Goal: Information Seeking & Learning: Learn about a topic

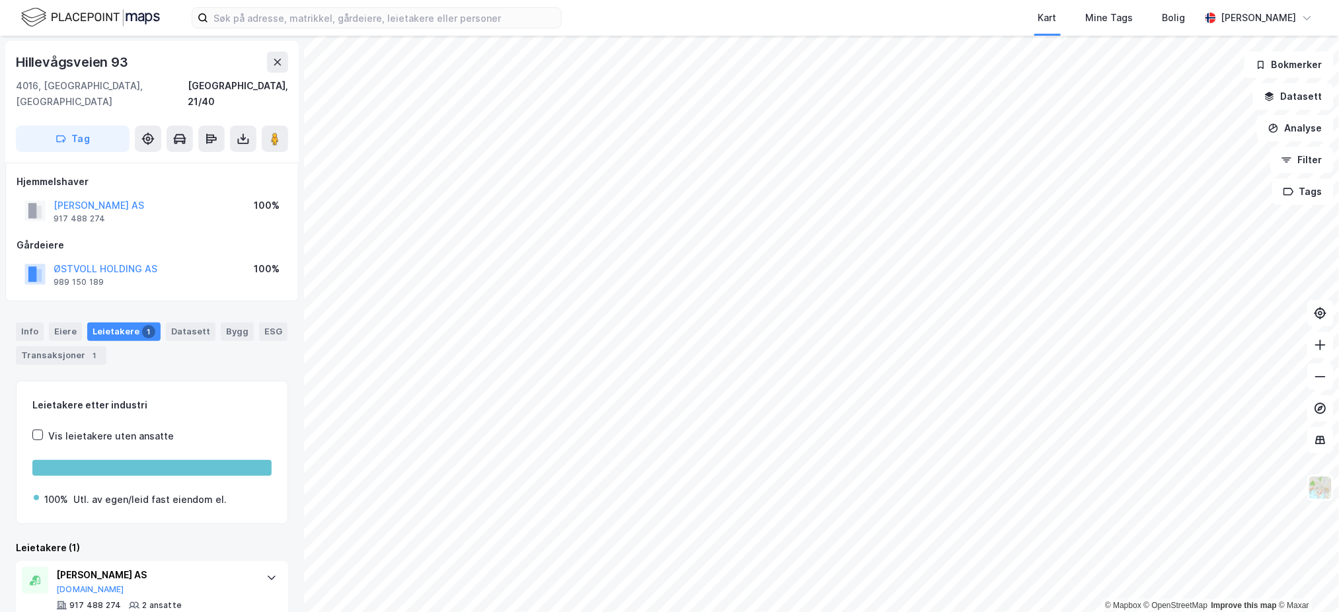
click at [110, 6] on img at bounding box center [90, 17] width 139 height 23
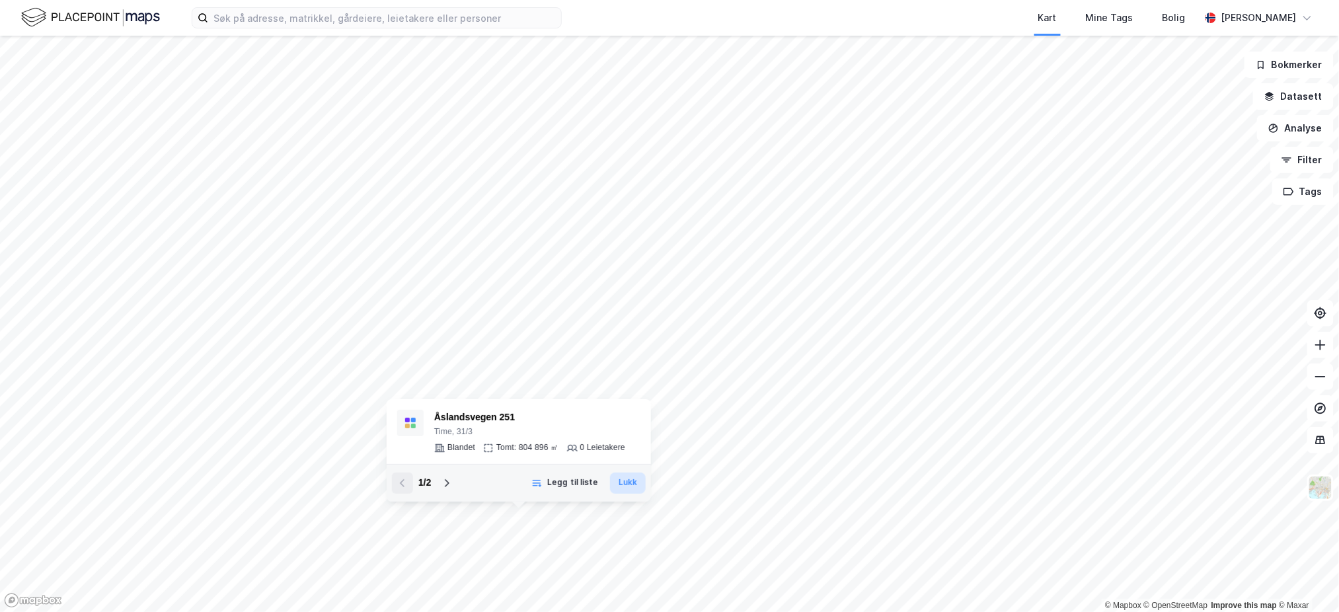
click at [635, 482] on button "Lukk" at bounding box center [628, 483] width 36 height 21
click at [773, 612] on html "Kart Mine Tags [PERSON_NAME] © Mapbox © OpenStreetMap Improve this map © Maxar …" at bounding box center [669, 306] width 1339 height 612
click at [754, 612] on html "Kart Mine Tags [PERSON_NAME] © Mapbox © OpenStreetMap Improve this map © Maxar …" at bounding box center [669, 306] width 1339 height 612
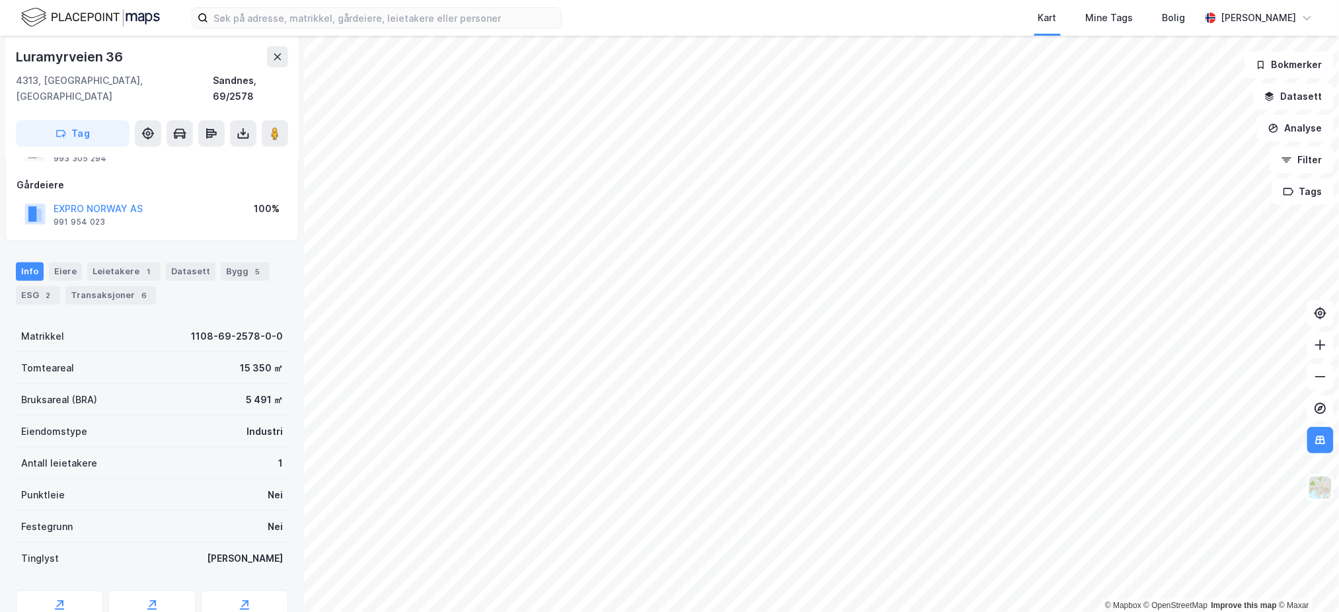
scroll to position [88, 0]
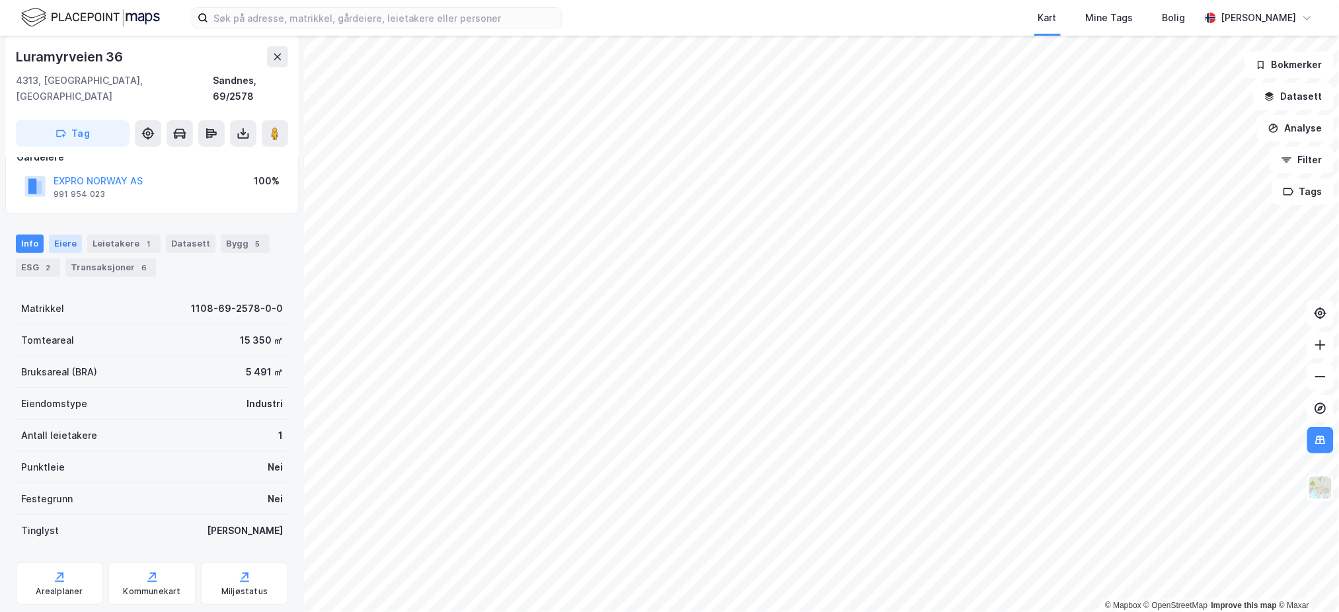
click at [67, 235] on div "Eiere" at bounding box center [65, 244] width 33 height 19
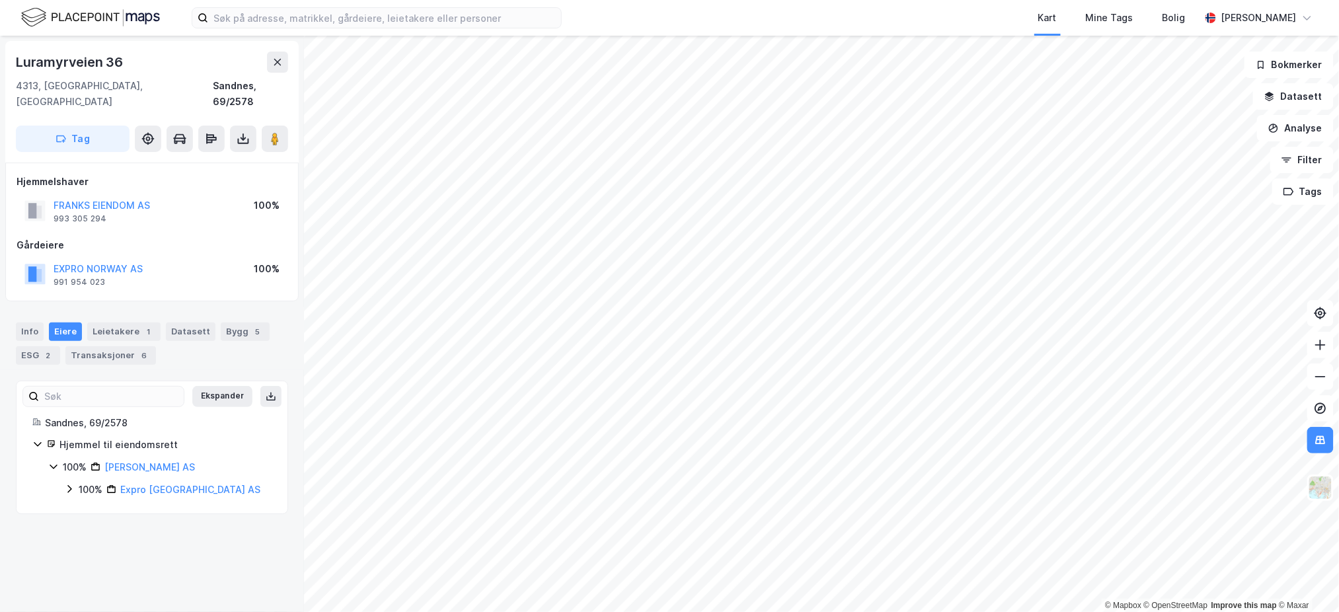
click at [90, 482] on div "100%" at bounding box center [91, 490] width 24 height 16
click at [120, 323] on div "Leietakere 1" at bounding box center [123, 332] width 73 height 19
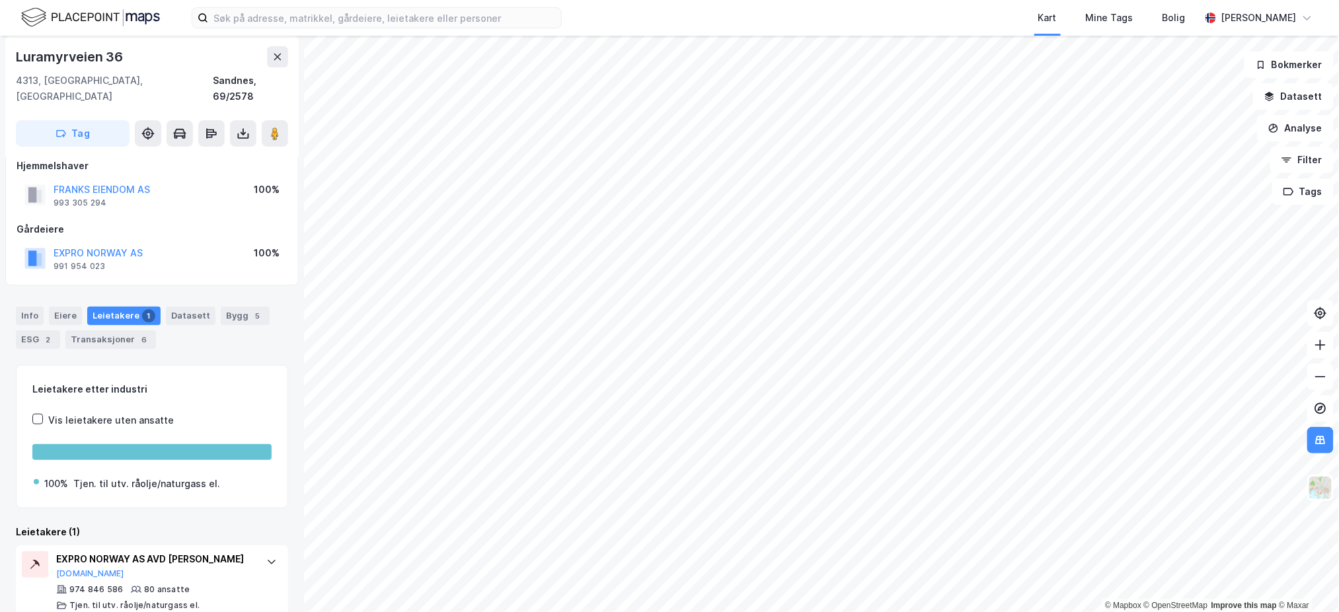
scroll to position [20, 0]
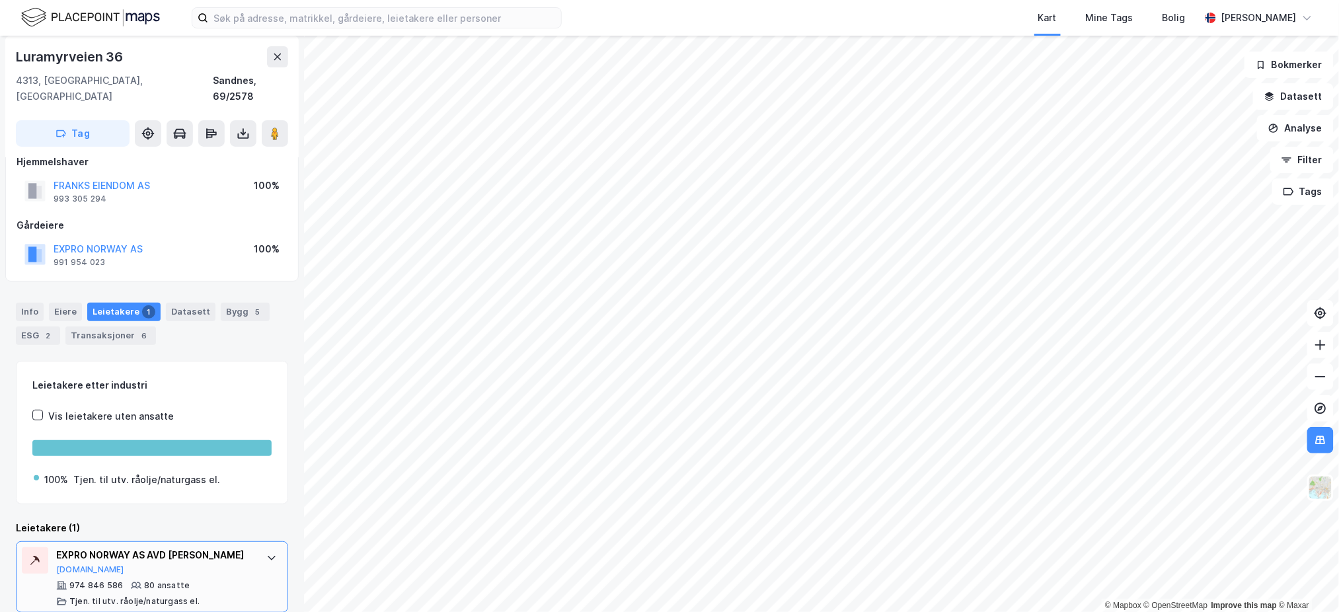
click at [178, 547] on div "EXPRO NORWAY AS AVD [PERSON_NAME]" at bounding box center [154, 555] width 197 height 16
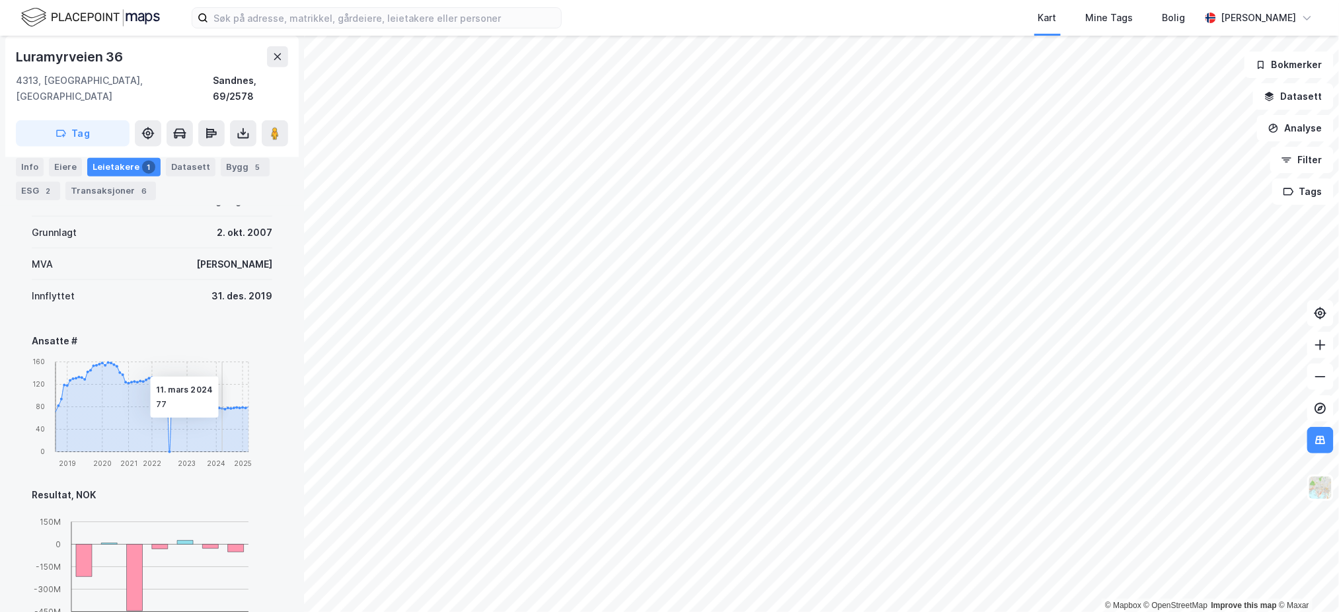
scroll to position [549, 0]
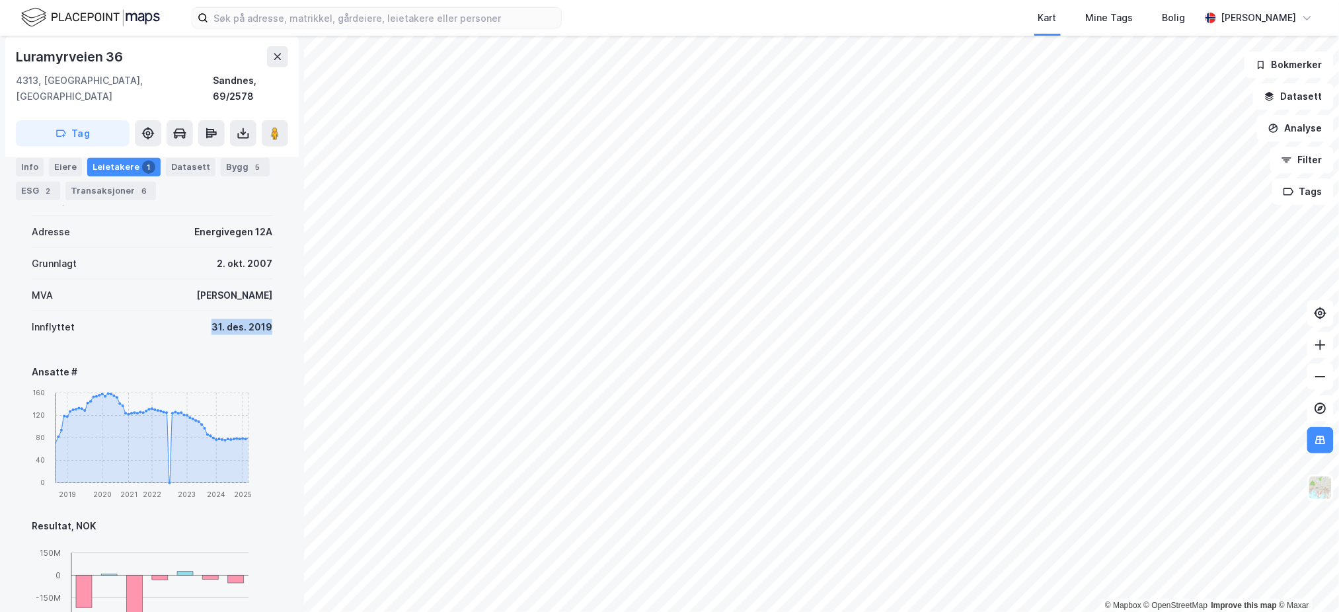
drag, startPoint x: 263, startPoint y: 314, endPoint x: 183, endPoint y: 318, distance: 80.1
click at [183, 318] on div "Denne leietakeren er en del av et større selskap. Informasjonen som vist under …" at bounding box center [152, 484] width 272 height 801
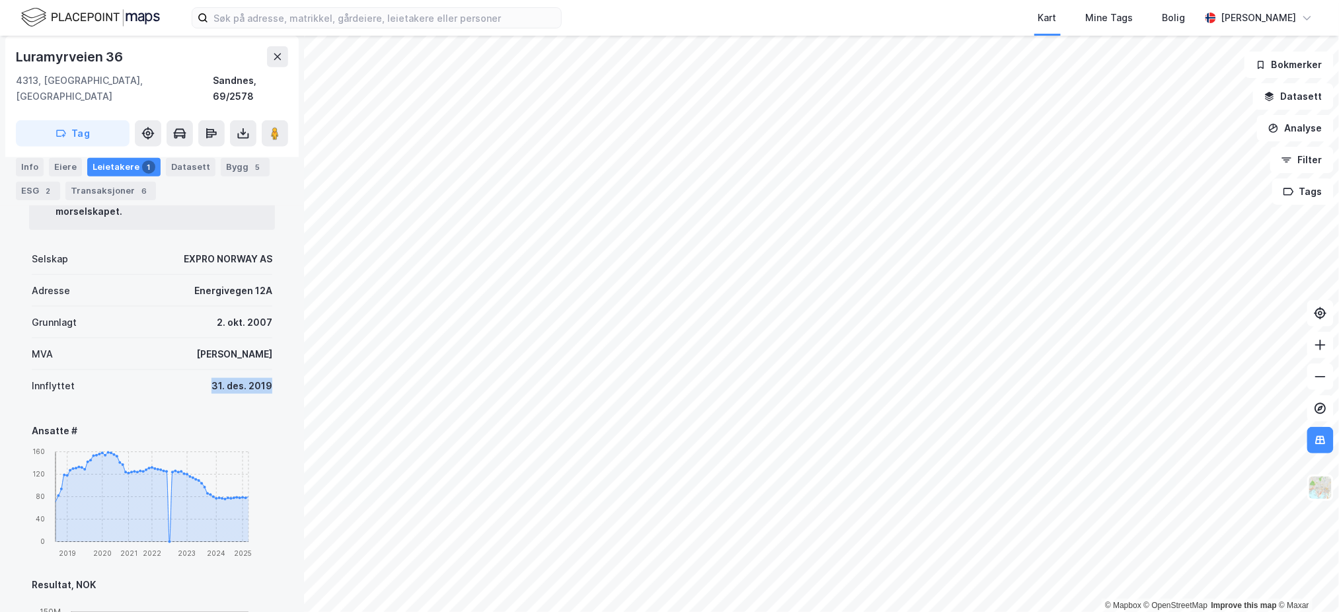
scroll to position [461, 0]
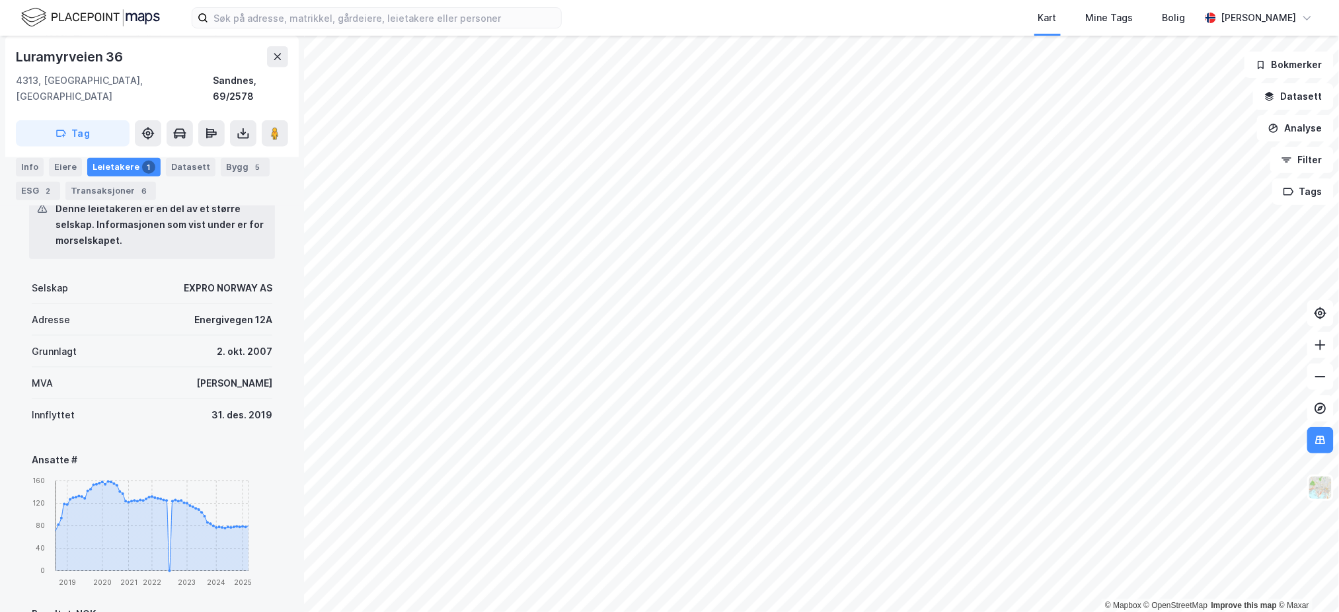
click at [268, 377] on div "Denne leietakeren er en del av et større selskap. Informasjonen som vist under …" at bounding box center [152, 572] width 272 height 801
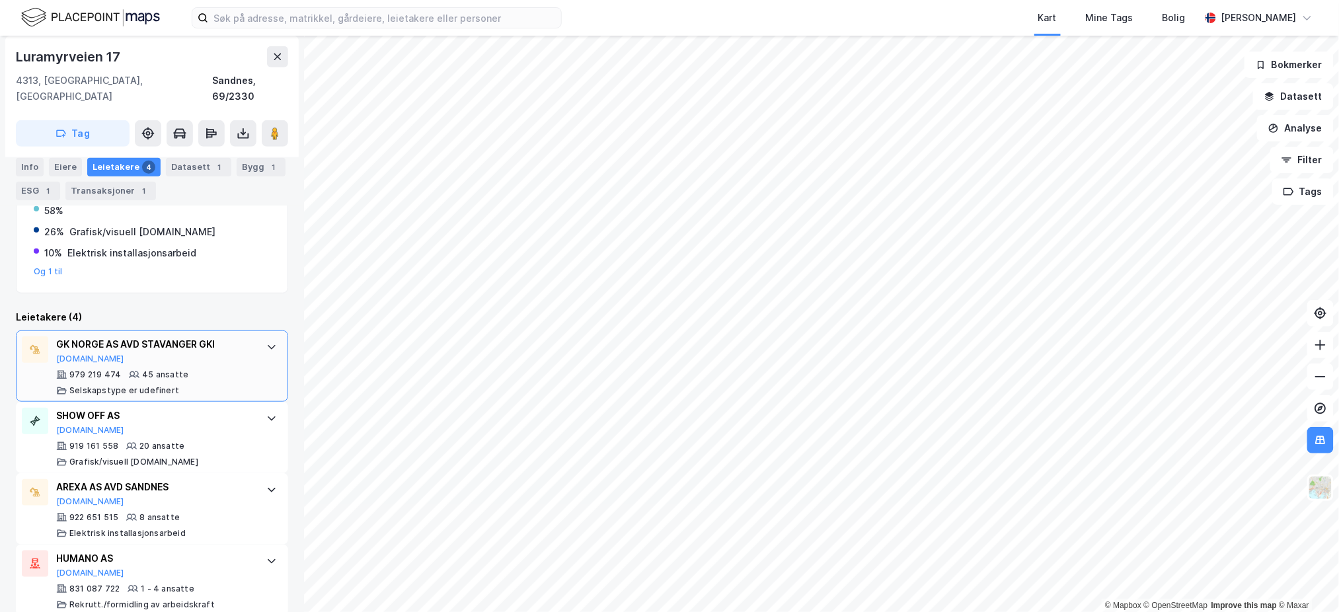
scroll to position [292, 0]
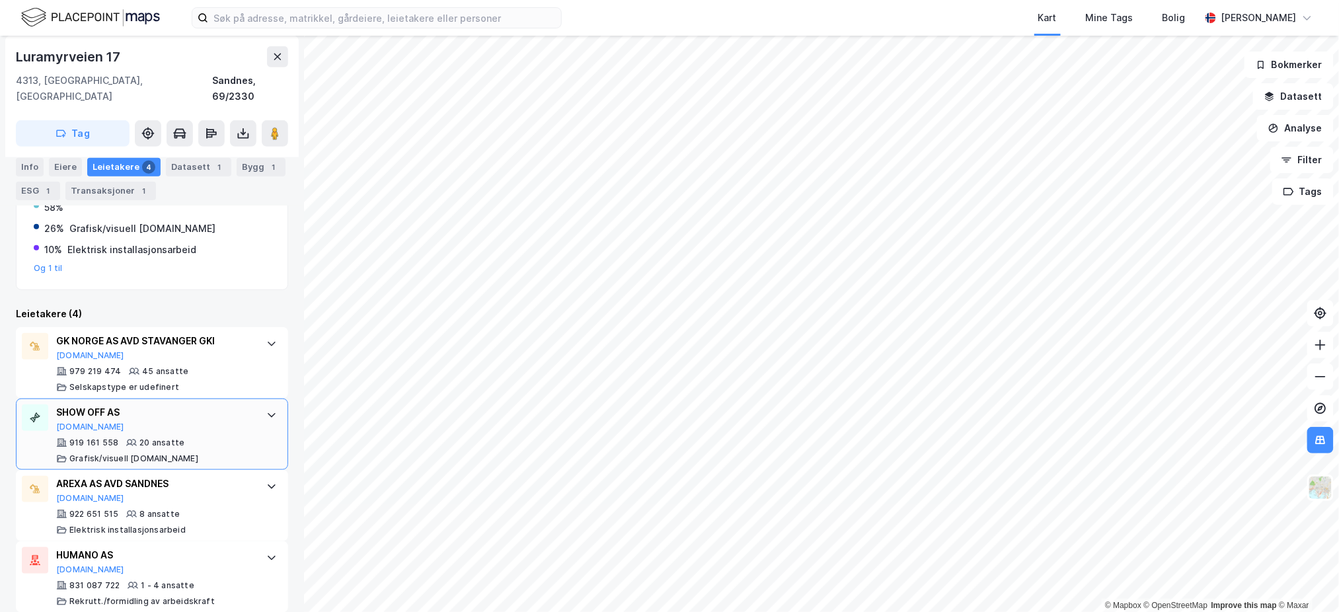
click at [226, 399] on div "SHOW OFF AS [DOMAIN_NAME] 919 161 558 20 ansatte Grafisk/visuell [DOMAIN_NAME]" at bounding box center [152, 434] width 272 height 71
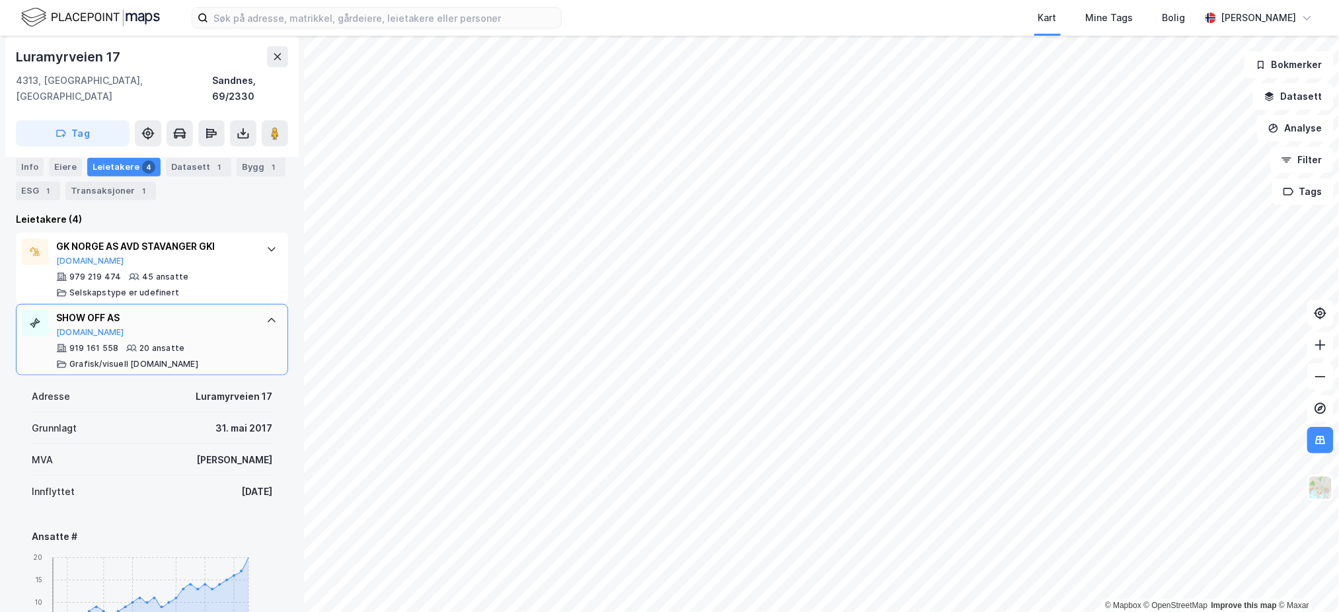
scroll to position [469, 0]
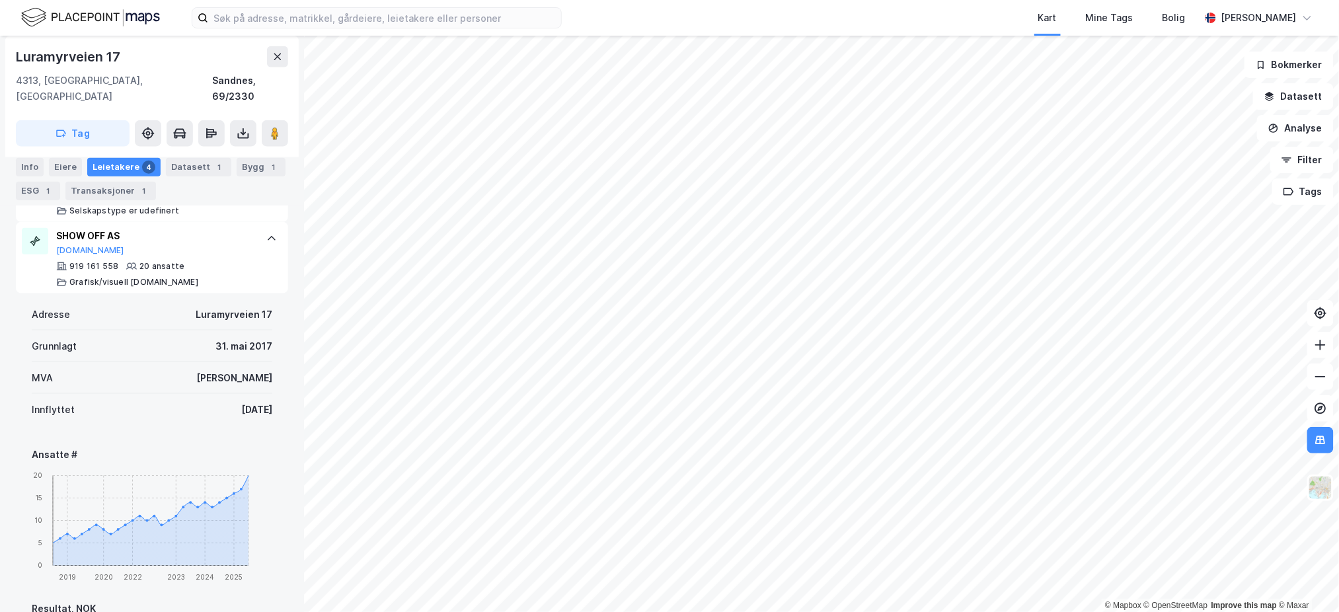
drag, startPoint x: 265, startPoint y: 394, endPoint x: 187, endPoint y: 401, distance: 78.3
click at [236, 410] on div "Adresse Luramyrveien [STREET_ADDRESS]. mai 2017 MVA Ja Innflyttet [DATE] Ansatt…" at bounding box center [152, 589] width 241 height 580
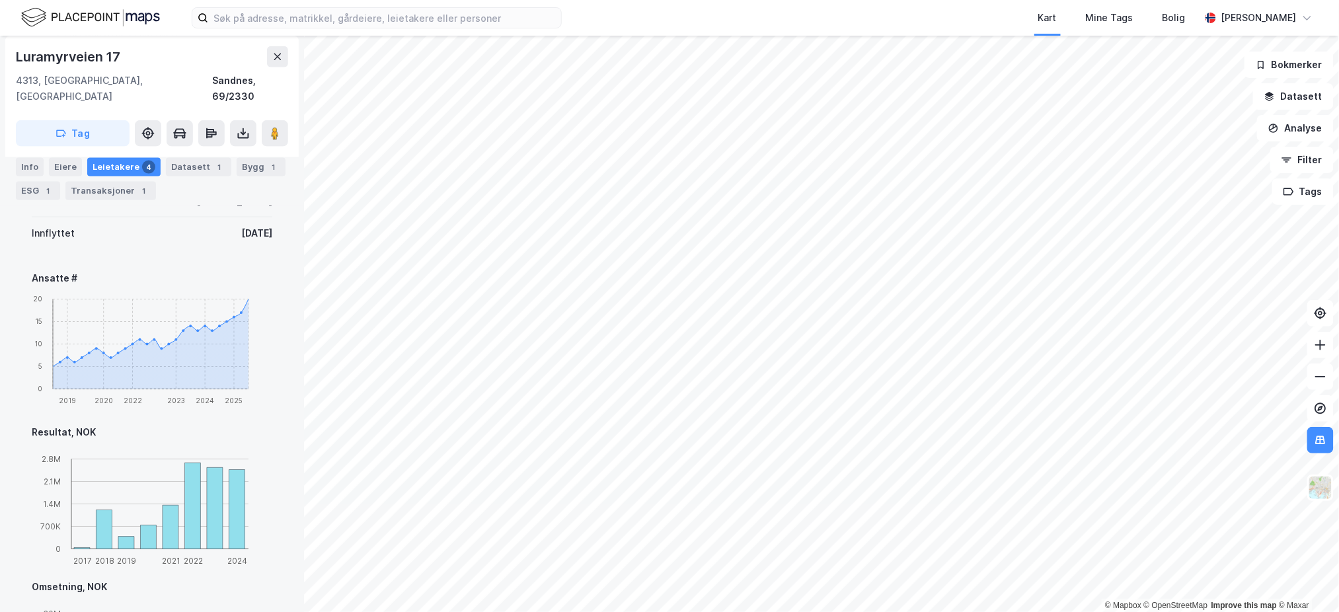
scroll to position [733, 0]
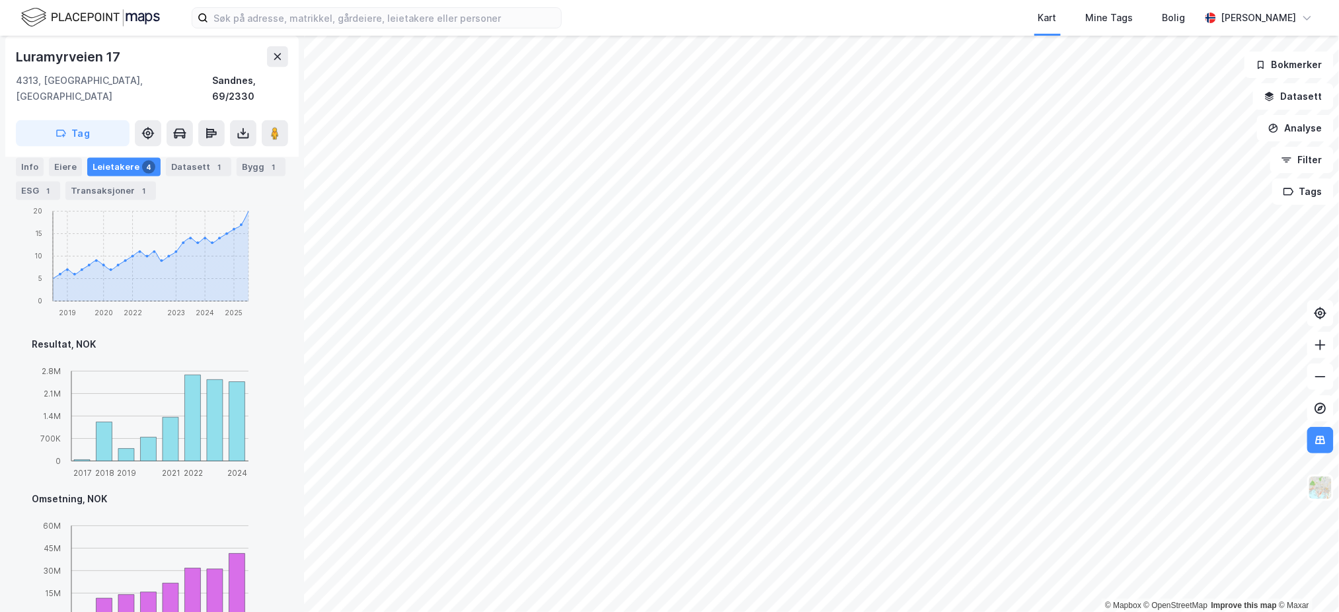
click at [275, 45] on div "[STREET_ADDRESS]" at bounding box center [152, 97] width 294 height 122
click at [276, 58] on icon at bounding box center [277, 57] width 7 height 7
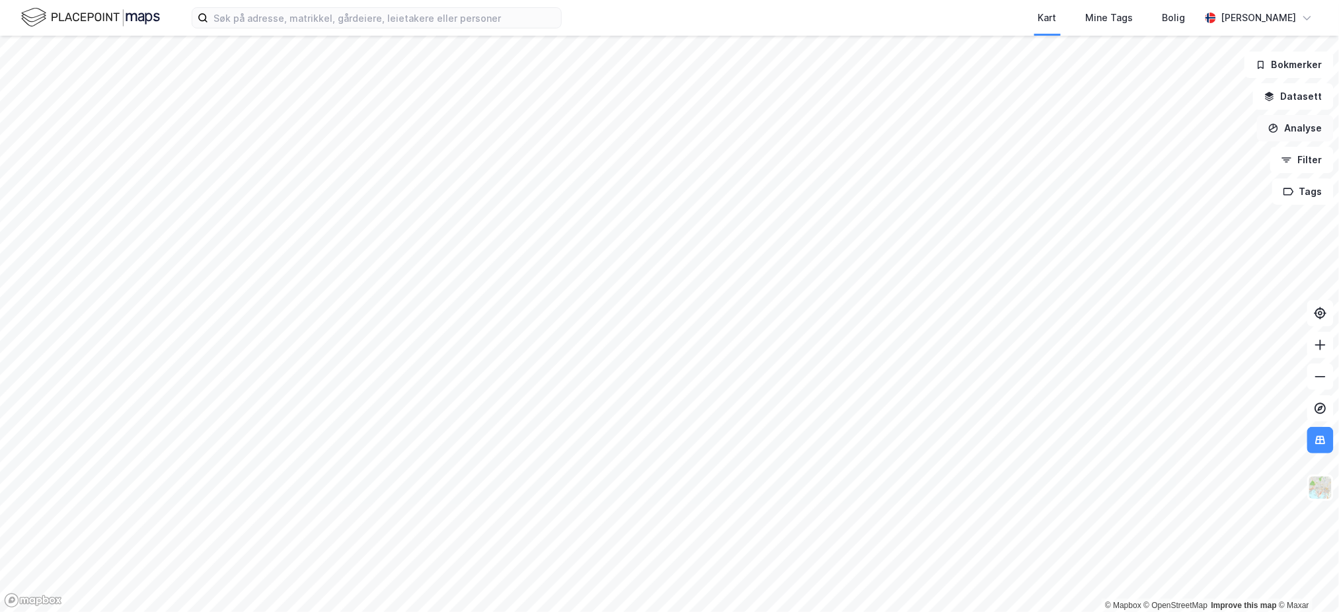
click at [1320, 121] on button "Analyse" at bounding box center [1295, 128] width 77 height 26
click at [1303, 136] on button "Analyse" at bounding box center [1295, 128] width 77 height 26
click at [1321, 90] on button "Datasett" at bounding box center [1293, 96] width 81 height 26
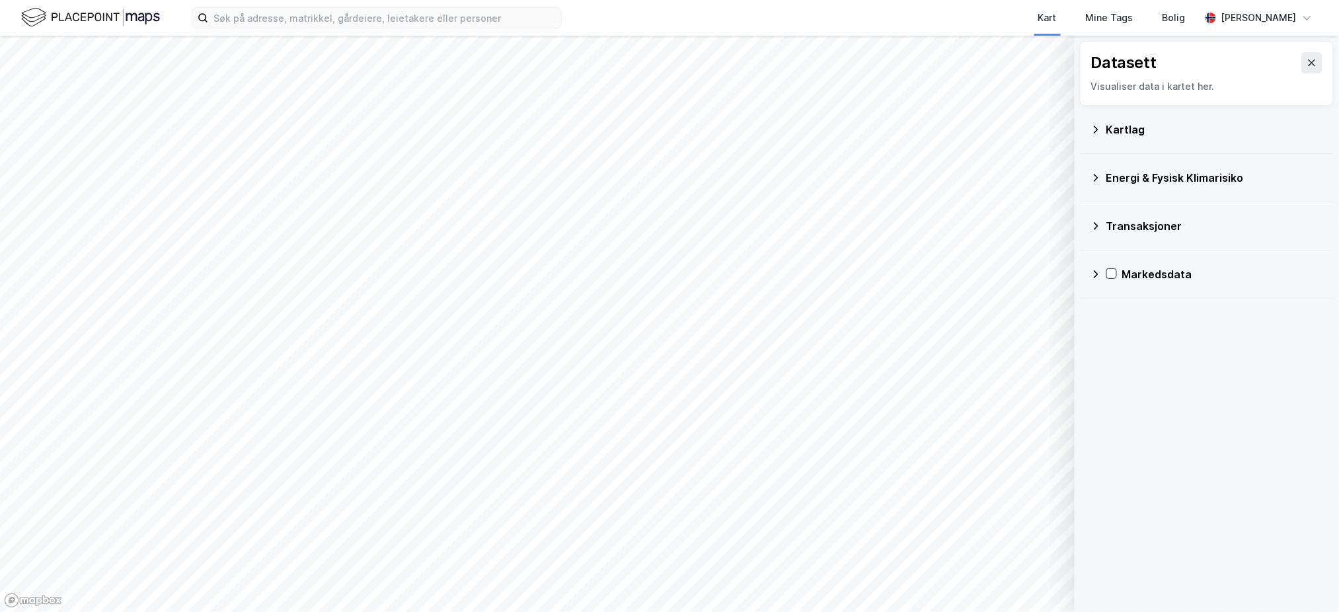
click at [1177, 218] on div "Transaksjoner" at bounding box center [1215, 226] width 217 height 16
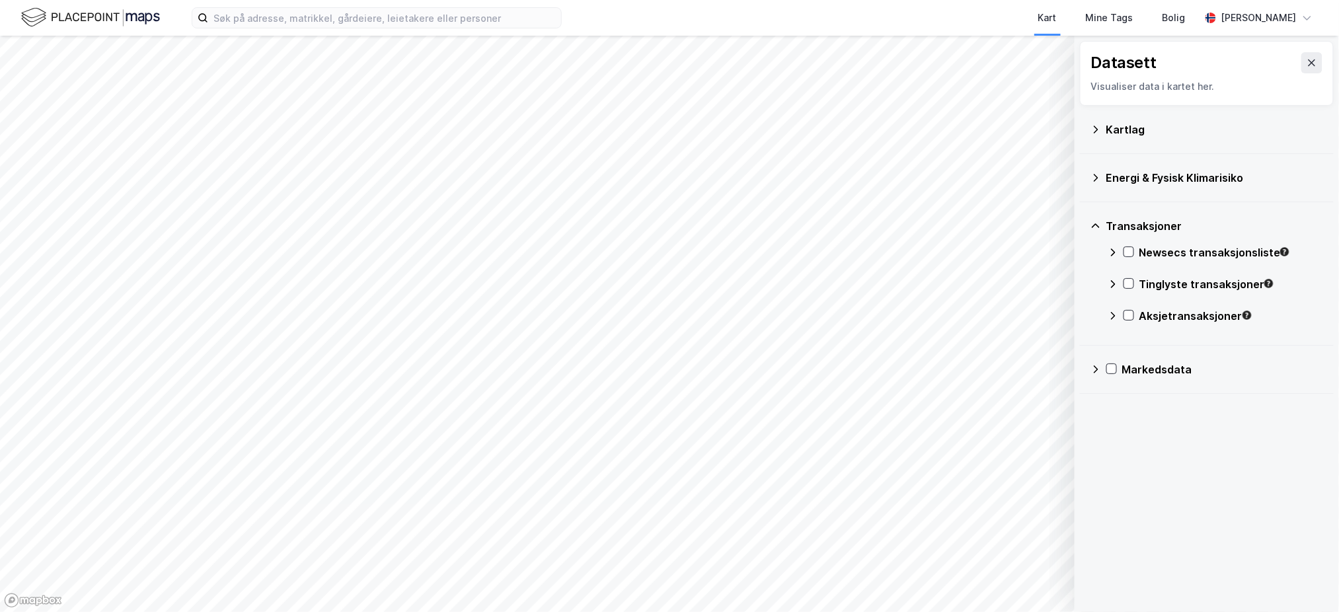
click at [1123, 286] on div "Tinglyste transaksjoner" at bounding box center [1216, 290] width 216 height 32
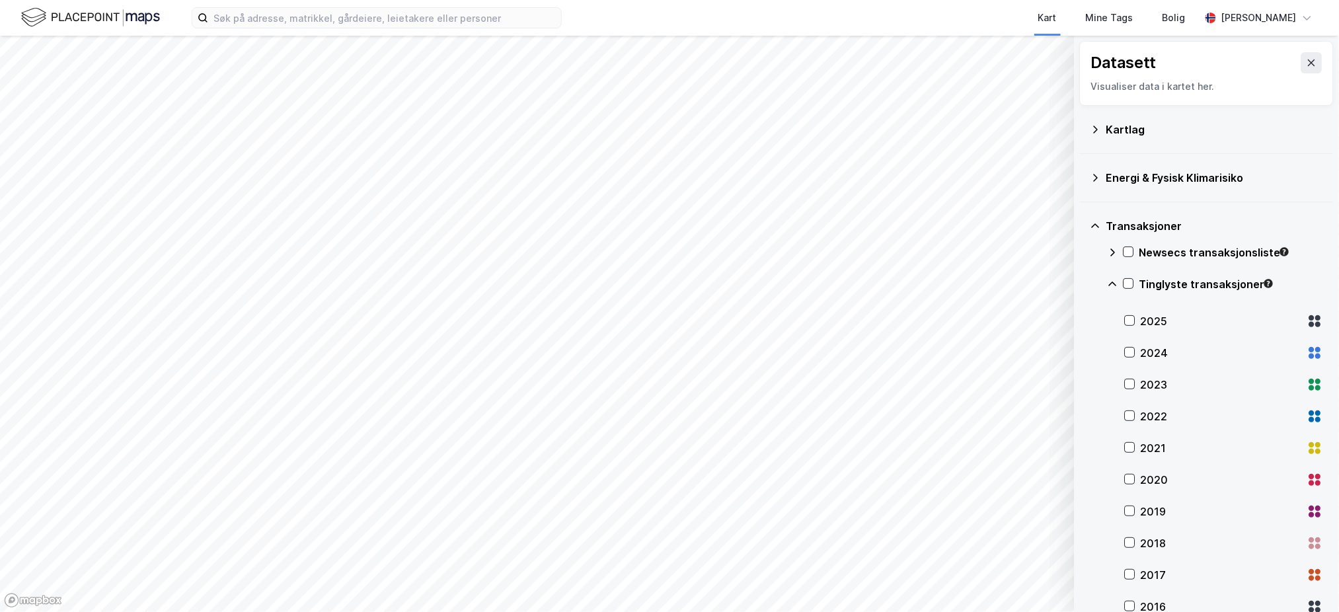
click at [1139, 321] on div "2025" at bounding box center [1224, 321] width 198 height 32
click at [1130, 258] on div "Newsecs transaksjonsliste" at bounding box center [1216, 258] width 216 height 32
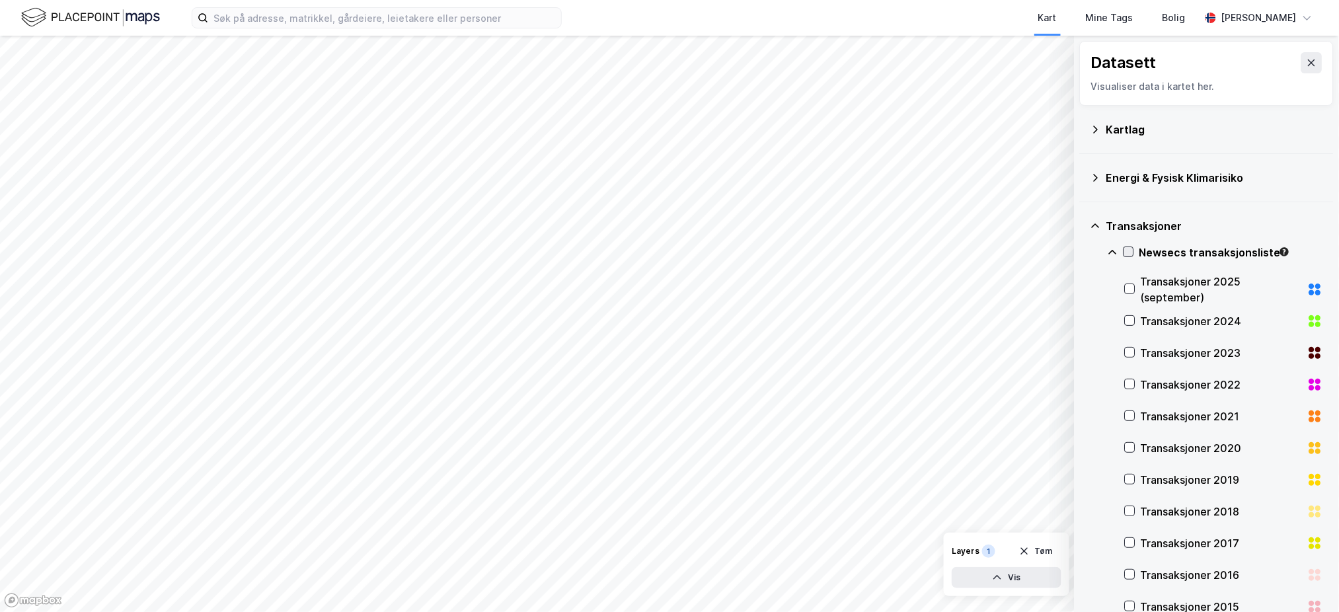
click at [1129, 255] on icon at bounding box center [1129, 251] width 9 height 9
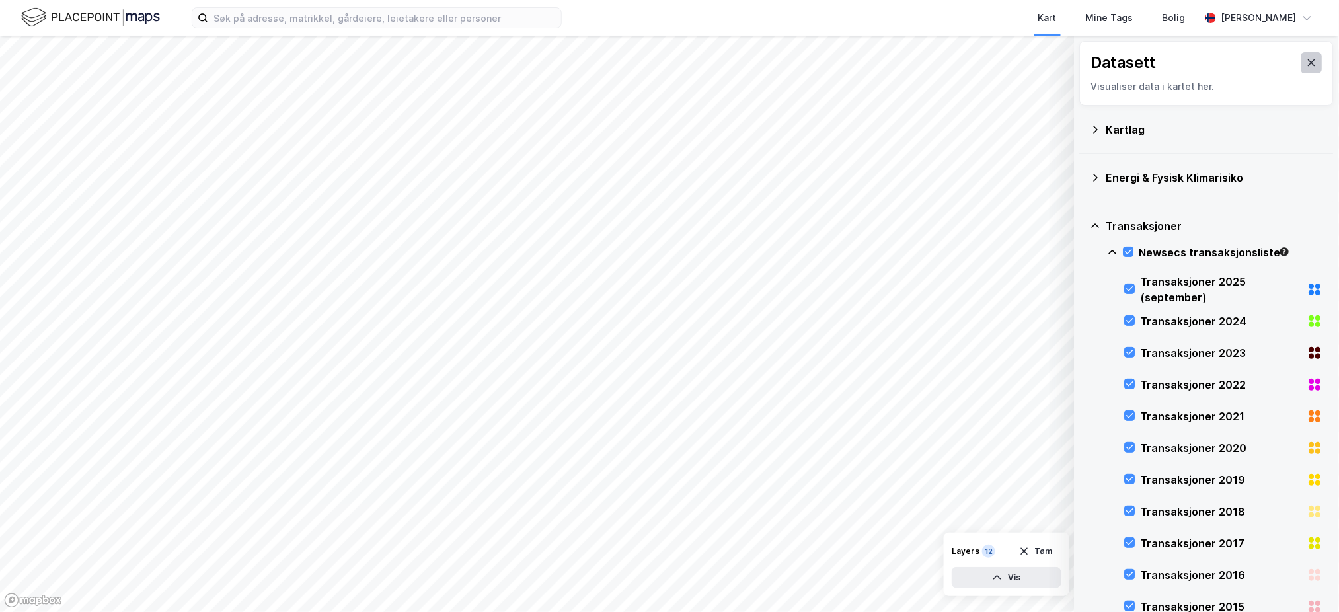
click at [1307, 58] on icon at bounding box center [1312, 63] width 11 height 11
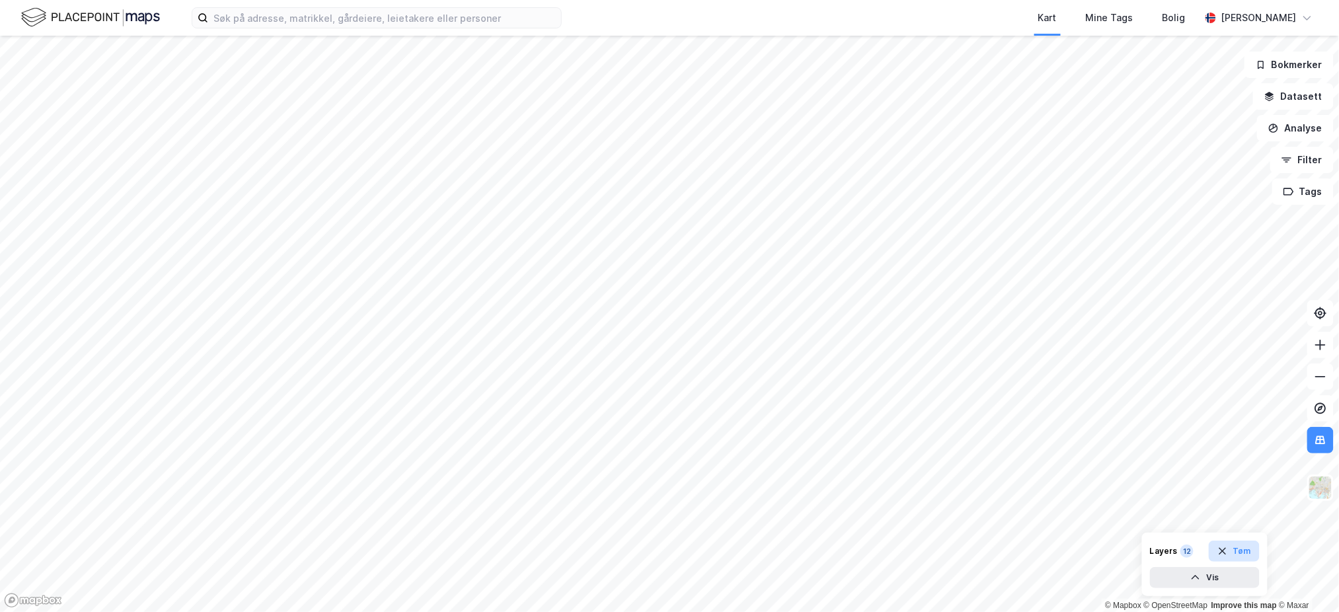
click at [1246, 555] on button "Tøm" at bounding box center [1234, 551] width 51 height 21
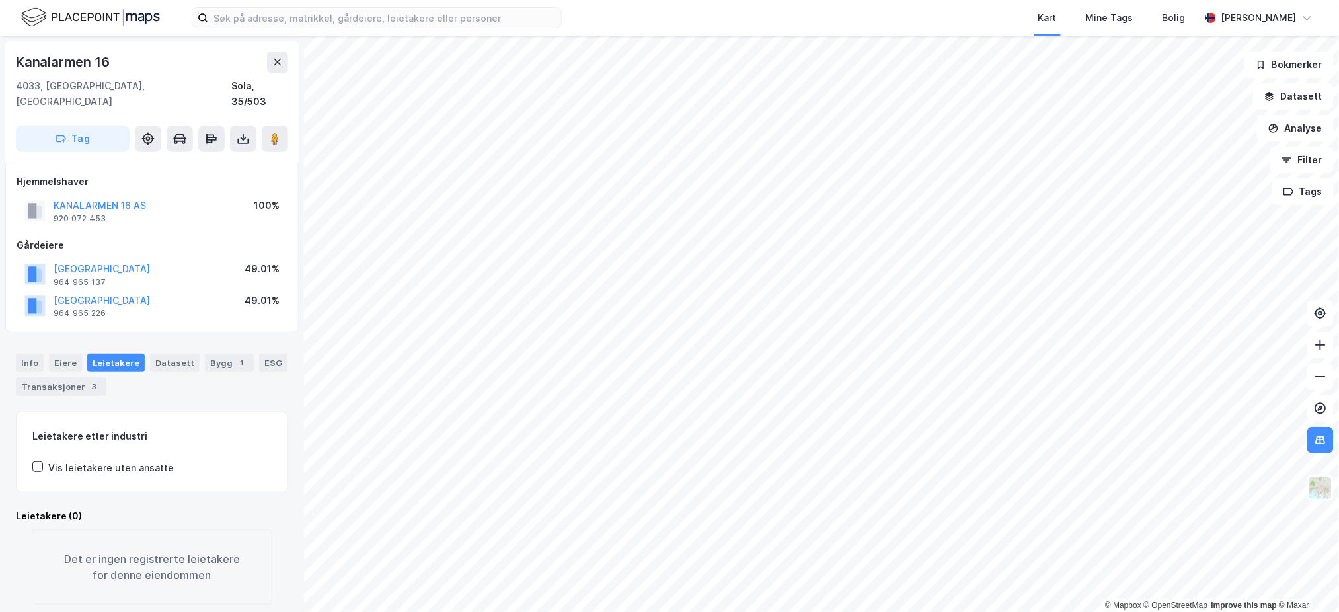
click at [591, 34] on div "Kart Mine Tags [PERSON_NAME] © Mapbox © OpenStreetMap Improve this map © [STREE…" at bounding box center [669, 306] width 1339 height 612
click at [280, 66] on icon at bounding box center [277, 62] width 11 height 11
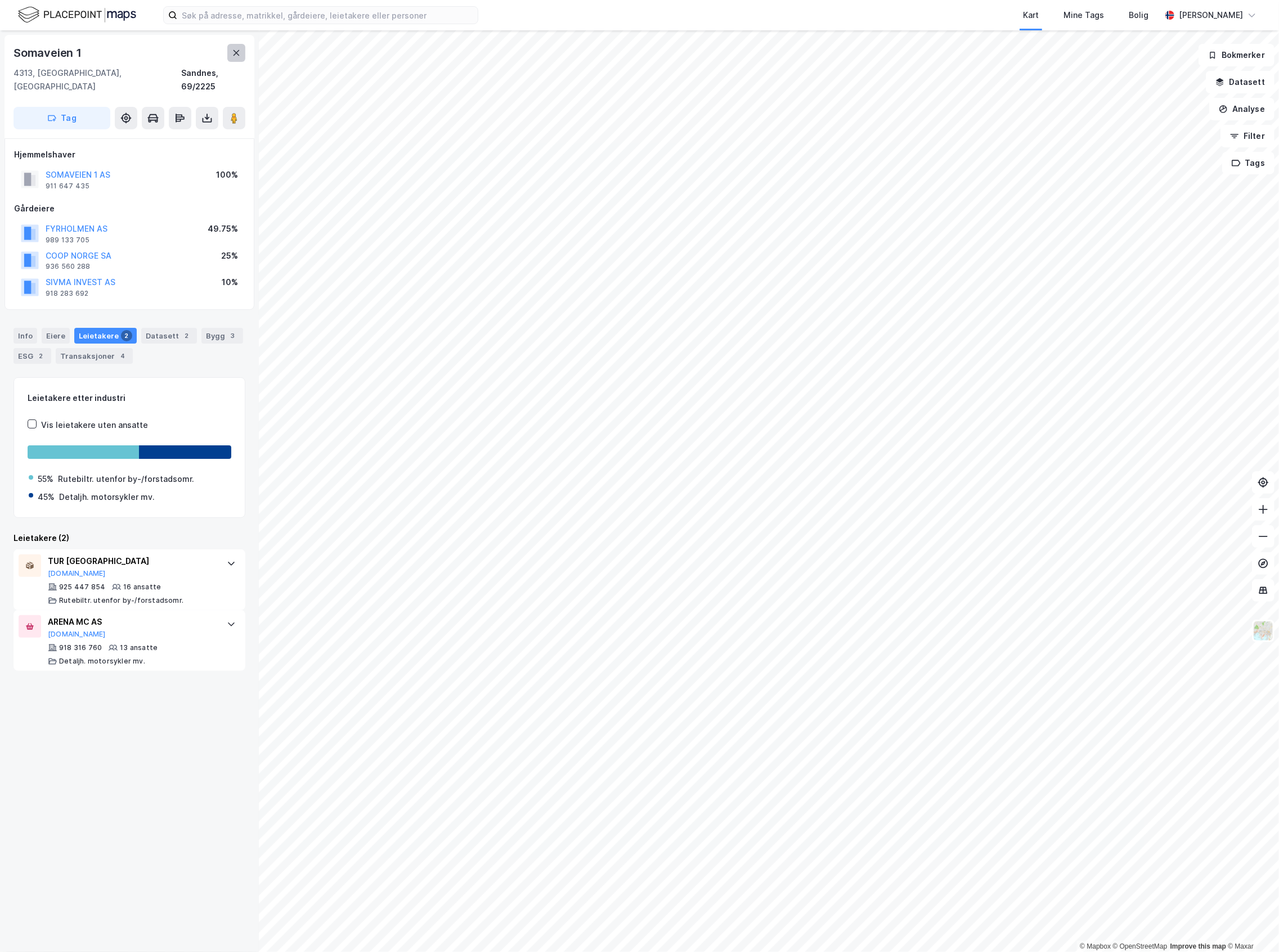
click at [230, 48] on button at bounding box center [236, 53] width 18 height 18
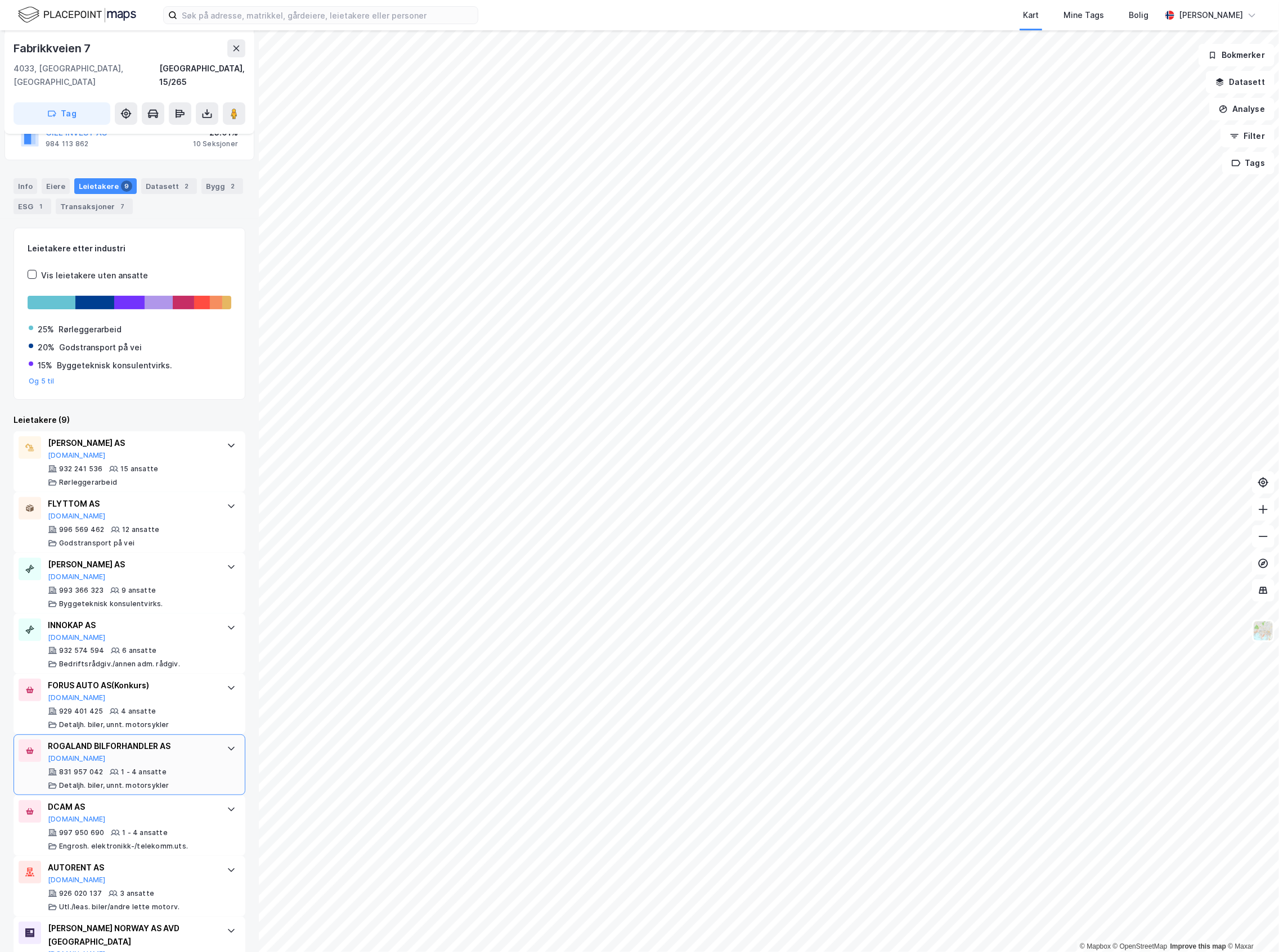
scroll to position [194, 0]
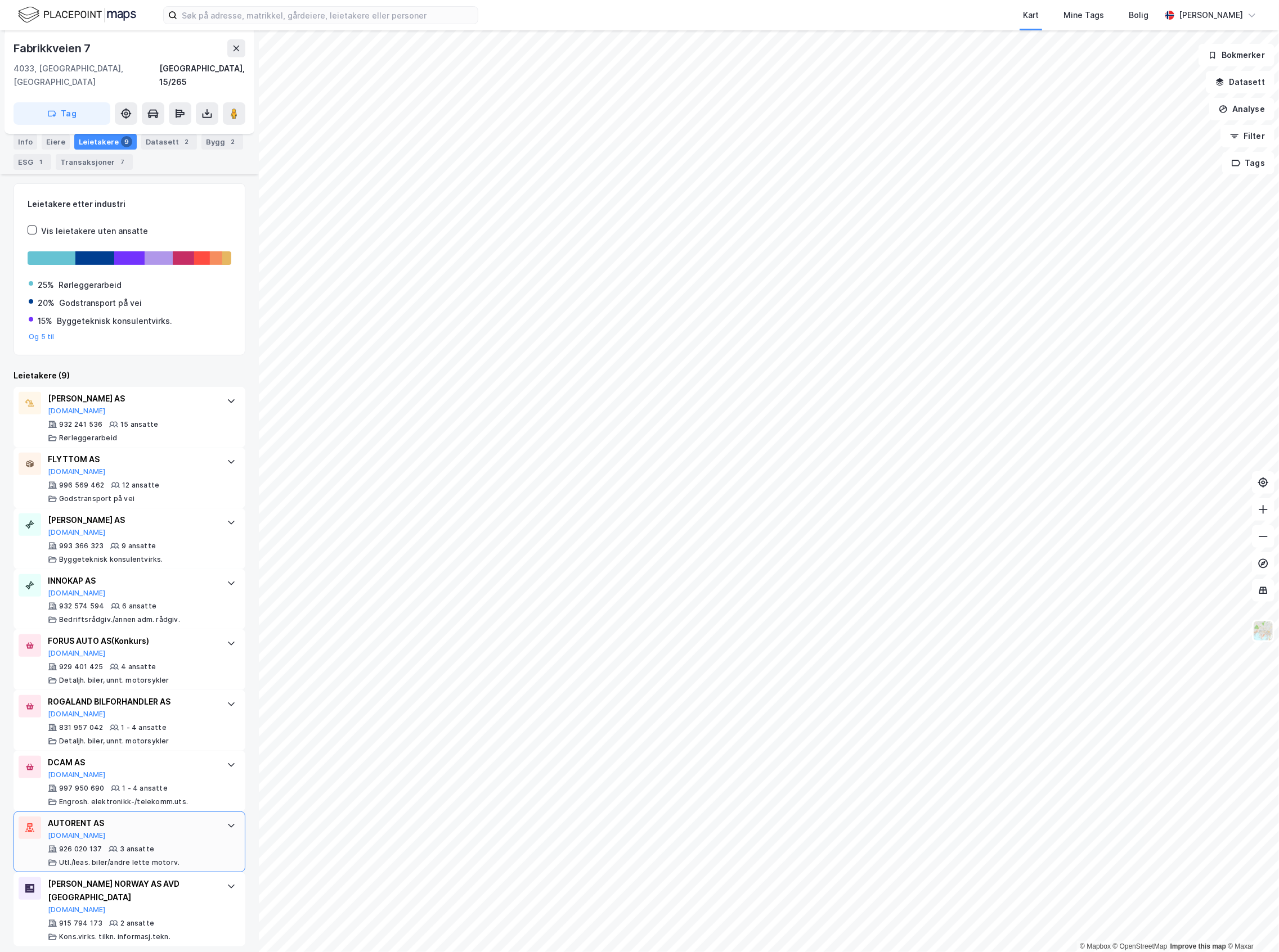
click at [151, 521] on div "AUTORENT AS" at bounding box center [131, 824] width 168 height 14
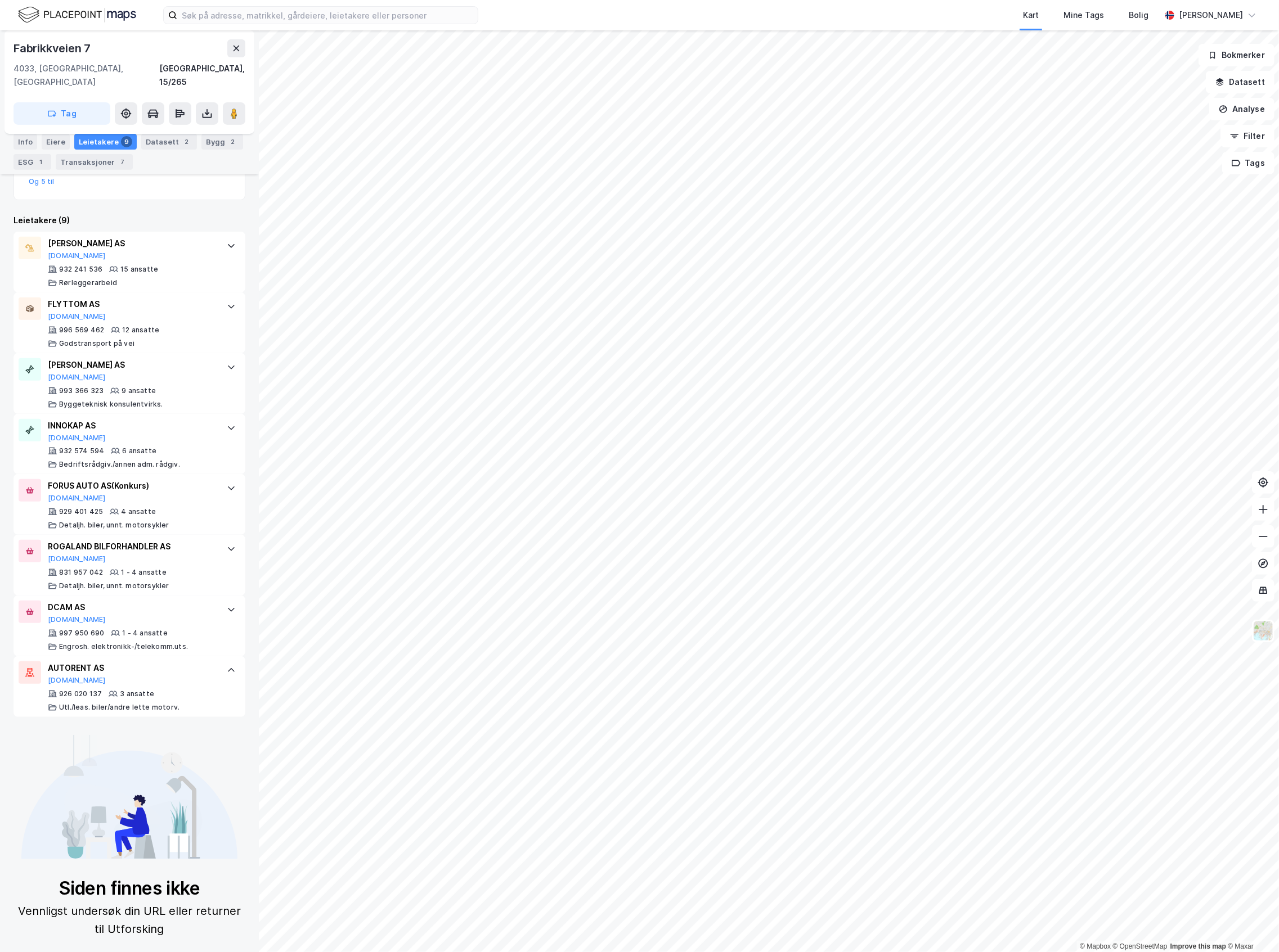
scroll to position [419, 0]
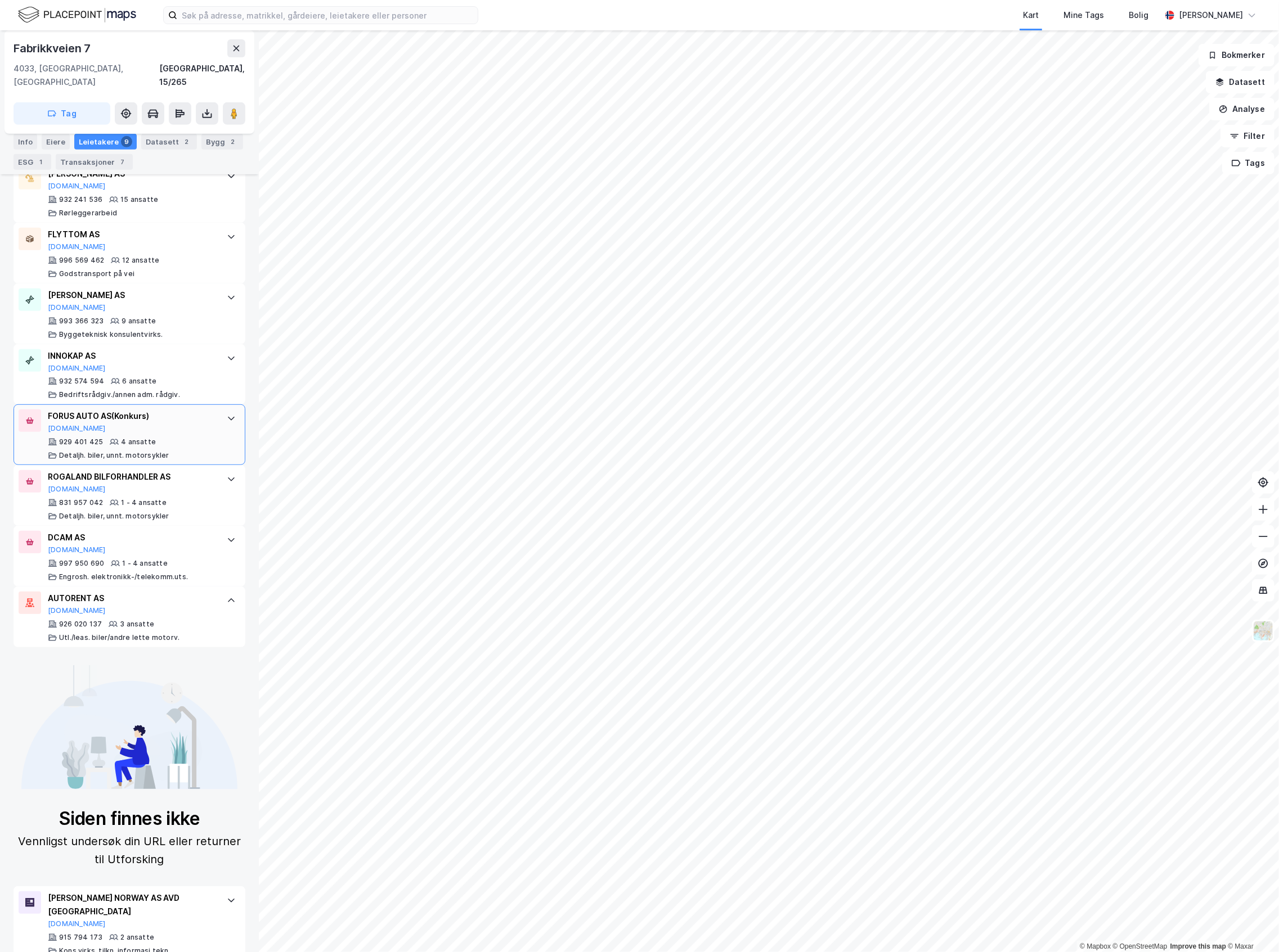
click at [149, 437] on div "4 ansatte" at bounding box center [138, 442] width 35 height 9
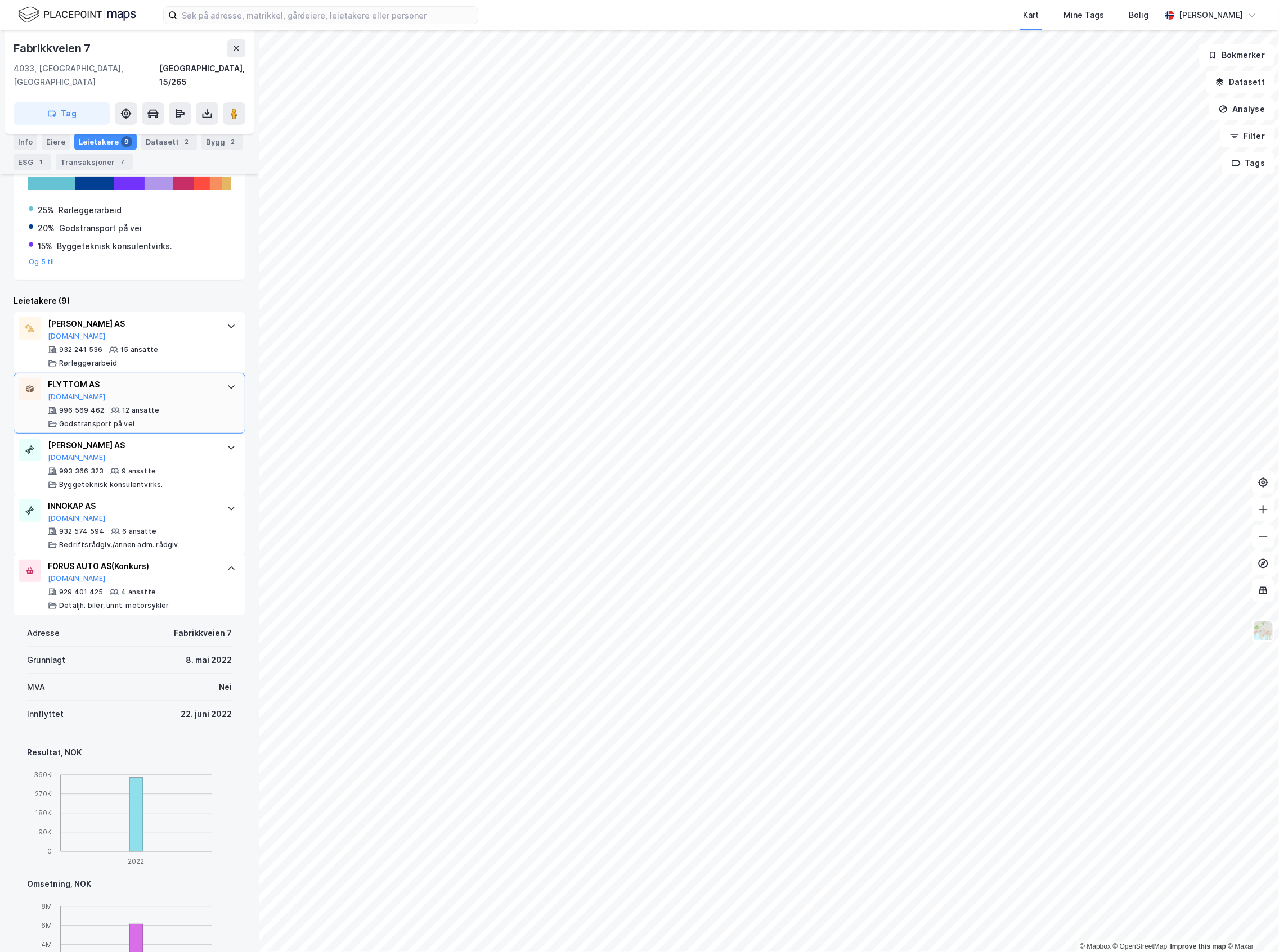
click at [178, 439] on div "[PERSON_NAME] AS" at bounding box center [131, 446] width 168 height 14
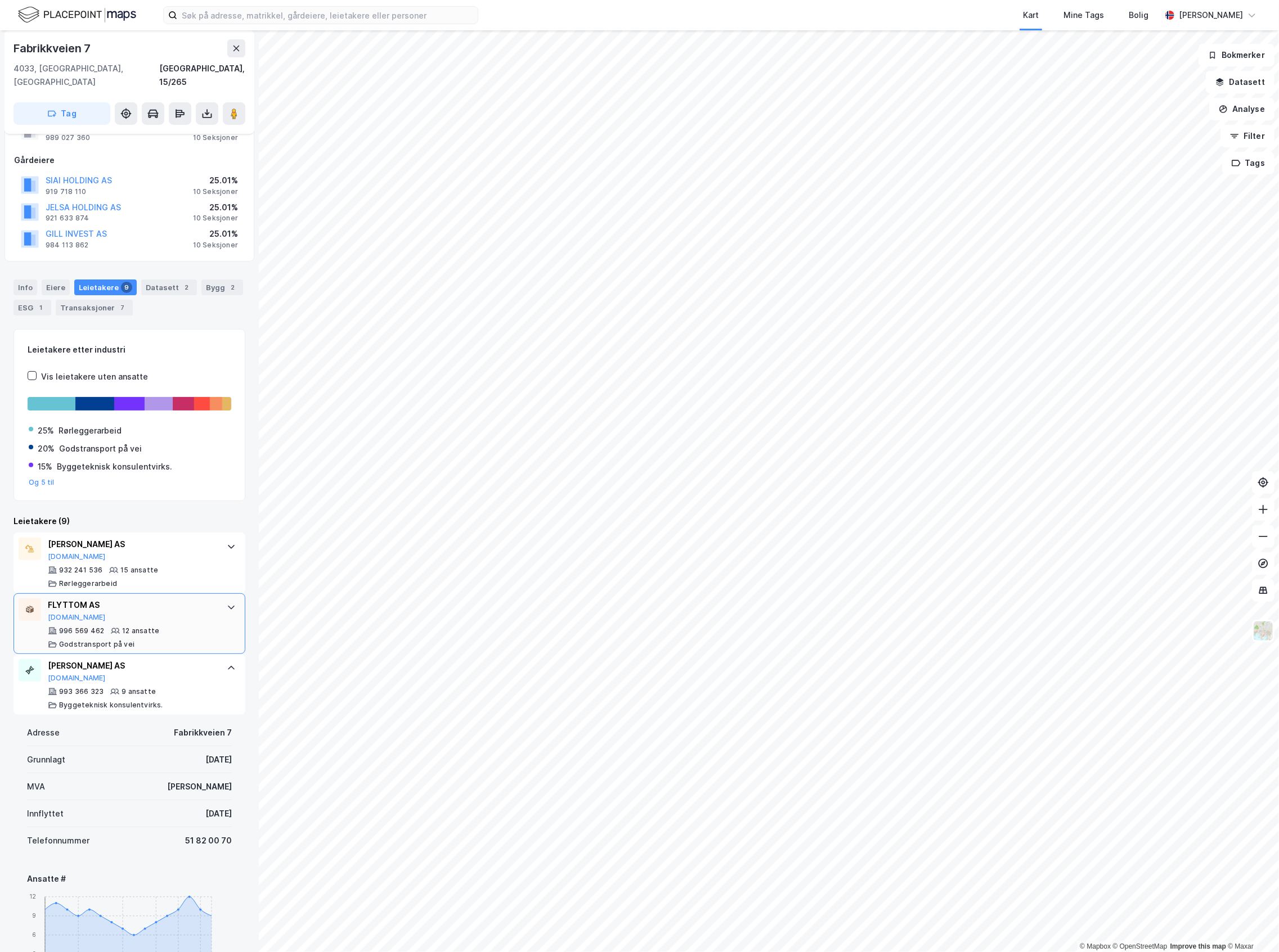
scroll to position [0, 0]
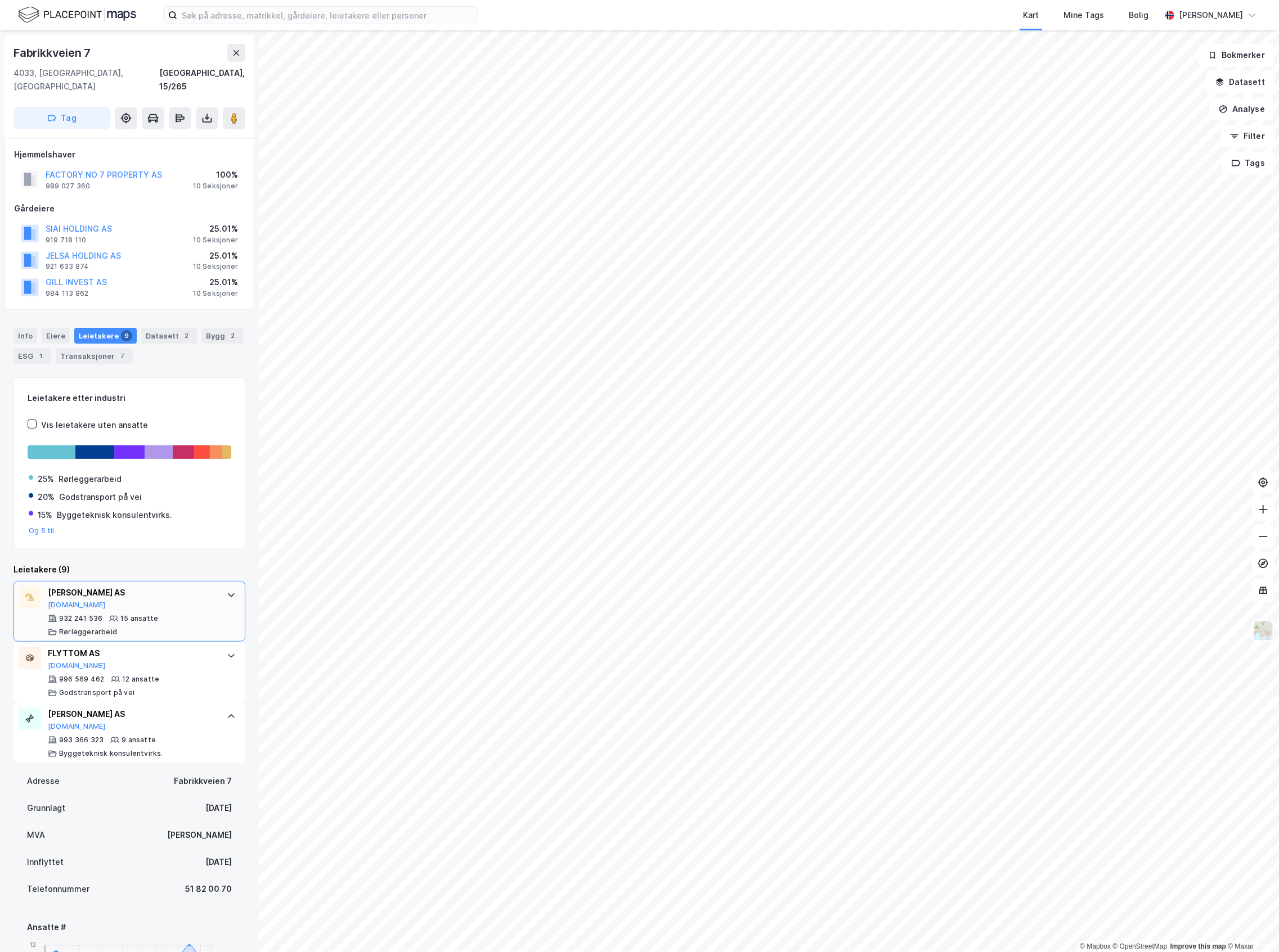
click at [170, 521] on div "932 241 536 15 ansatte Rørleggerarbeid" at bounding box center [131, 625] width 168 height 22
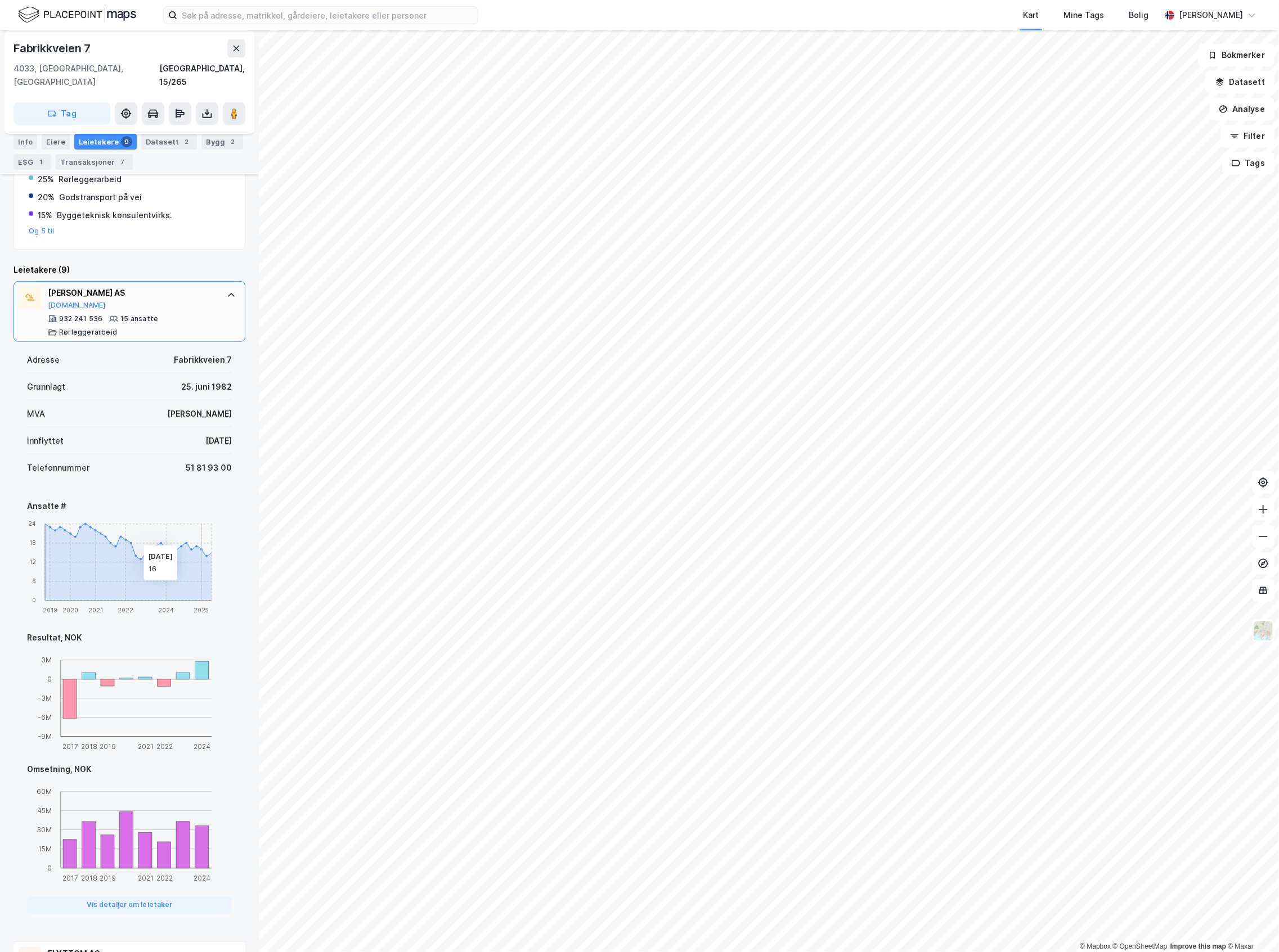
scroll to position [75, 0]
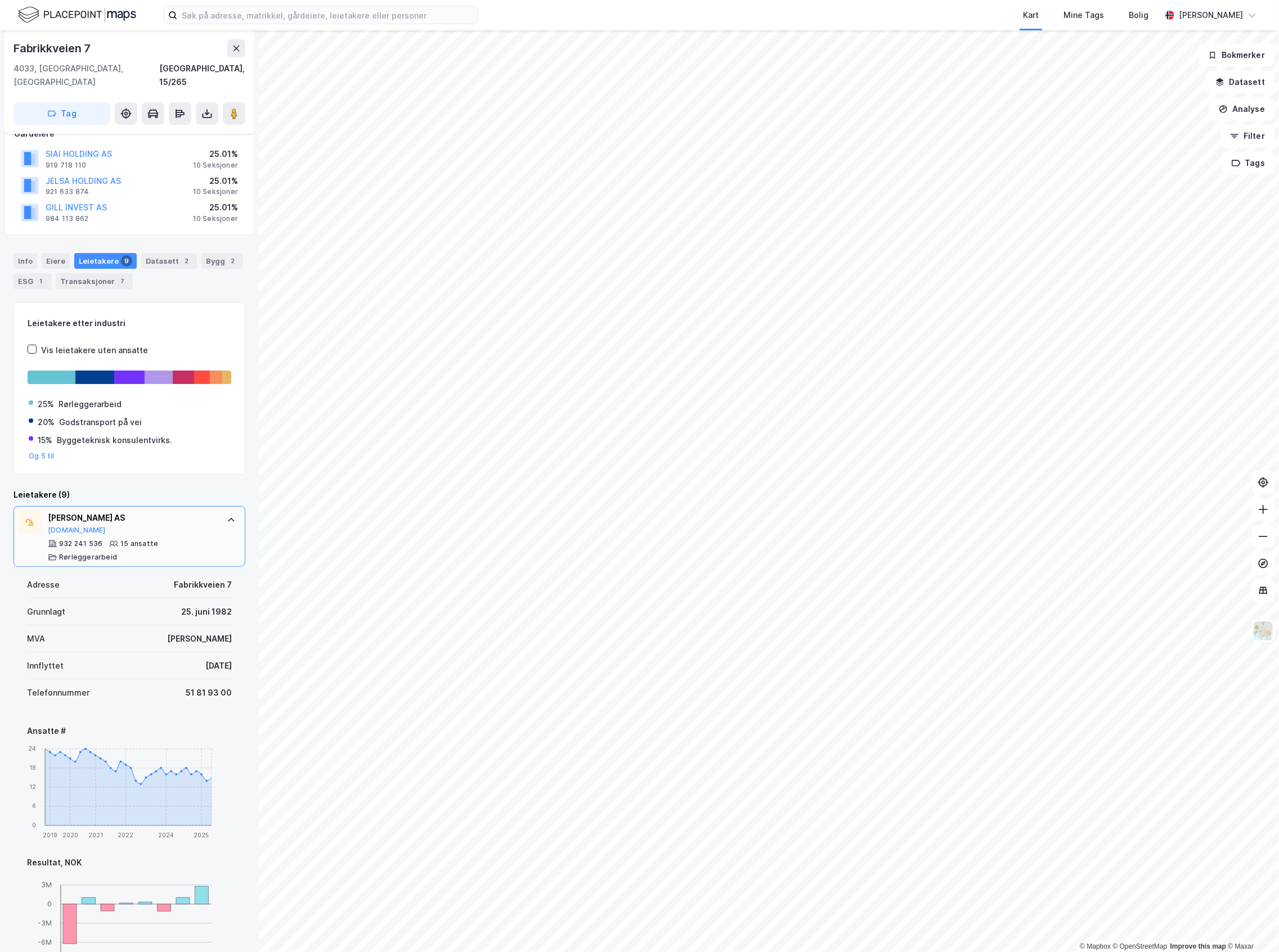
click at [153, 511] on div "[PERSON_NAME] AS" at bounding box center [131, 518] width 168 height 14
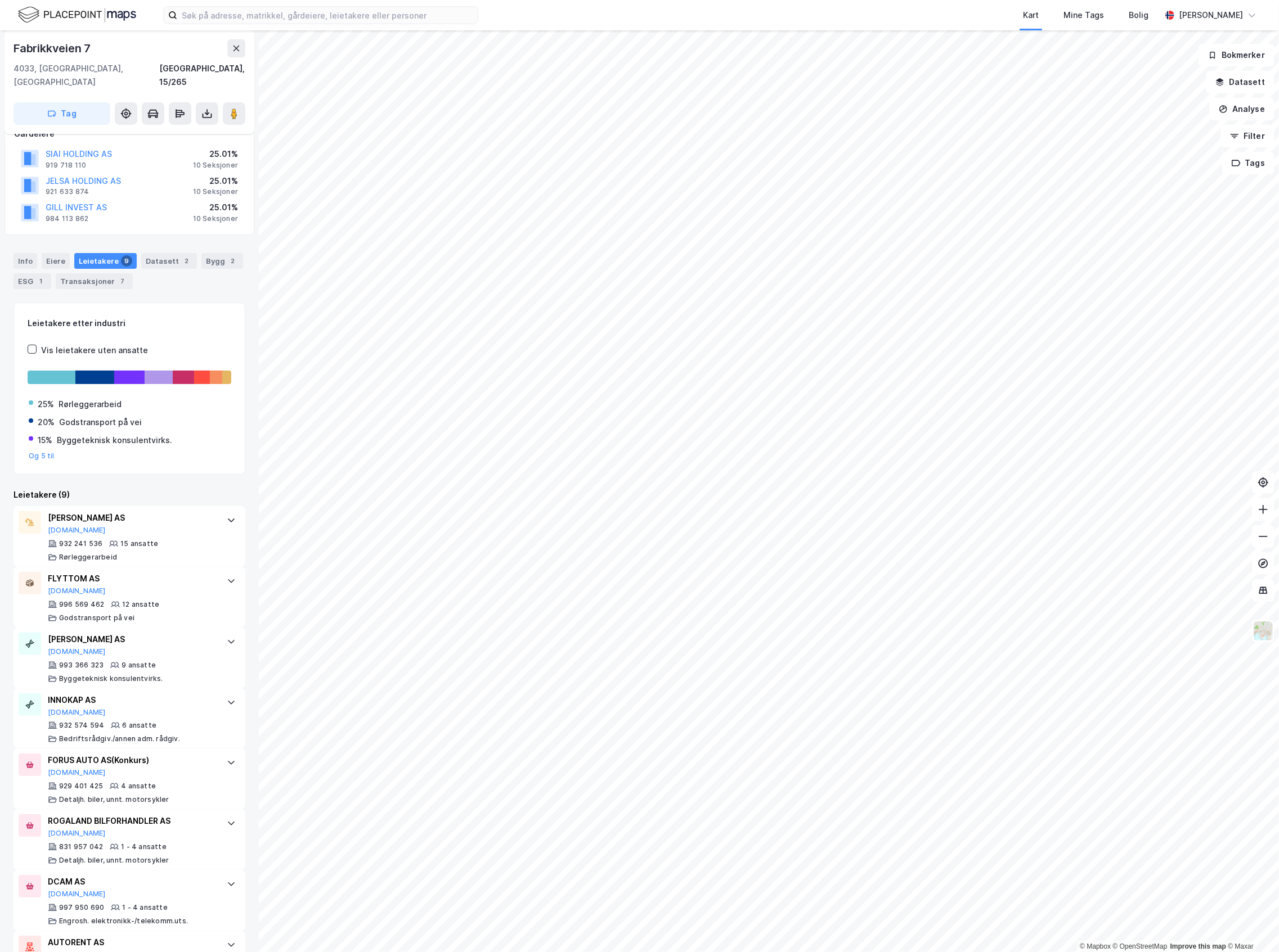
click at [57, 257] on div "Info [PERSON_NAME] 9 Datasett 2 Bygg 2 ESG 1 Transaksjoner 7" at bounding box center [129, 271] width 231 height 36
click at [61, 255] on div "Eiere" at bounding box center [55, 260] width 28 height 16
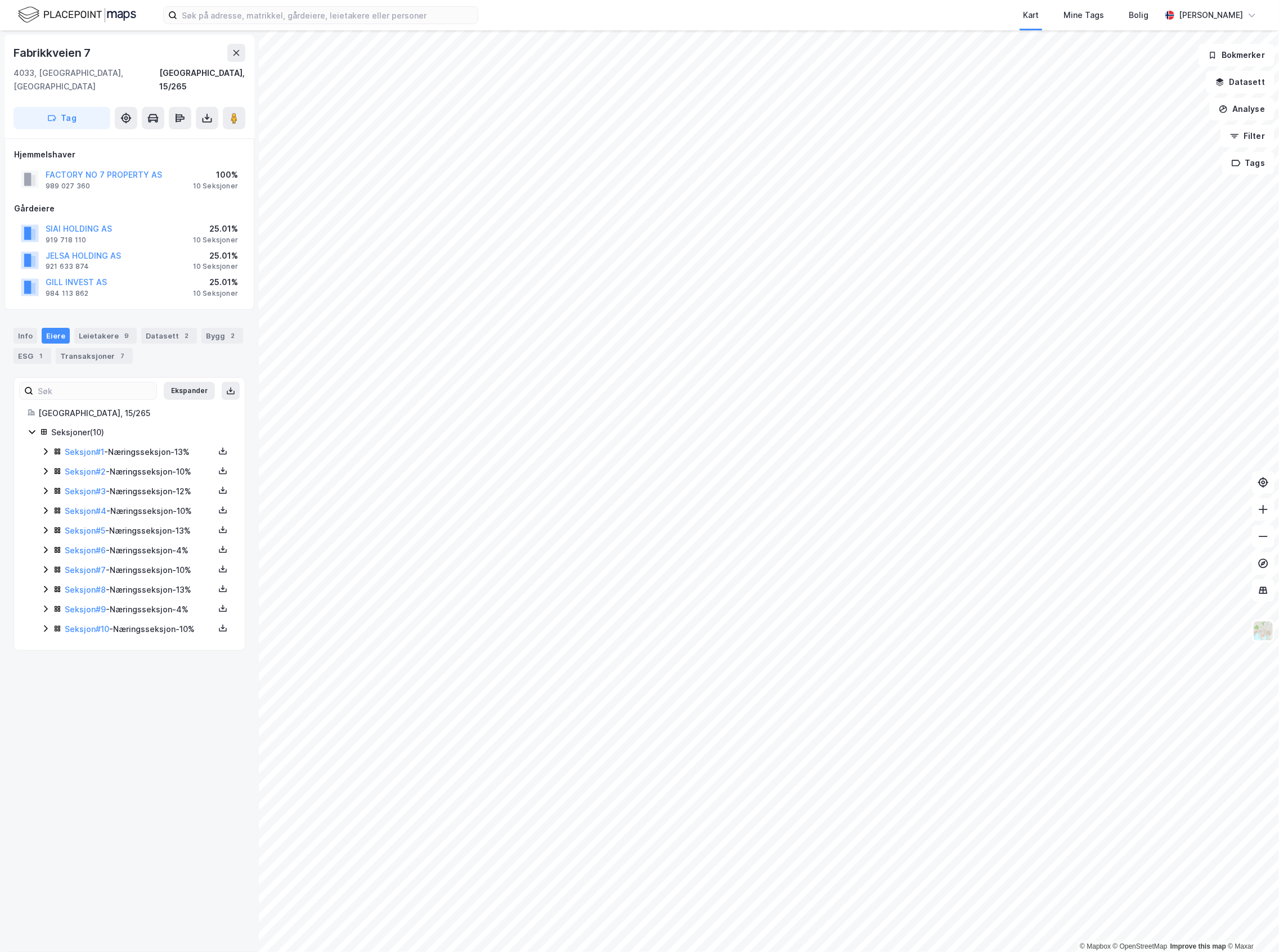
click at [54, 446] on div "Seksjon # 1 - Næringsseksjon - 13%" at bounding box center [134, 453] width 161 height 14
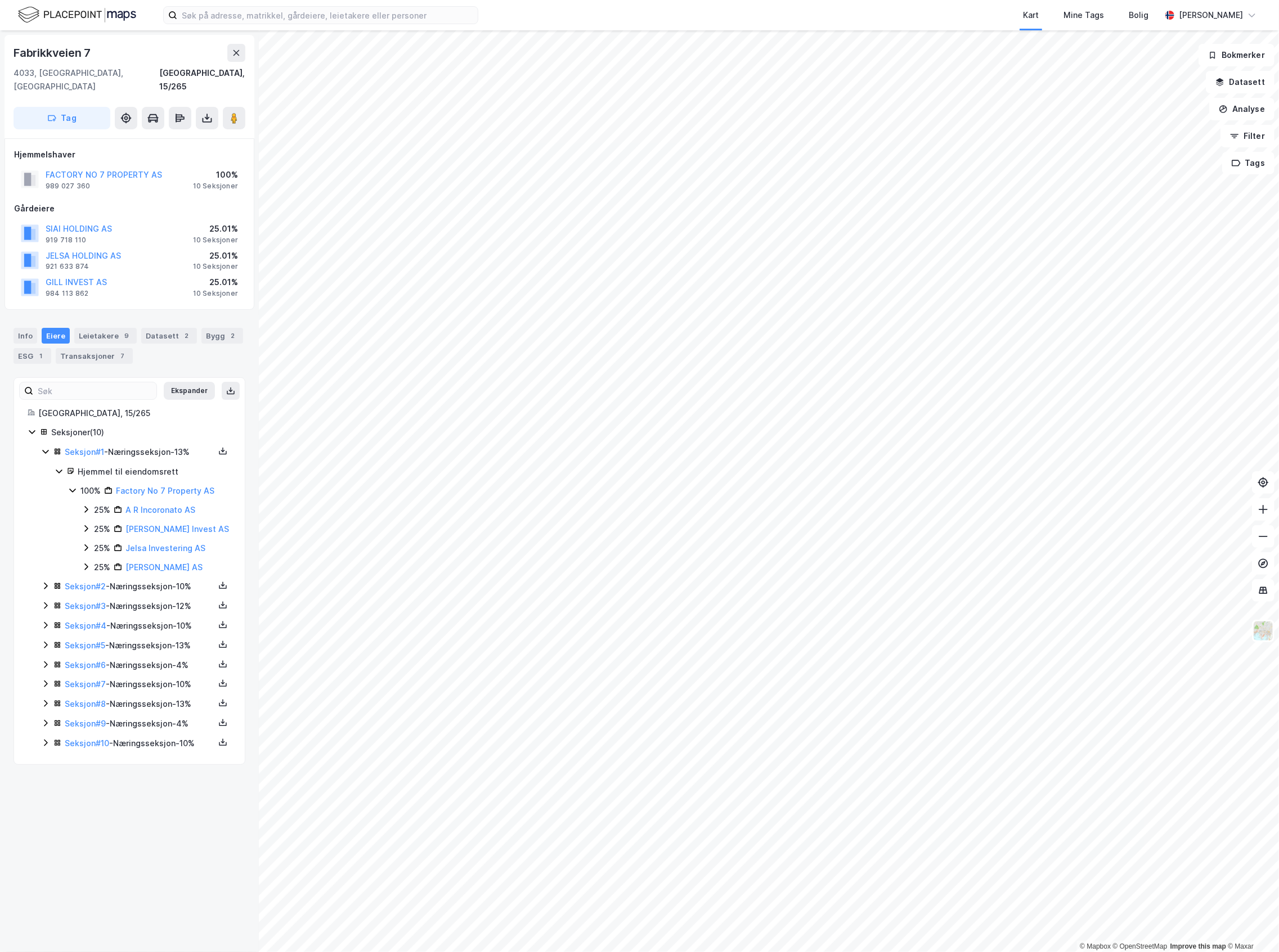
click at [48, 521] on icon at bounding box center [45, 586] width 9 height 9
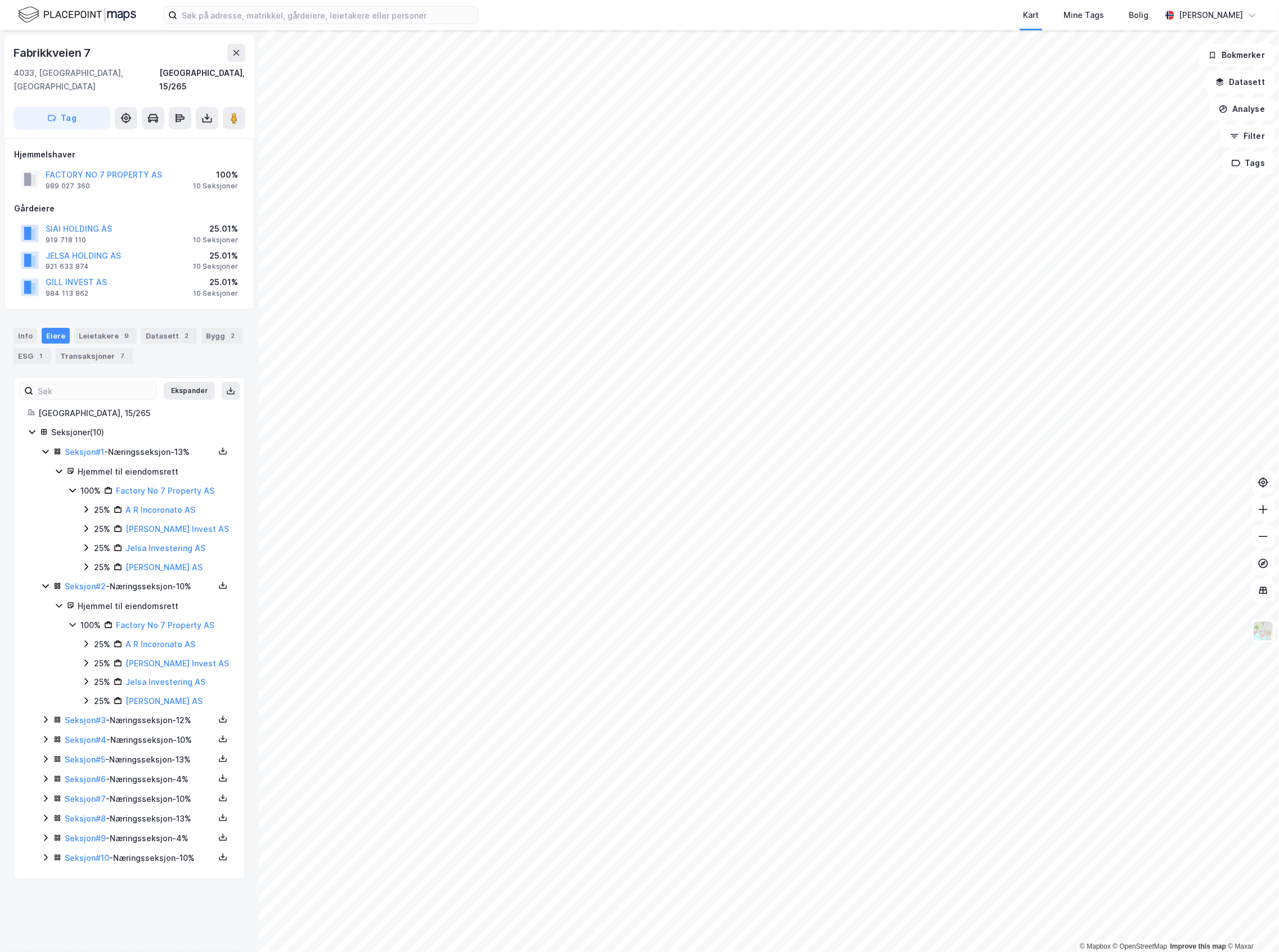
click at [43, 521] on icon at bounding box center [45, 720] width 9 height 9
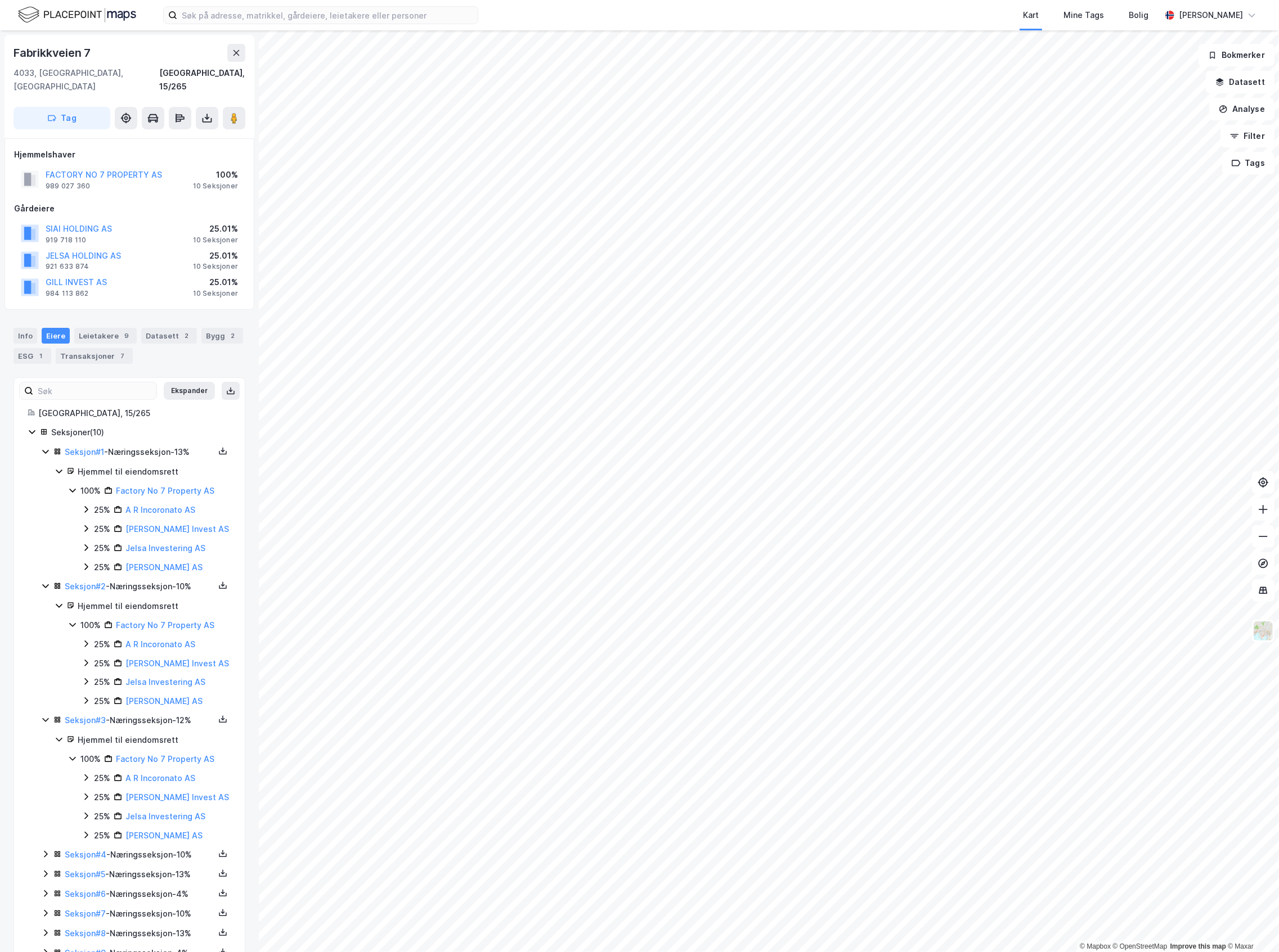
click at [146, 521] on div "Seksjon # 4 - Næringsseksjon - 10%" at bounding box center [140, 855] width 150 height 14
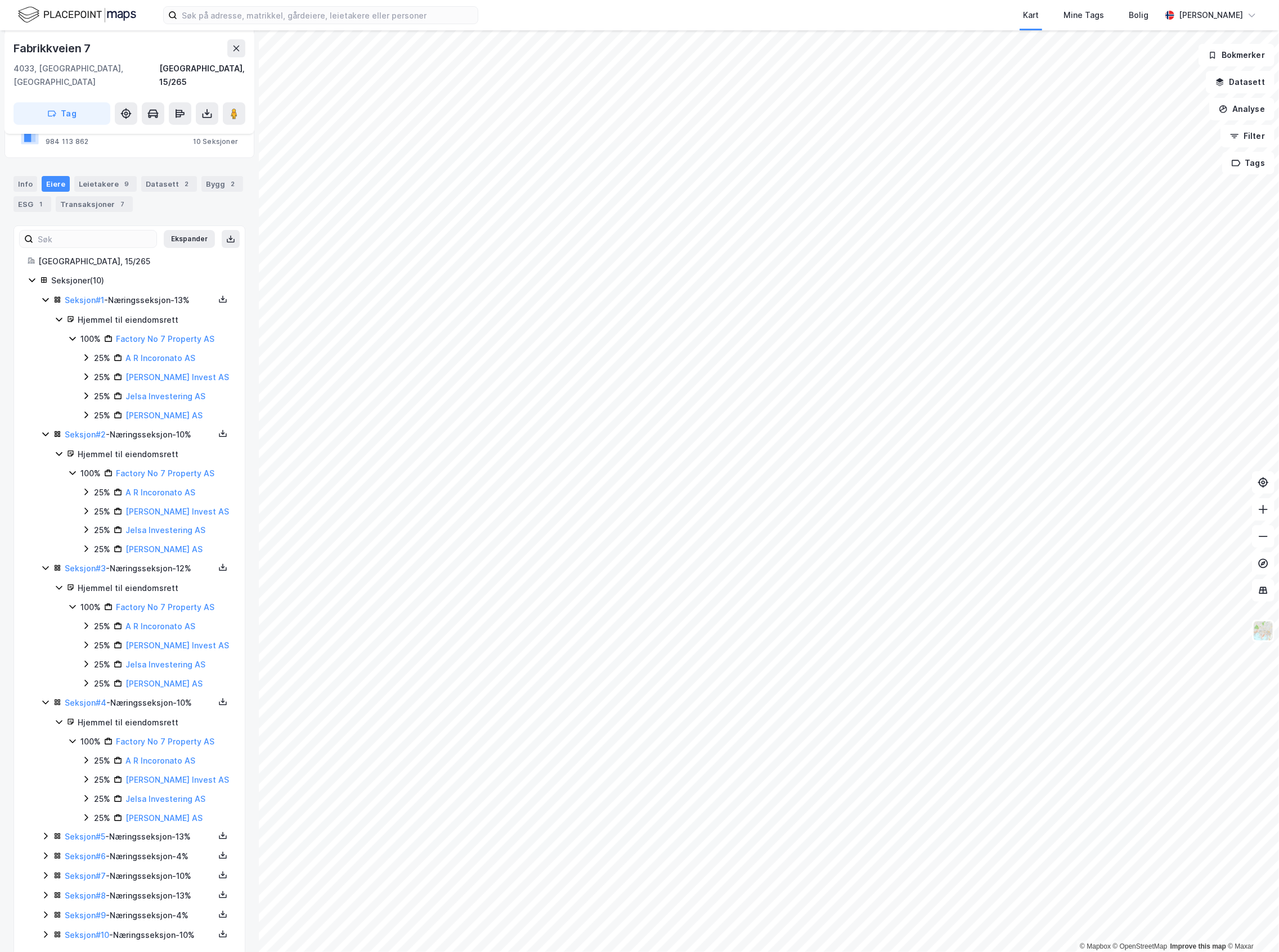
scroll to position [165, 0]
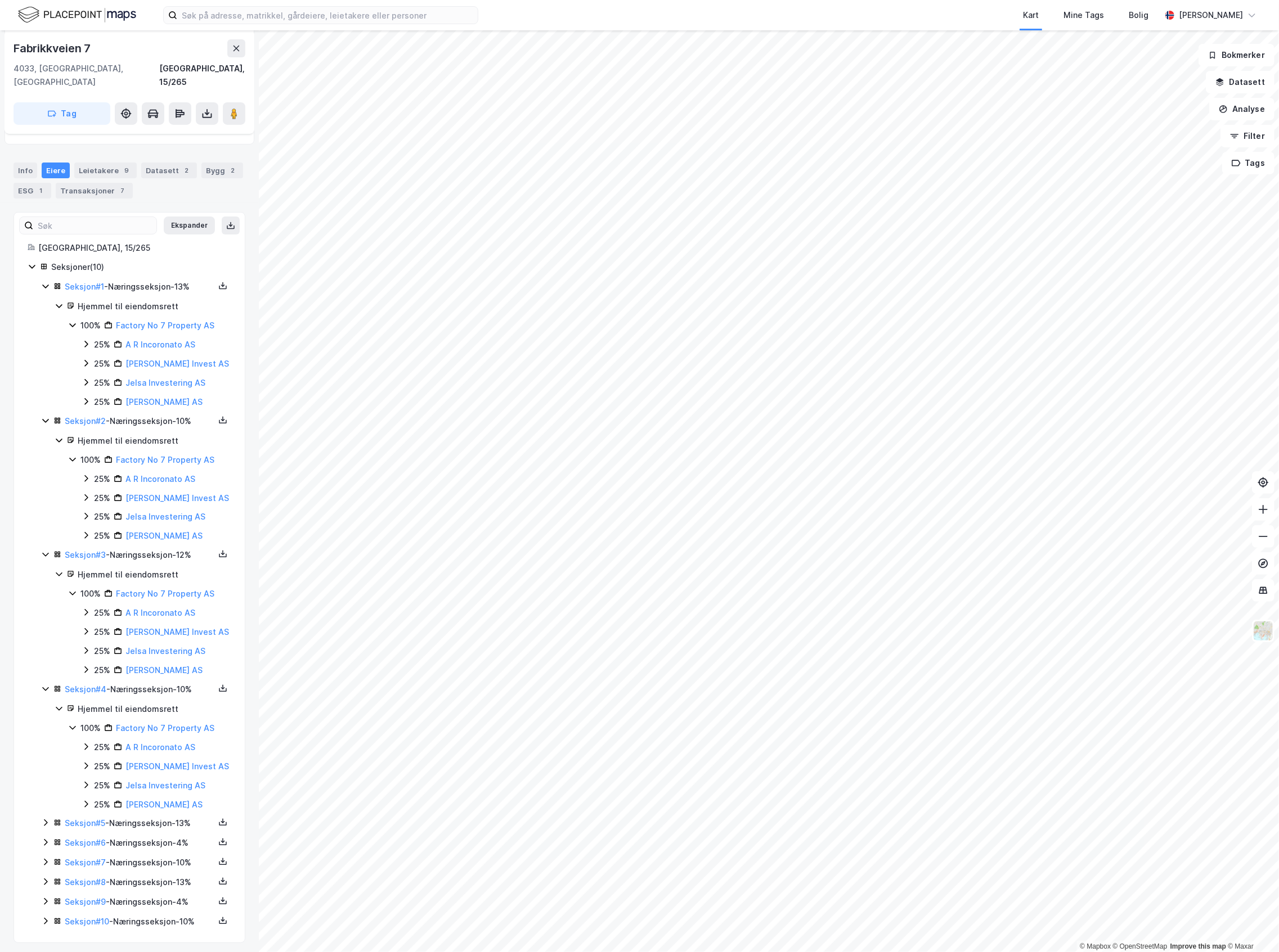
click at [164, 521] on div "Seksjon # 10 - Næringsseksjon - 10%" at bounding box center [140, 922] width 150 height 14
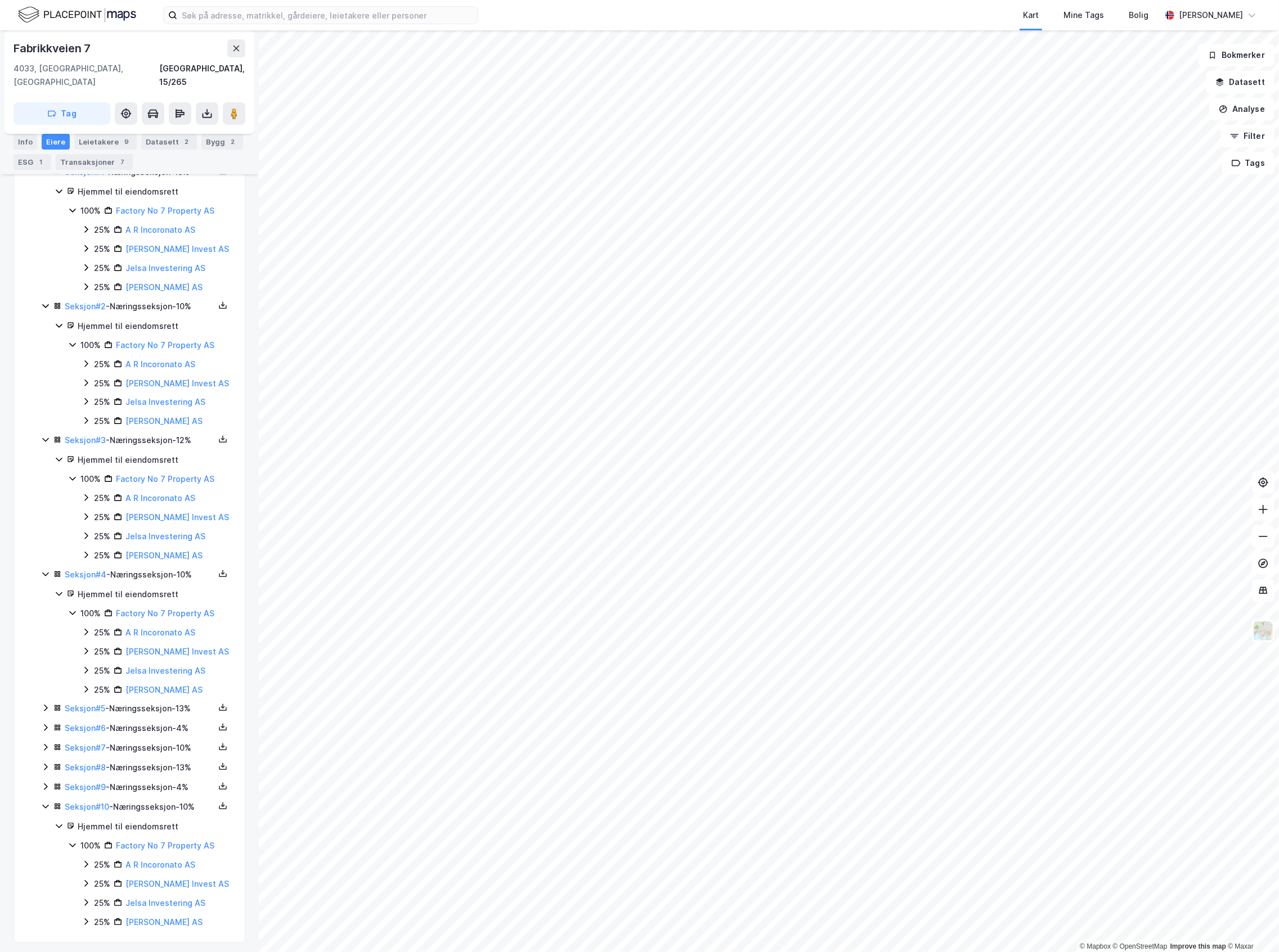
click at [151, 521] on div "Seksjon # 10 - Næringsseksjon - 10%" at bounding box center [140, 807] width 150 height 14
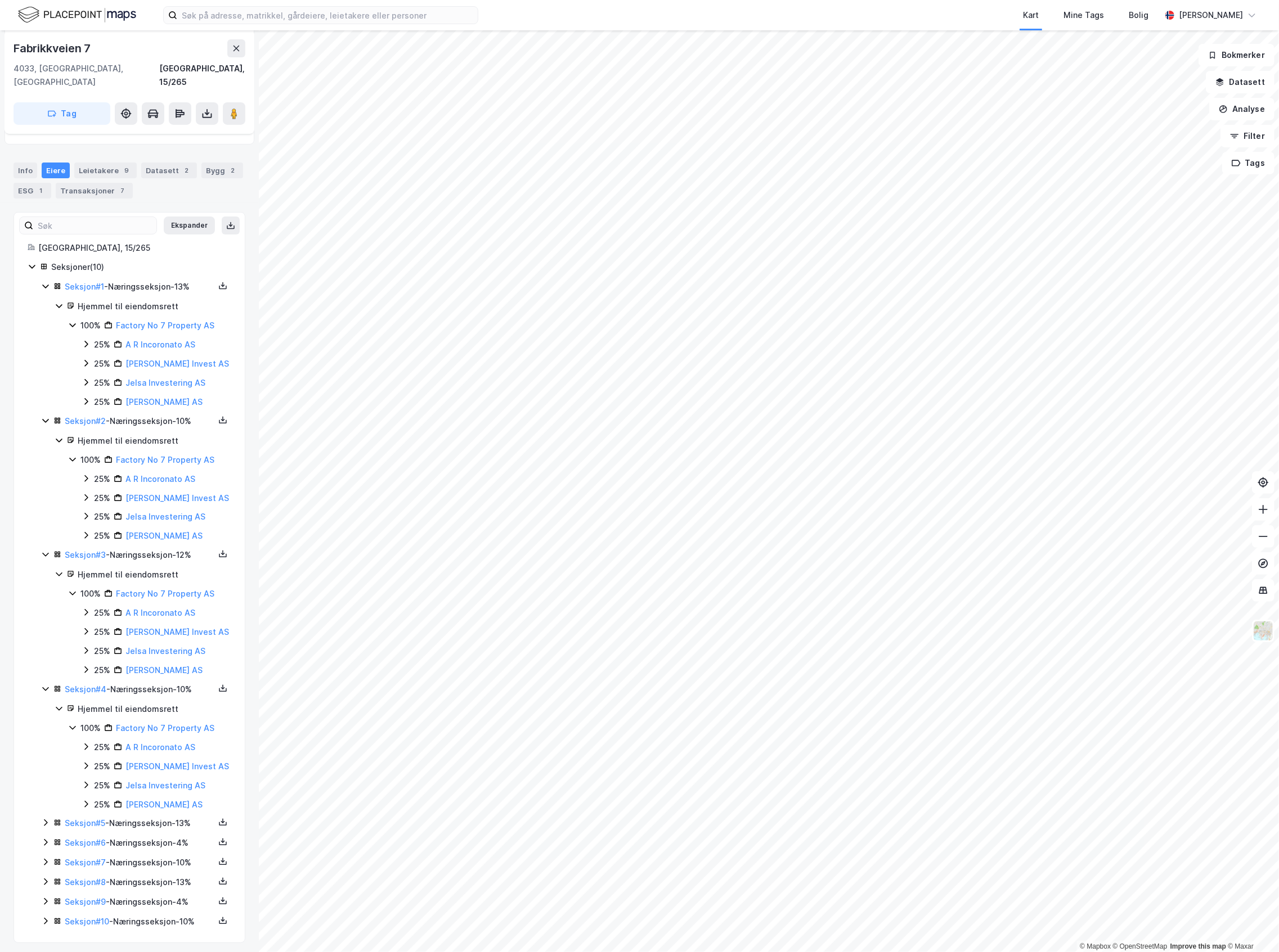
click at [147, 521] on div "Seksjon # 9 - Næringsseksjon - 4%" at bounding box center [140, 902] width 150 height 14
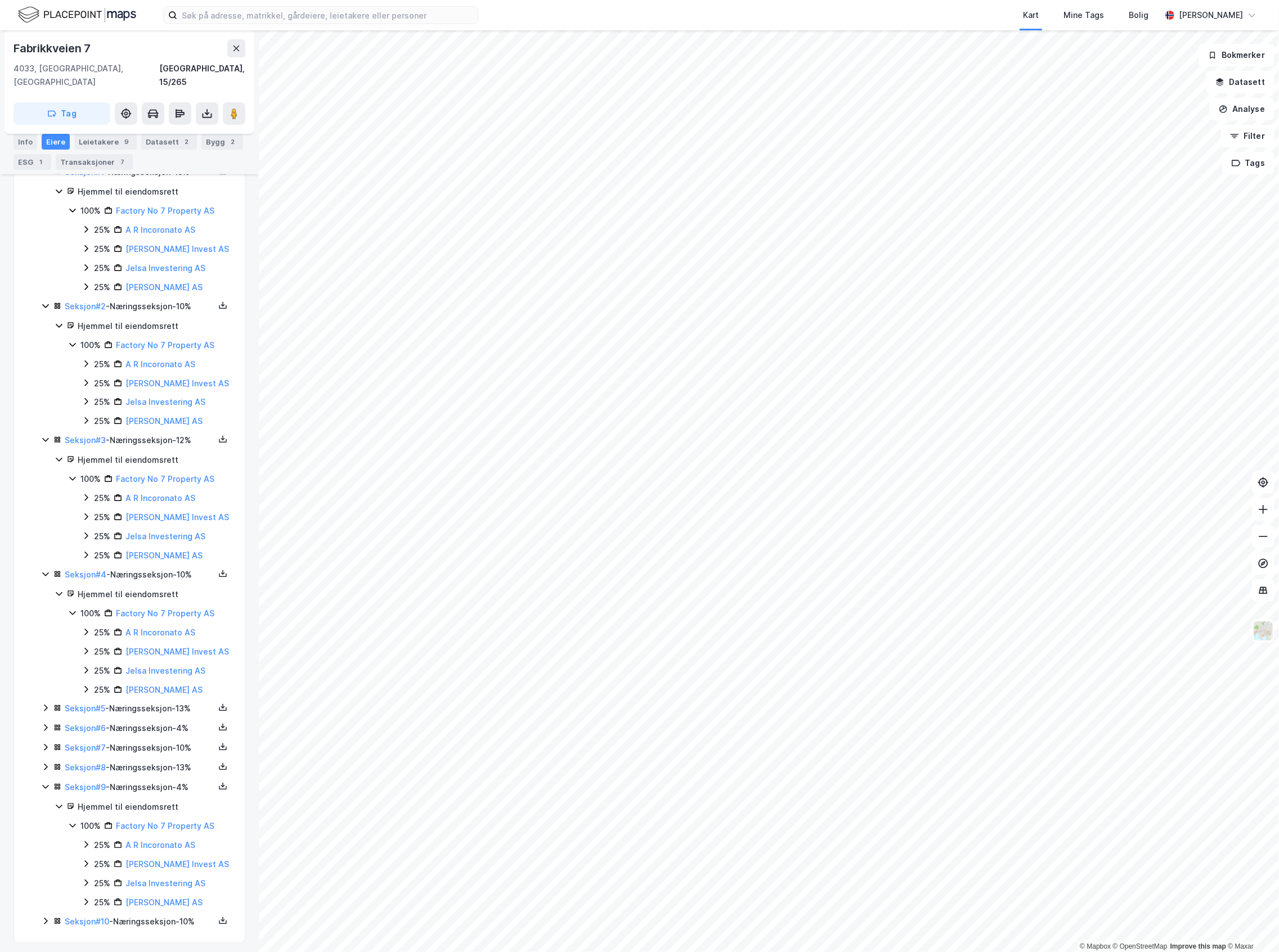
click at [146, 521] on div "Seksjon # 9 - Næringsseksjon - 4%" at bounding box center [140, 788] width 150 height 14
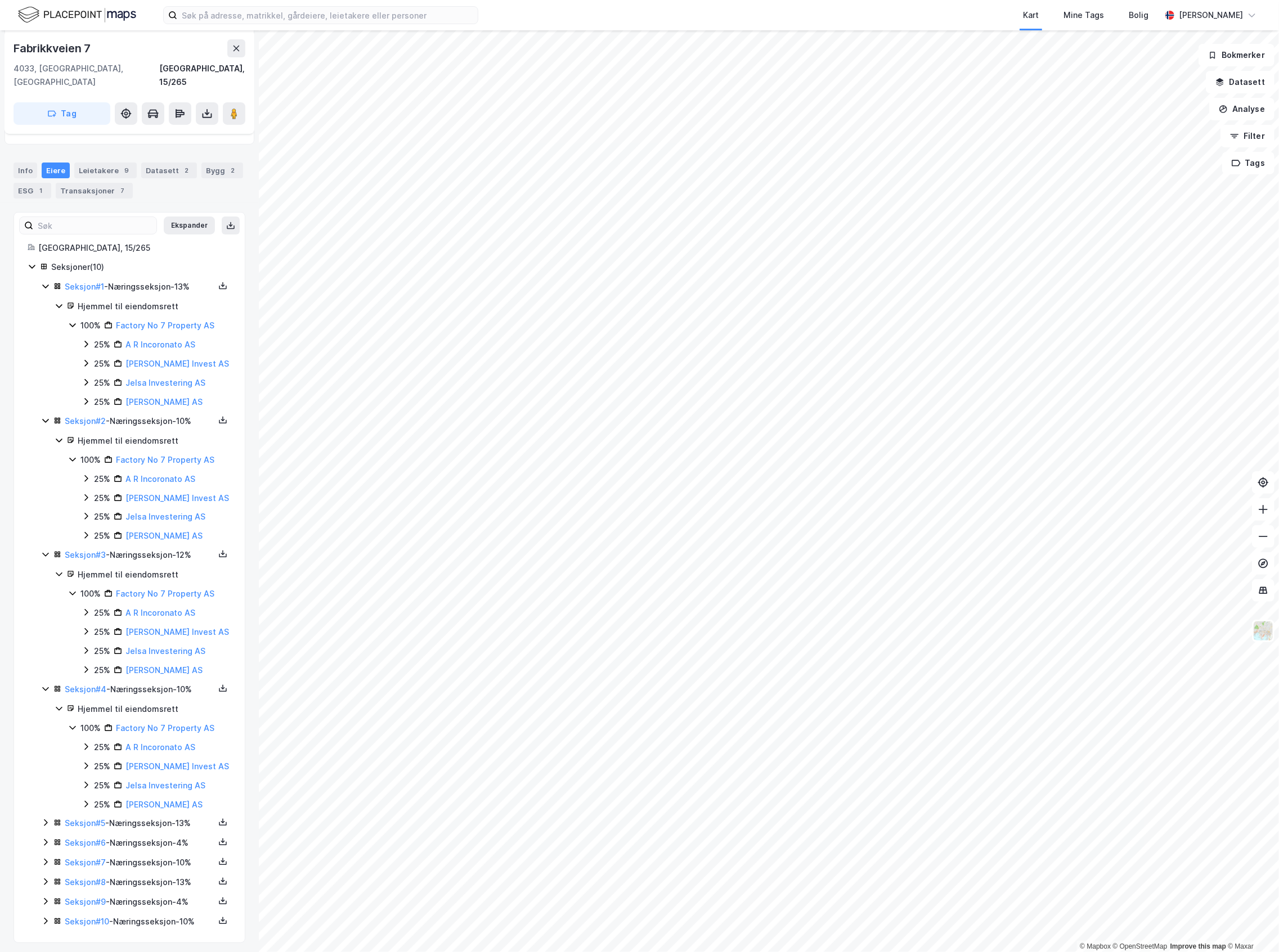
click at [149, 521] on div "Seksjon # 9 - Næringsseksjon - 4%" at bounding box center [140, 902] width 150 height 14
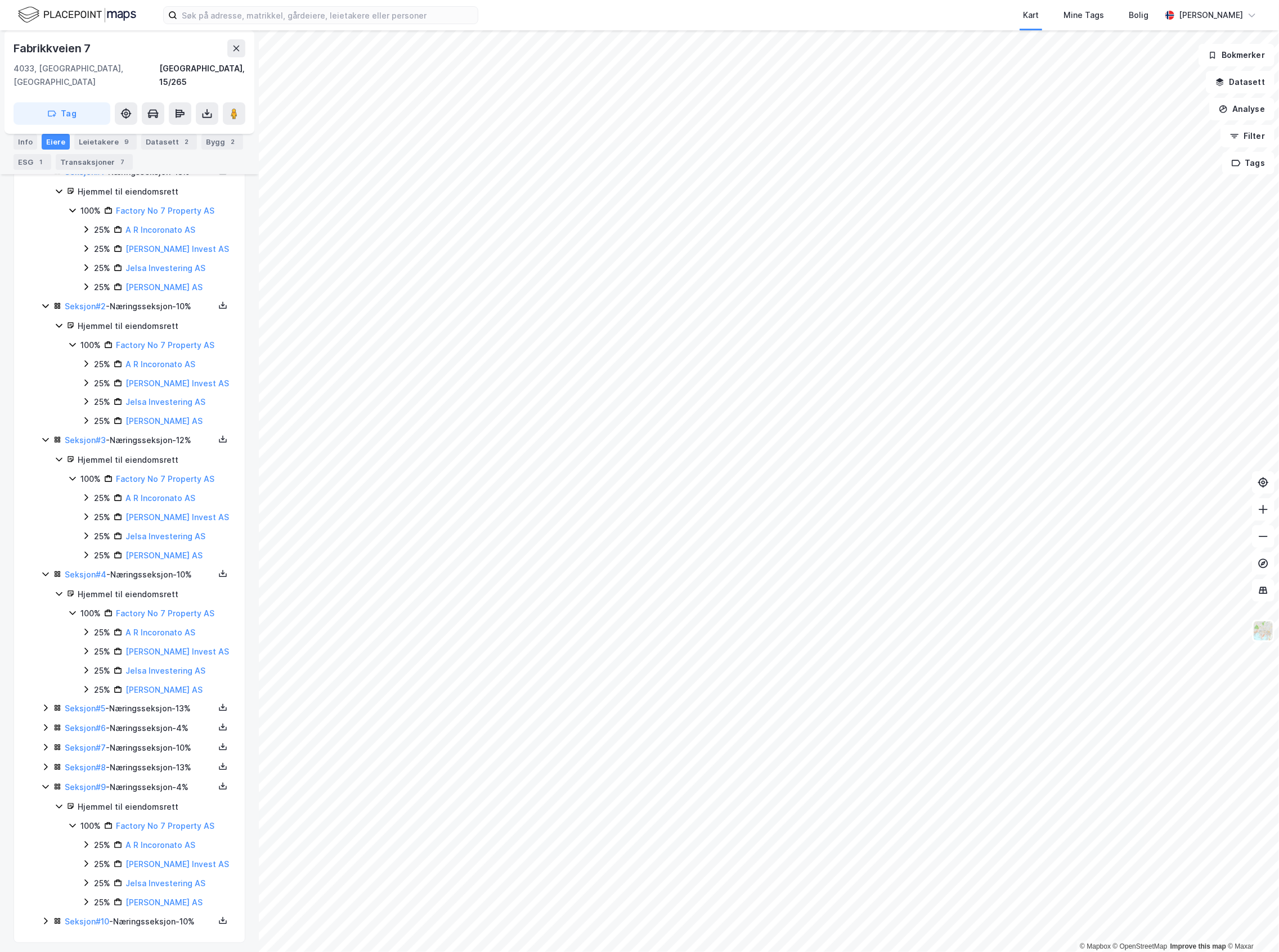
click at [145, 521] on div "Seksjon # 1 - Næringsseksjon - 13% Hjemmel til eiendomsrett 100% Factory No 7 P…" at bounding box center [135, 547] width 190 height 764
click at [145, 521] on div "Seksjon # 8 - Næringsseksjon - 13%" at bounding box center [140, 767] width 150 height 14
click at [138, 521] on div "Seksjon # 1 - Næringsseksjon - 13% Hjemmel til eiendomsrett 100% Factory No 7 P…" at bounding box center [135, 604] width 190 height 878
click at [138, 521] on div "Seksjon # 7 - Næringsseksjon - 10%" at bounding box center [140, 748] width 150 height 14
click at [144, 521] on div "Seksjon # 6 - Næringsseksjon - 4%" at bounding box center [140, 728] width 150 height 14
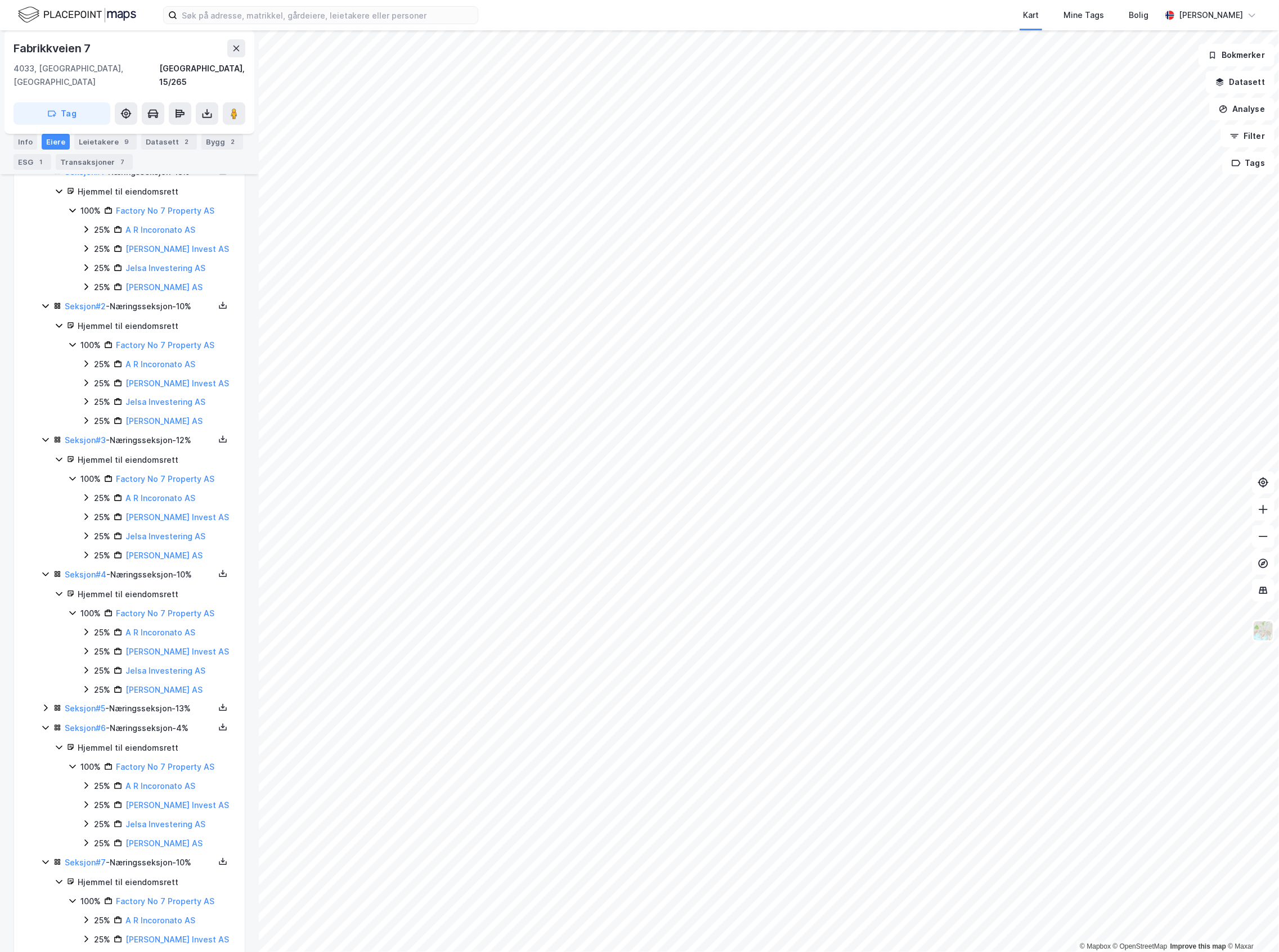
click at [145, 521] on div "Seksjon # 5 - Næringsseksjon - 13%" at bounding box center [140, 709] width 150 height 14
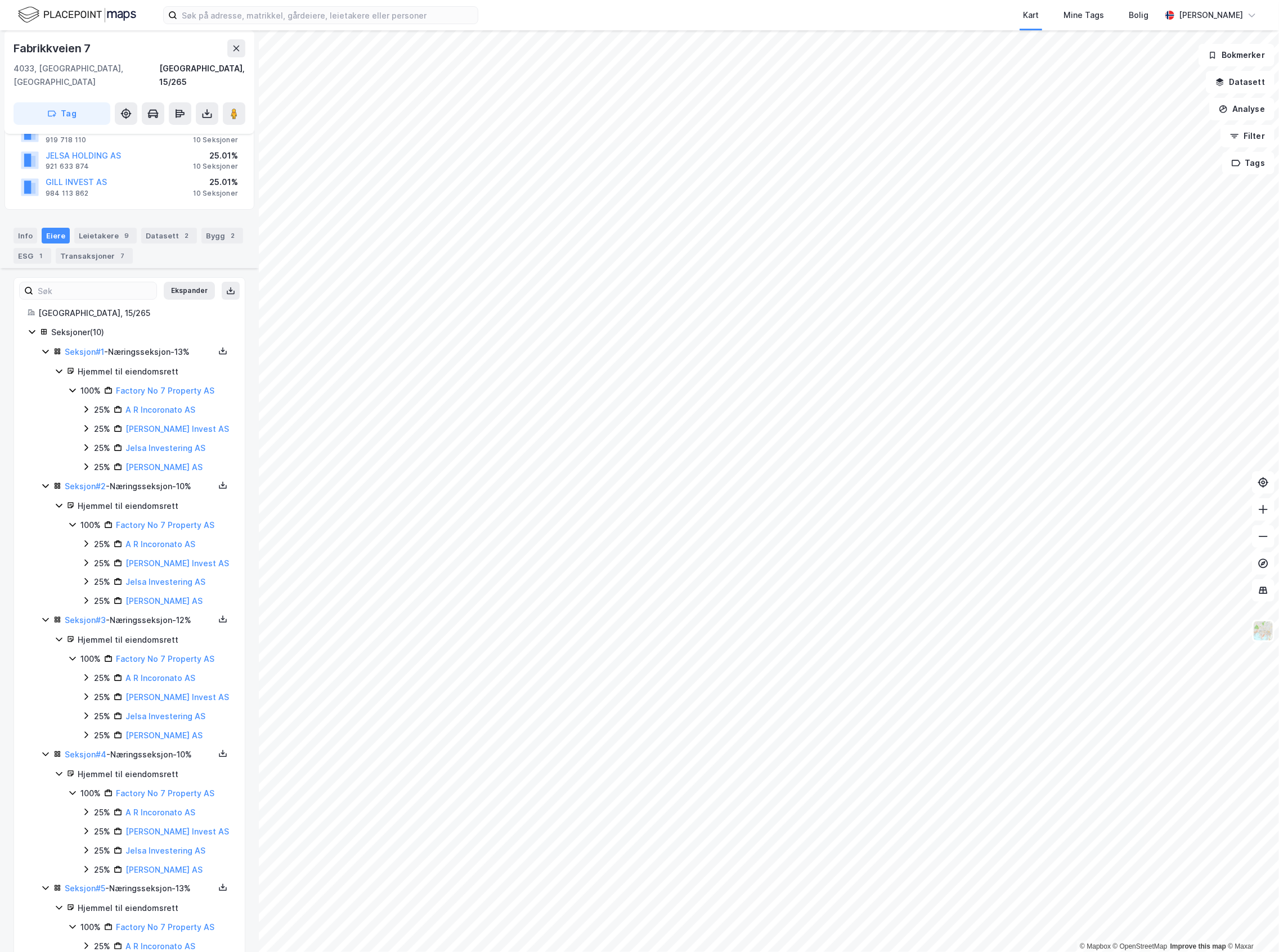
scroll to position [0, 0]
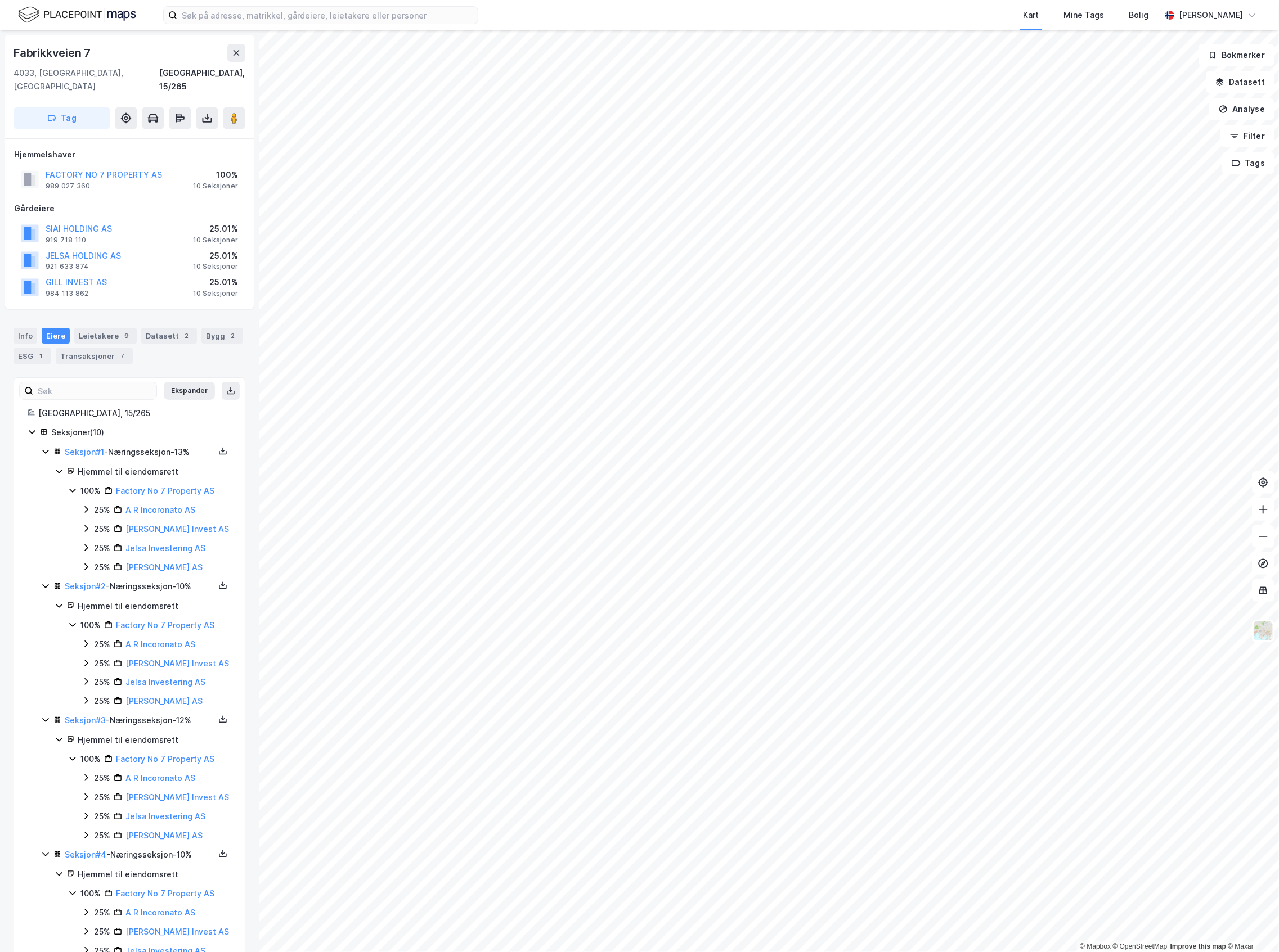
click at [46, 447] on icon at bounding box center [45, 452] width 9 height 9
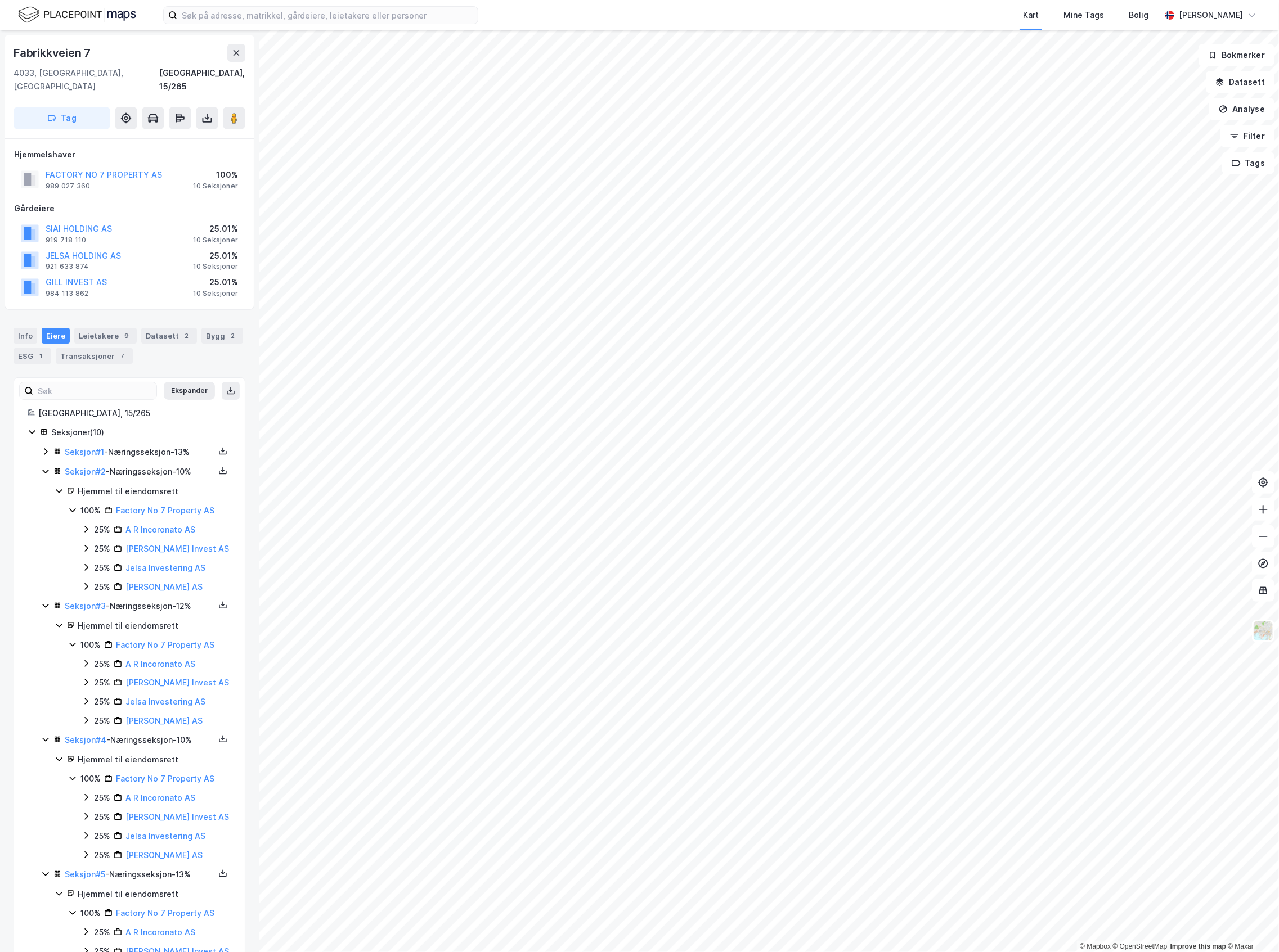
click at [34, 427] on icon at bounding box center [31, 431] width 9 height 9
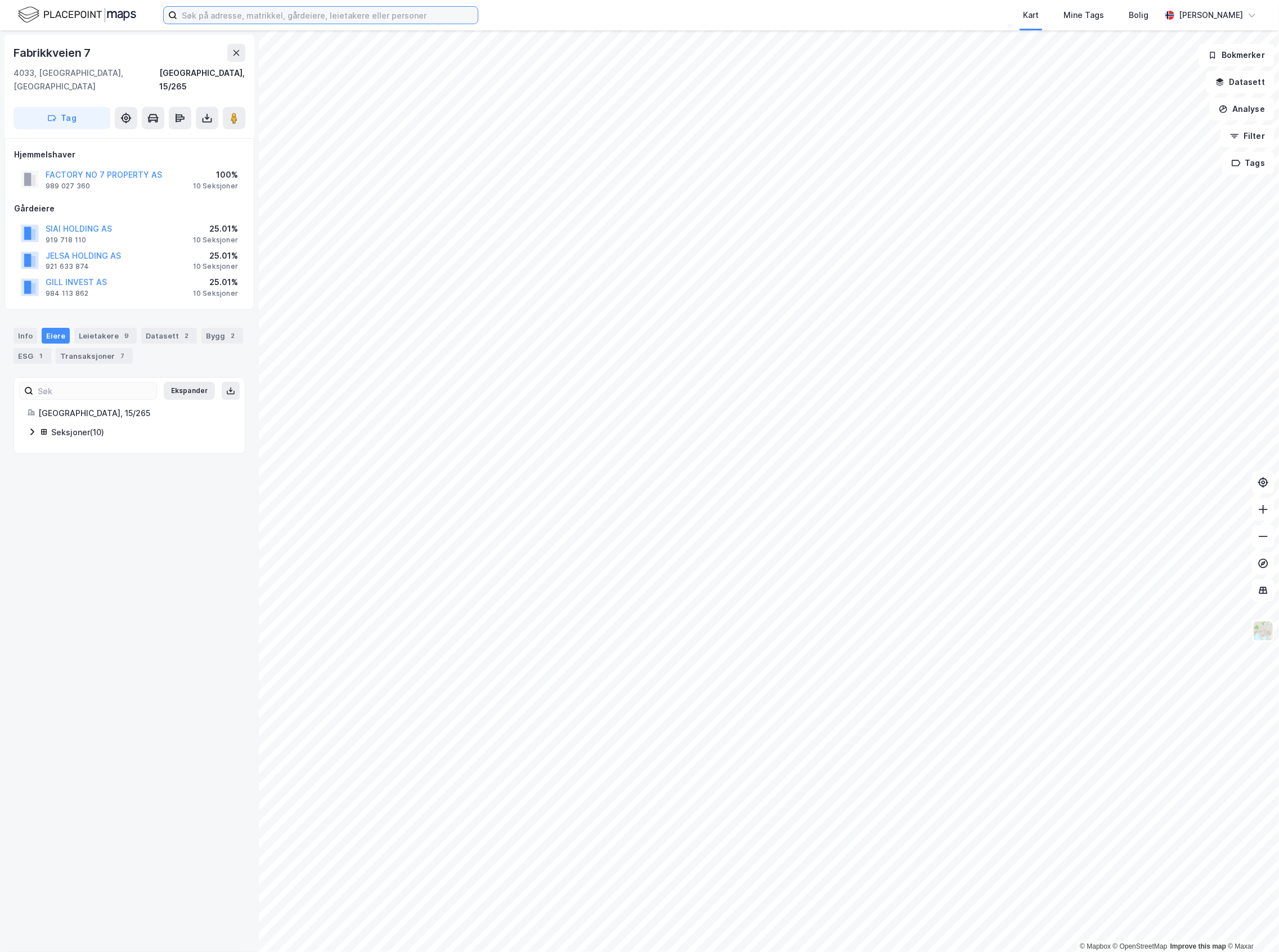
click at [386, 14] on input at bounding box center [327, 15] width 300 height 17
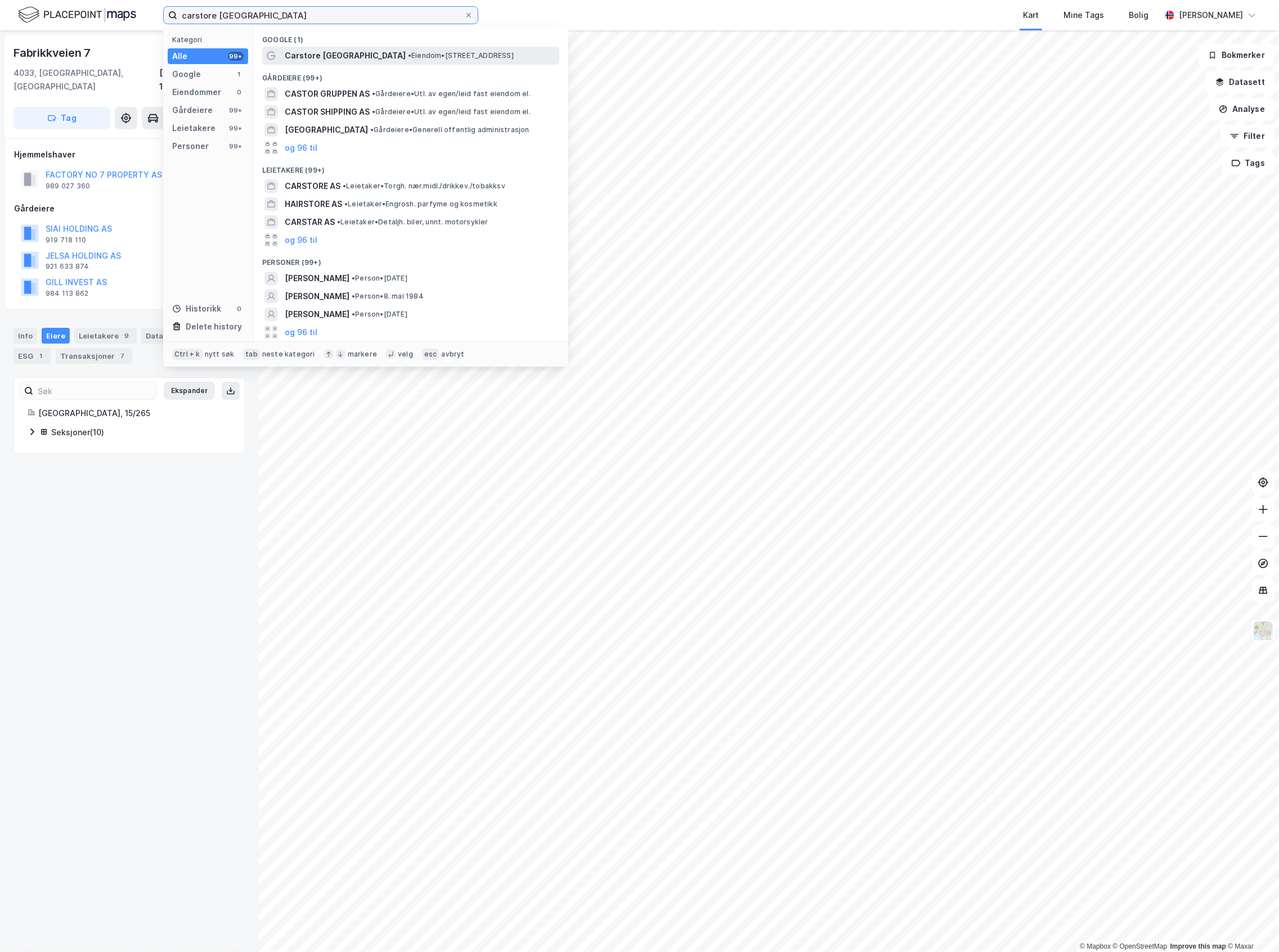
type input "carstore [GEOGRAPHIC_DATA]"
click at [303, 54] on span "Carstore [GEOGRAPHIC_DATA]" at bounding box center [345, 56] width 121 height 14
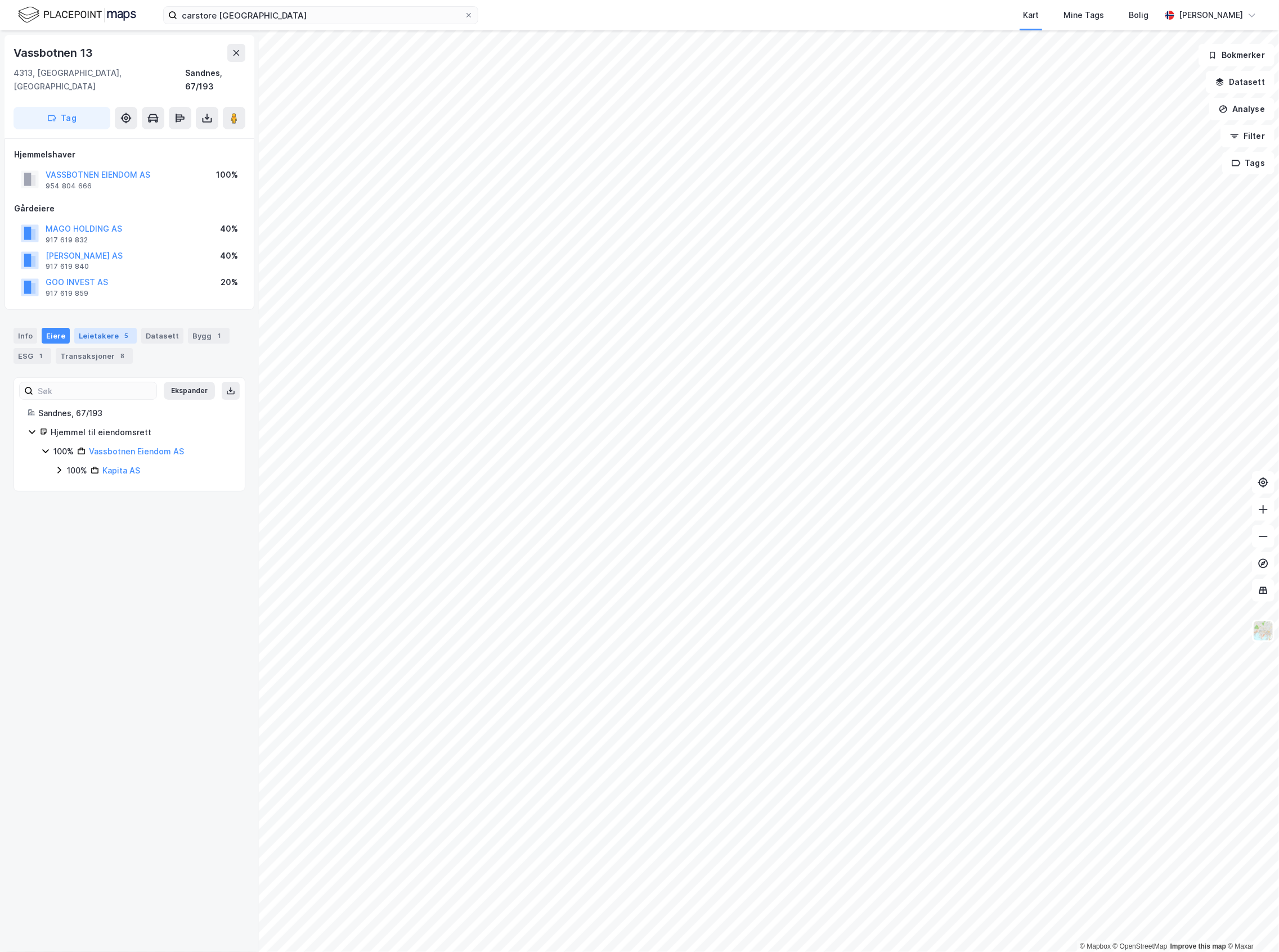
click at [121, 330] on div "5" at bounding box center [126, 335] width 11 height 11
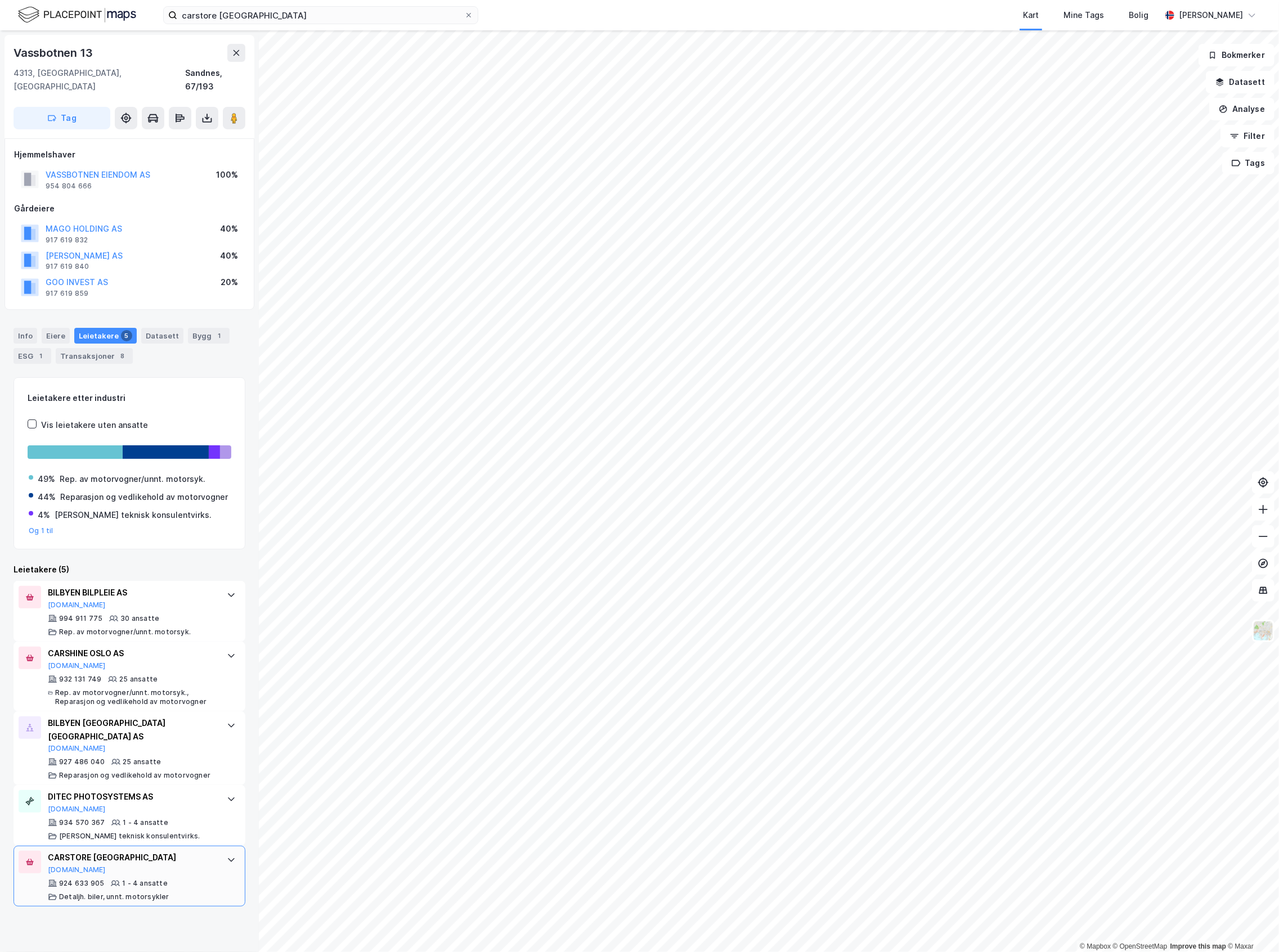
click at [165, 521] on div "924 633 905 1 - 4 ansatte Detaljh. biler, unnt. motorsykler" at bounding box center [131, 890] width 168 height 22
drag, startPoint x: 157, startPoint y: 158, endPoint x: 48, endPoint y: 162, distance: 109.1
click at [48, 166] on div "VASSBOTNEN EIENDOM AS 954 804 666 100%" at bounding box center [129, 180] width 231 height 27
copy button "VASSBOTNEN EIENDOM AS"
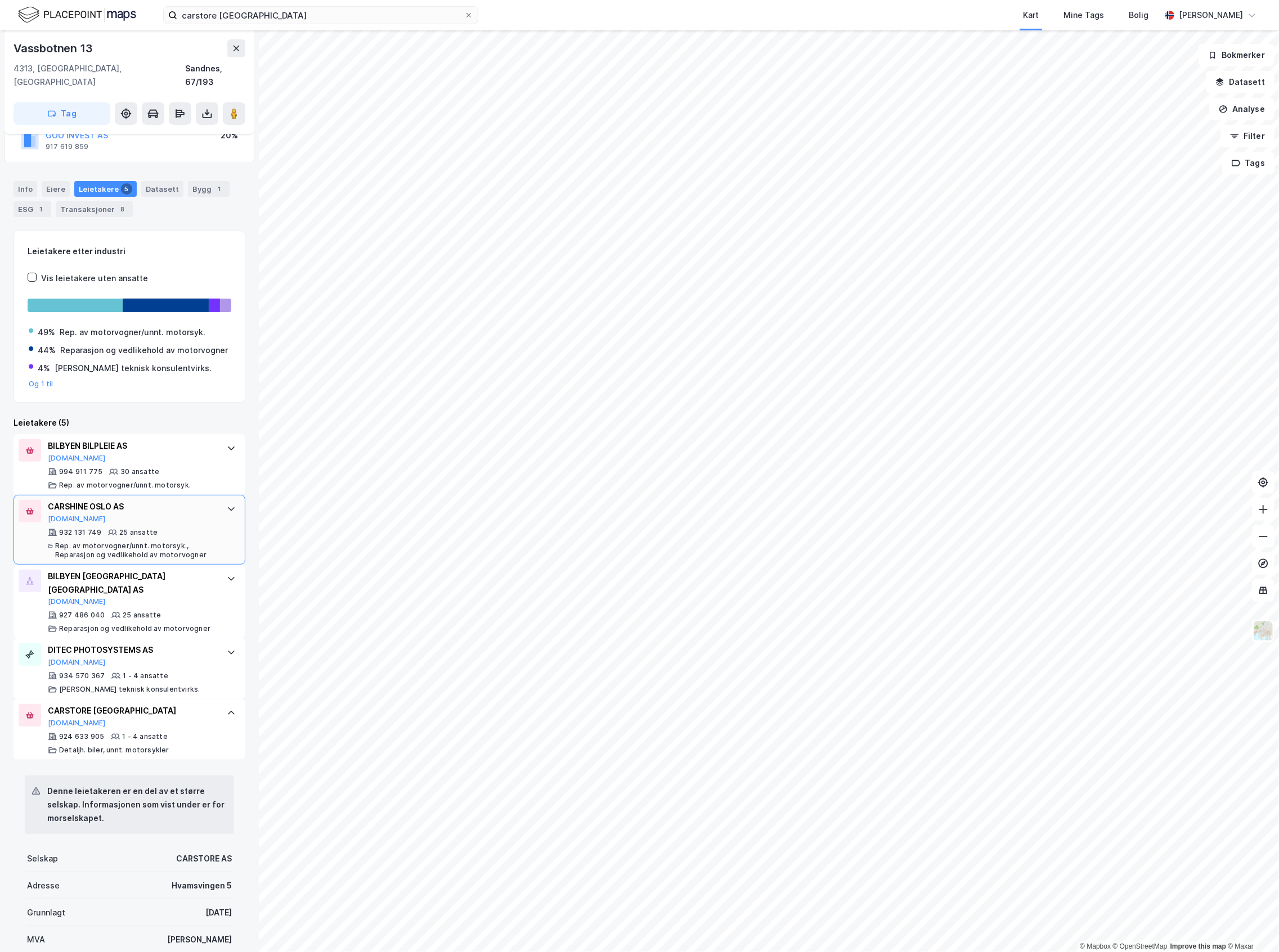
scroll to position [150, 0]
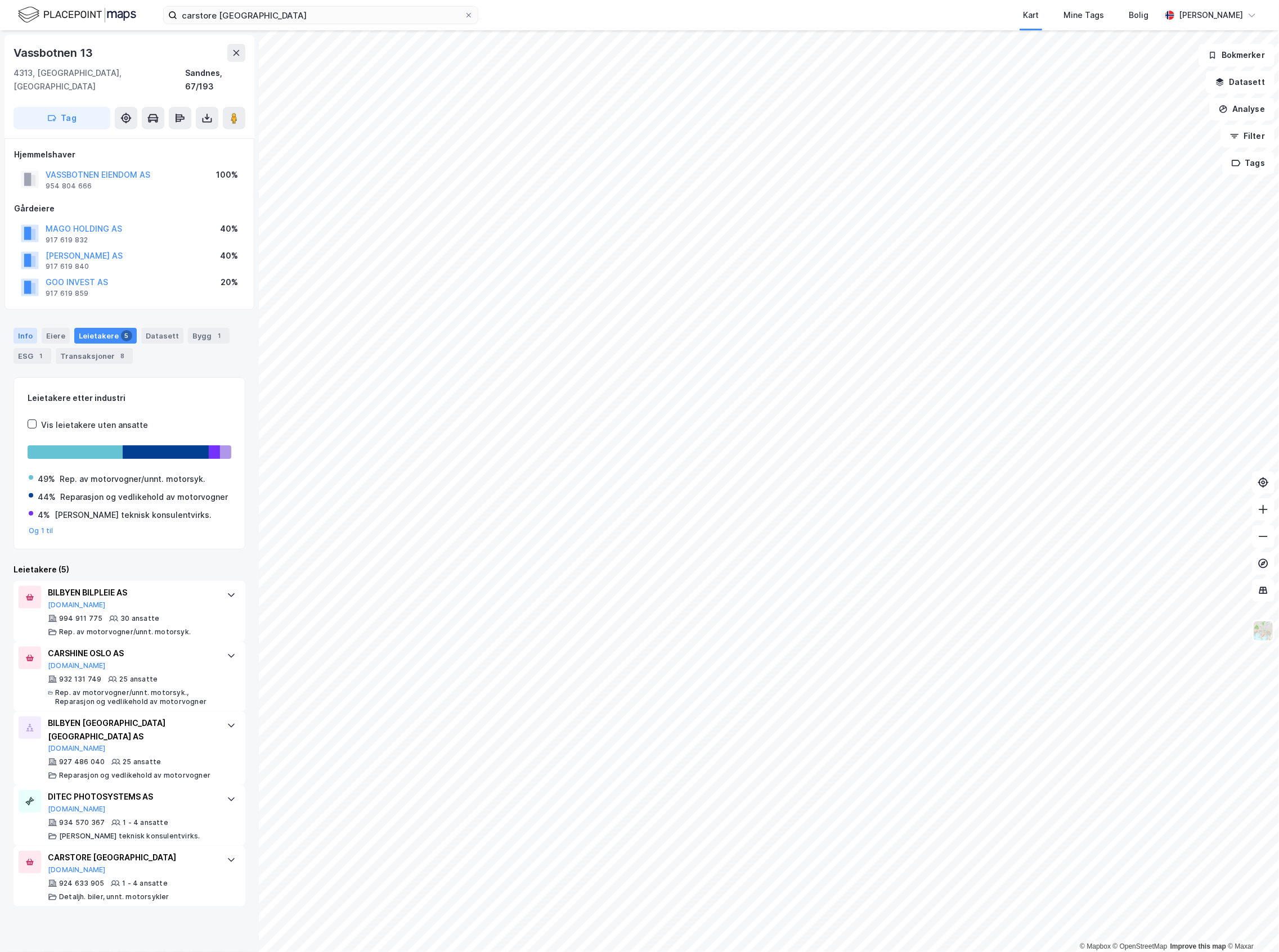
click at [19, 329] on div "Info" at bounding box center [26, 335] width 24 height 16
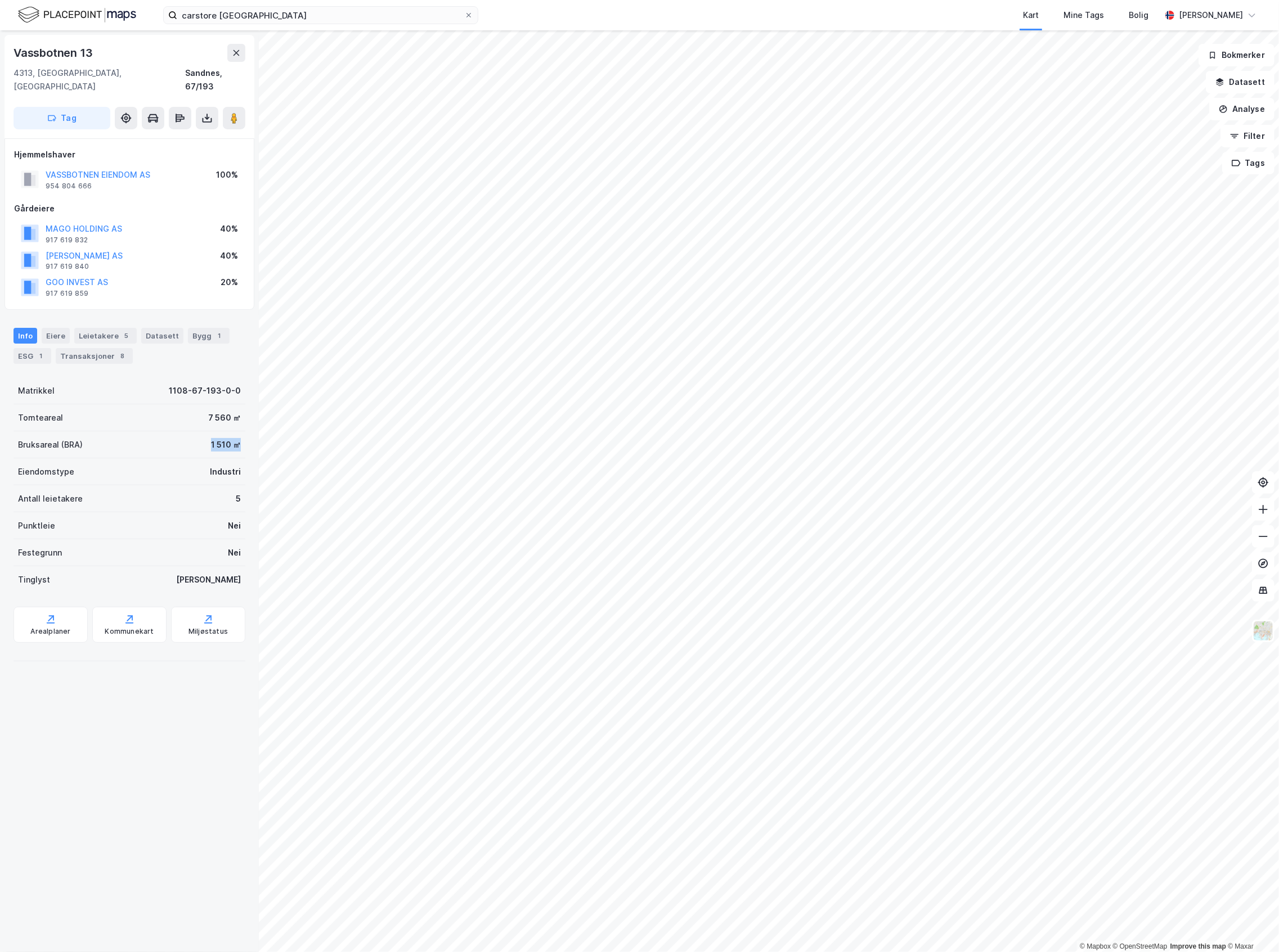
drag, startPoint x: 181, startPoint y: 432, endPoint x: 248, endPoint y: 432, distance: 67.0
click at [248, 432] on div "Vassbotnen 13 4313, [GEOGRAPHIC_DATA], [GEOGRAPHIC_DATA] Sandnes, 67/193 Tag Hj…" at bounding box center [129, 492] width 259 height 922
click at [234, 112] on image at bounding box center [234, 117] width 7 height 11
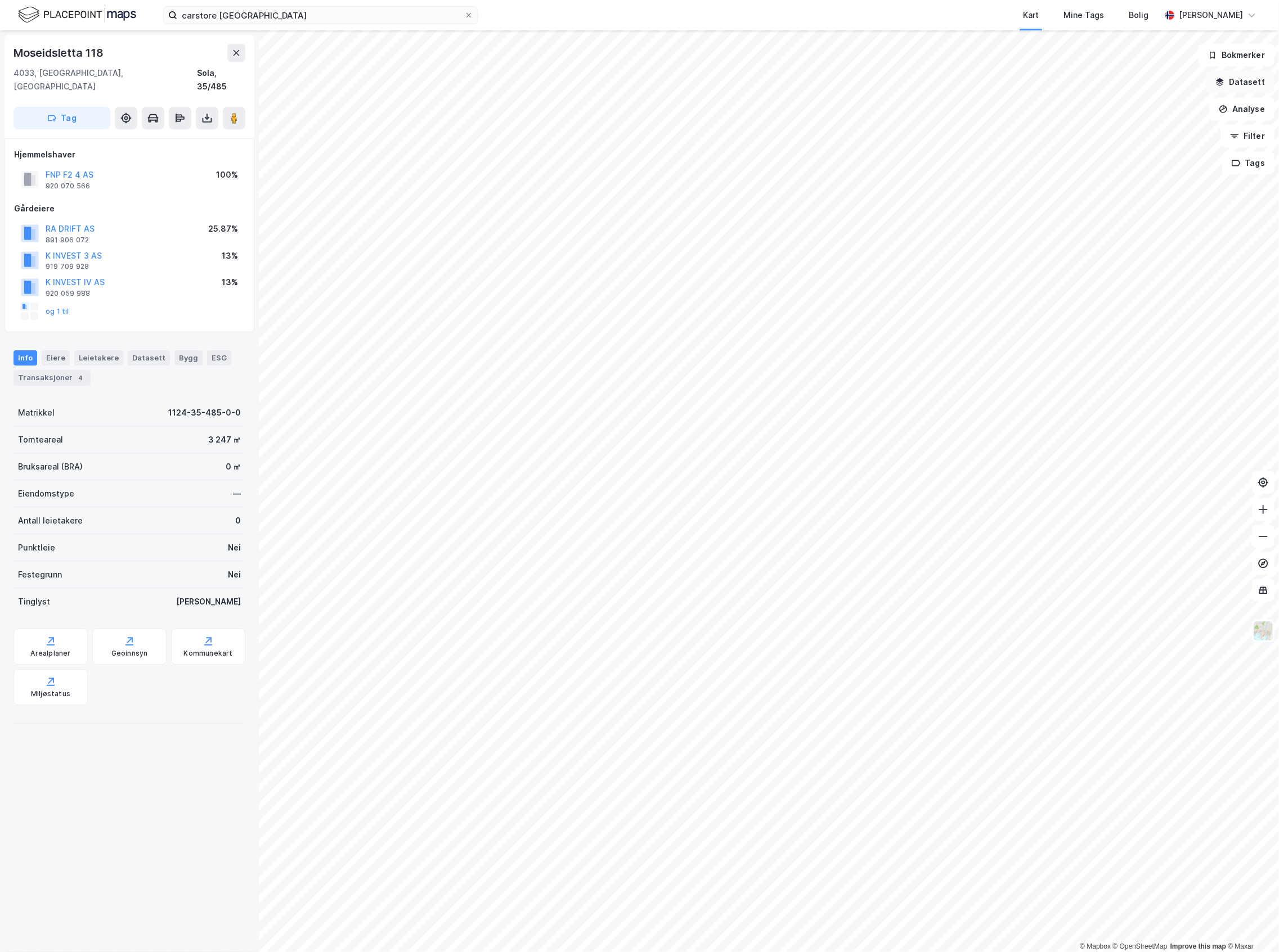
click at [1139, 83] on button "Datasett" at bounding box center [1240, 82] width 69 height 22
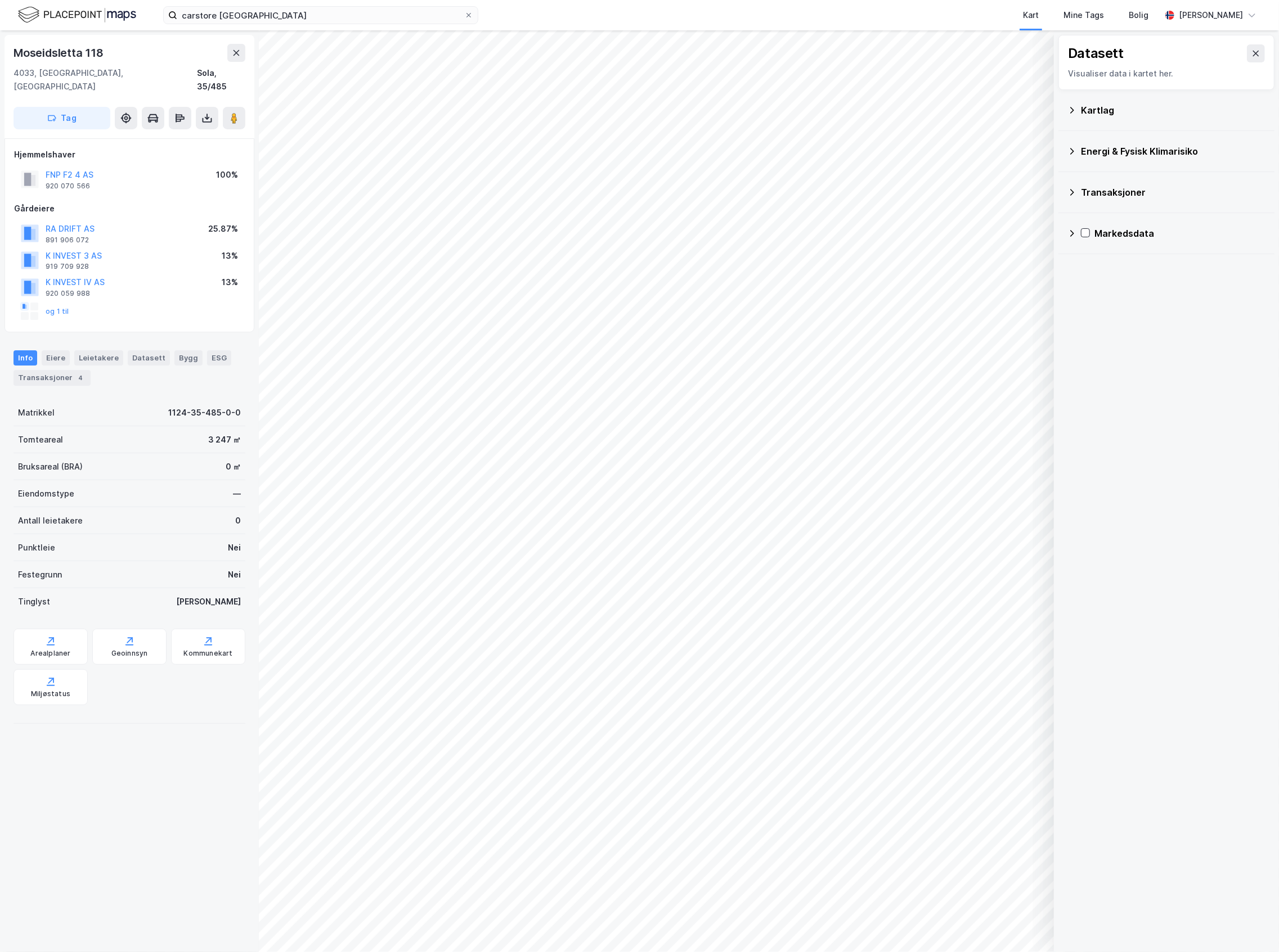
click at [1139, 118] on div "Kartlag" at bounding box center [1166, 111] width 198 height 27
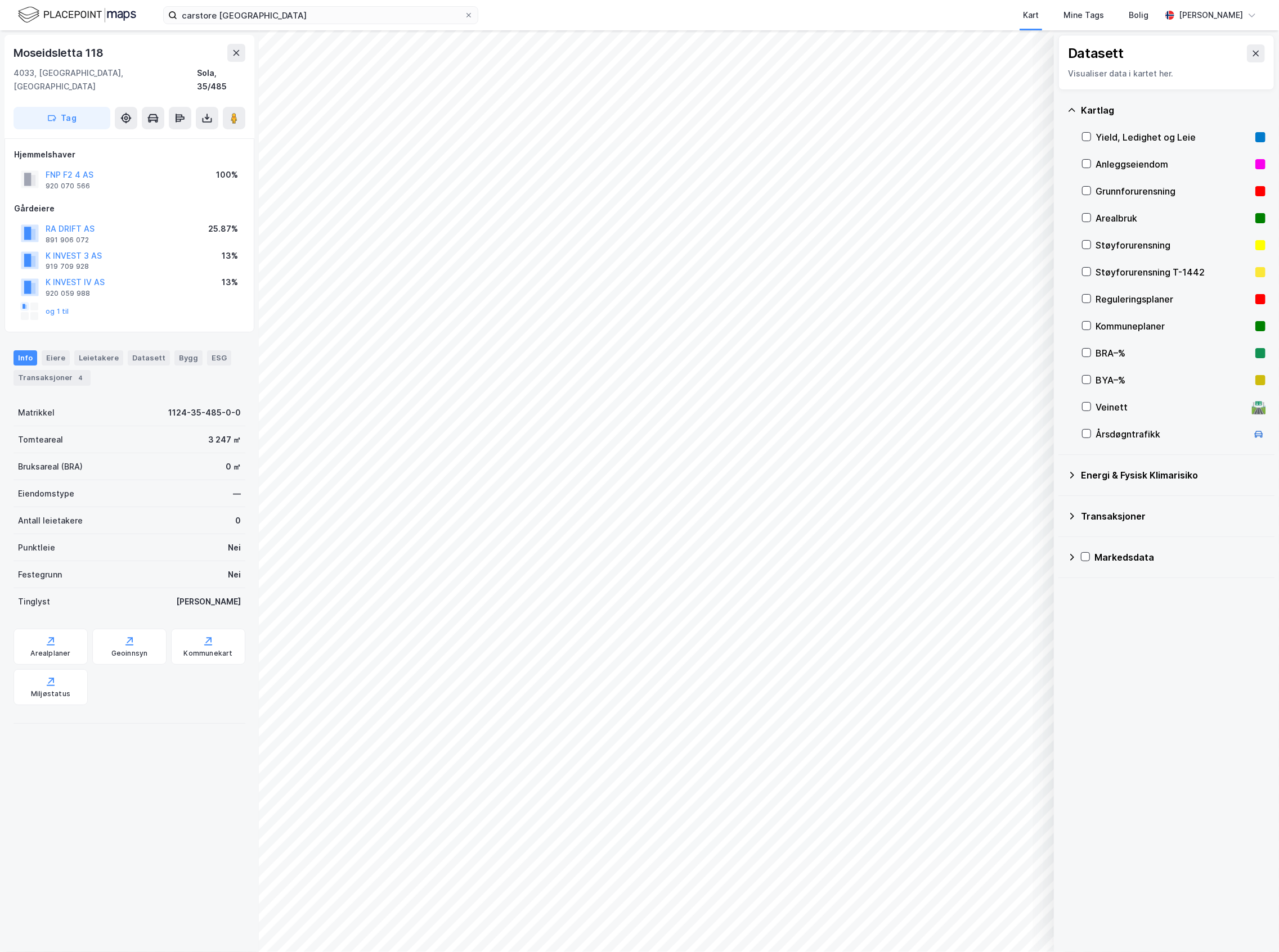
click at [1129, 305] on div "Reguleringsplaner" at bounding box center [1173, 299] width 155 height 14
click at [1139, 53] on button at bounding box center [1255, 53] width 18 height 18
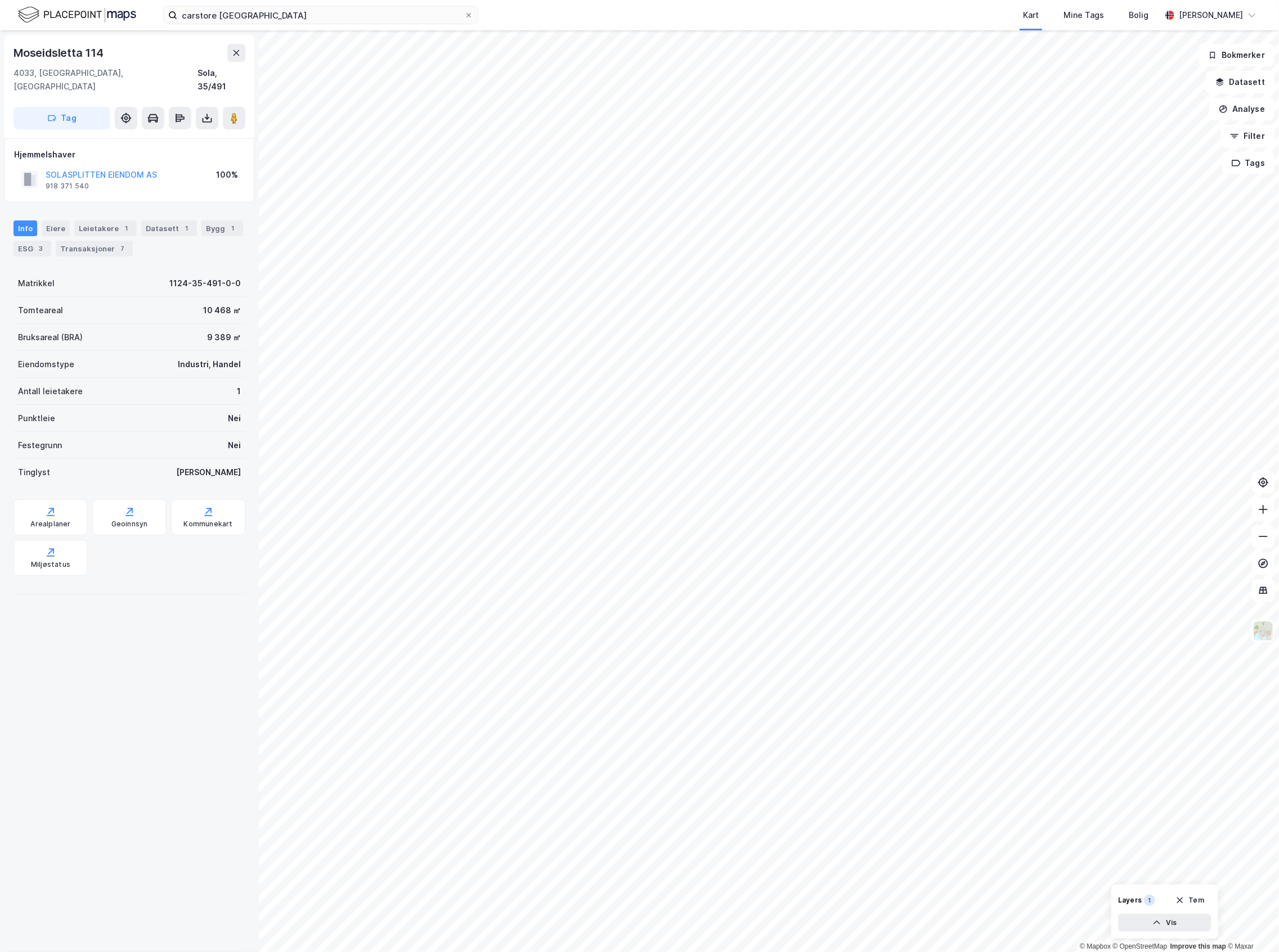
click at [82, 207] on div "Info [PERSON_NAME] 1 Datasett 1 Bygg 1 ESG 3 Transaksjoner 7" at bounding box center [129, 233] width 259 height 54
click at [84, 220] on div "Leietakere 1" at bounding box center [105, 228] width 62 height 16
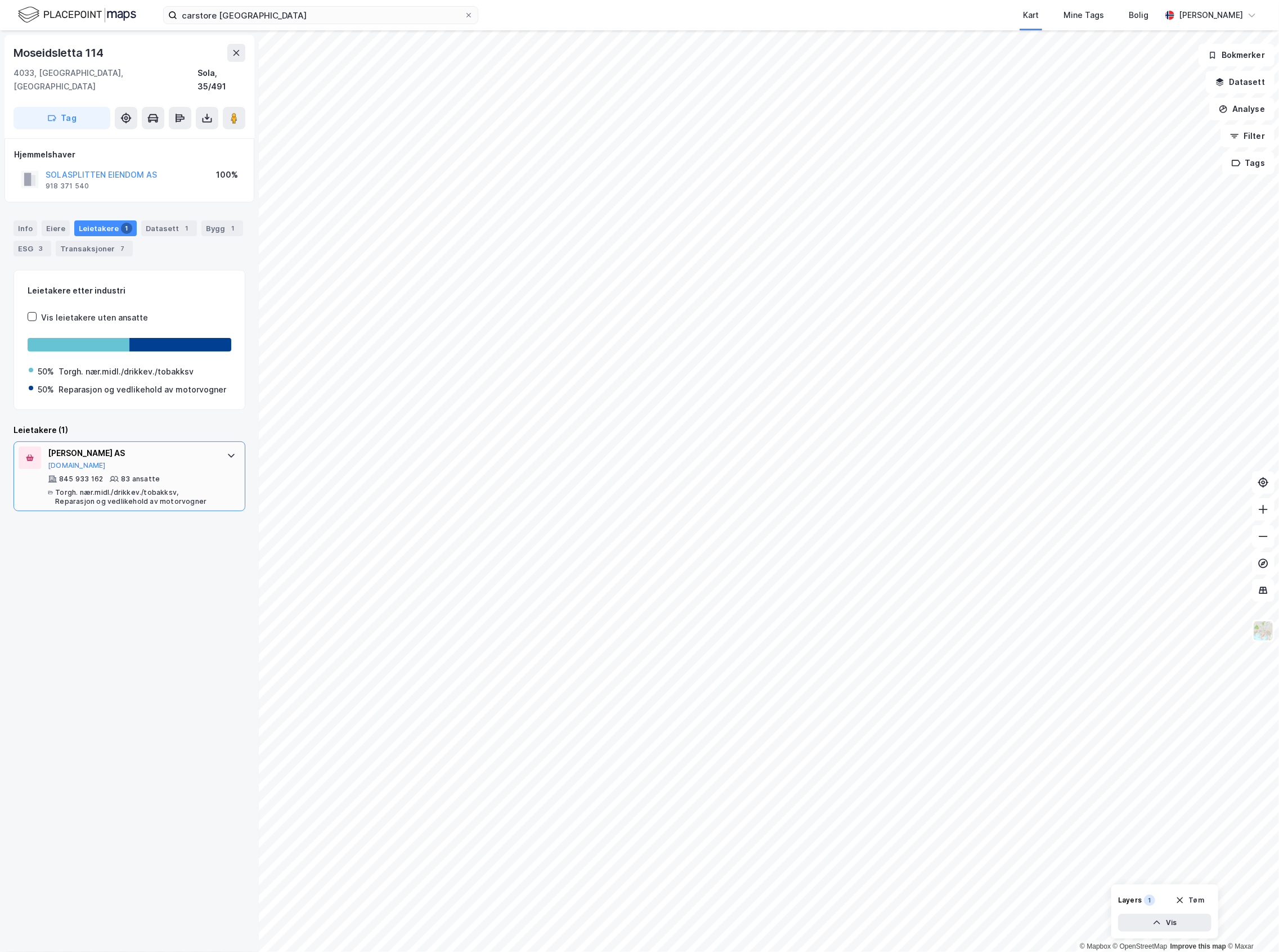
click at [134, 464] on div "[PERSON_NAME] AS [DOMAIN_NAME]" at bounding box center [131, 459] width 168 height 24
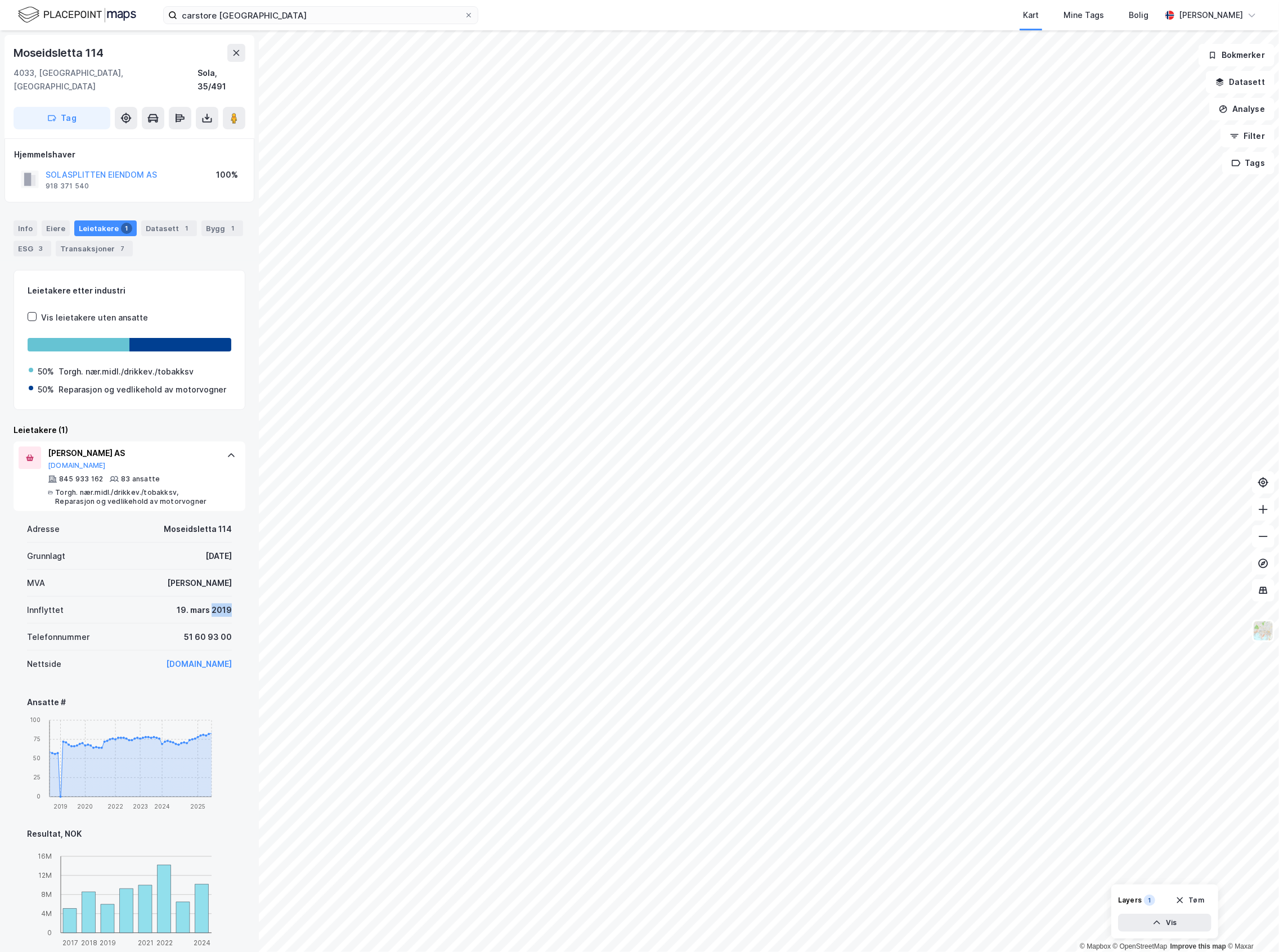
drag, startPoint x: 223, startPoint y: 608, endPoint x: 203, endPoint y: 613, distance: 20.6
click at [203, 521] on div "Adresse [STREET_ADDRESS][DATE] MVA Ja Innflyttet 19. mars 2019 Telefonnummer [P…" at bounding box center [129, 824] width 231 height 627
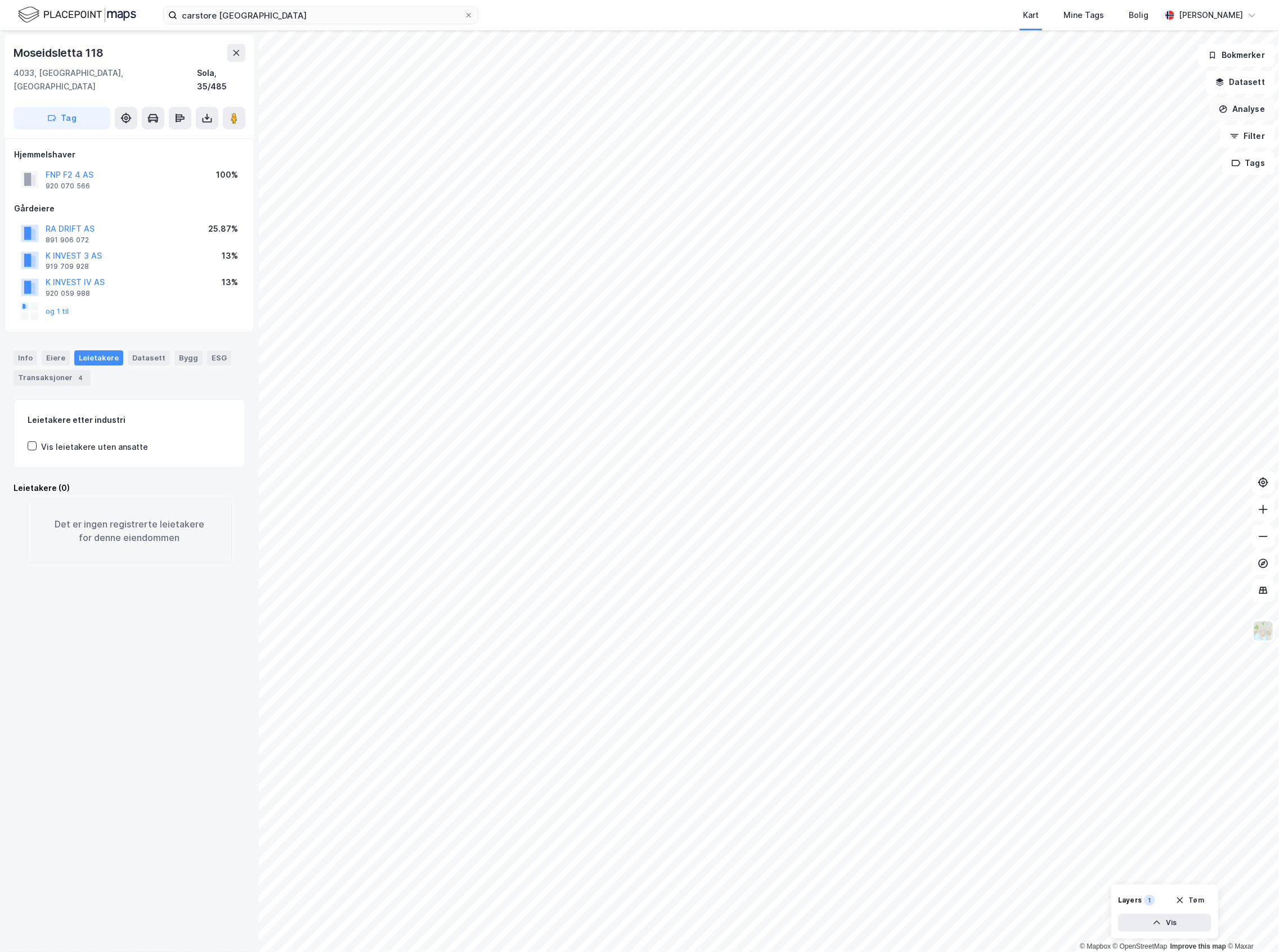
click at [1139, 109] on button "Analyse" at bounding box center [1242, 109] width 66 height 22
click at [1139, 128] on div "Tegn område" at bounding box center [1144, 133] width 98 height 9
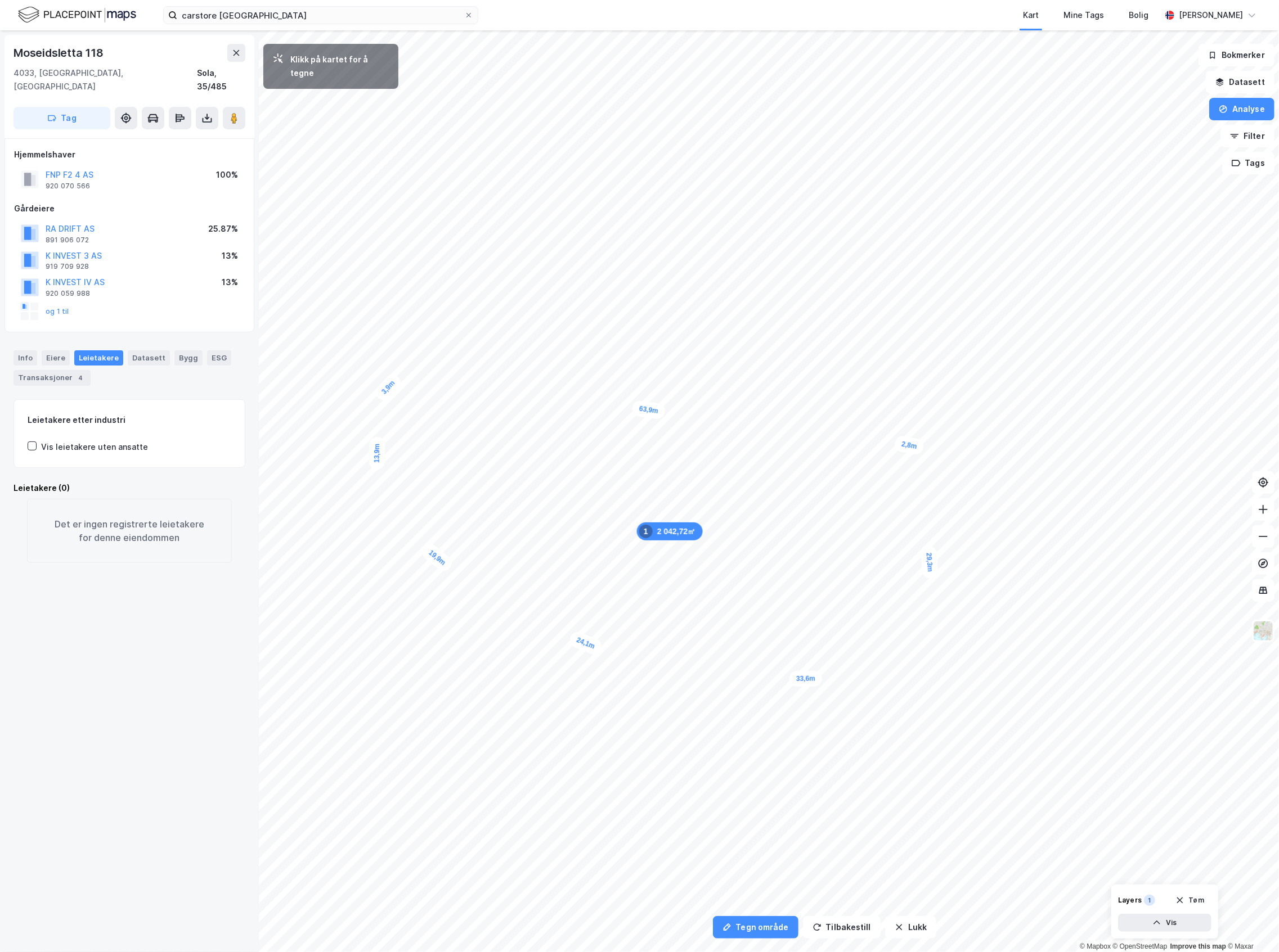
click at [900, 442] on div "2,8m" at bounding box center [909, 446] width 31 height 20
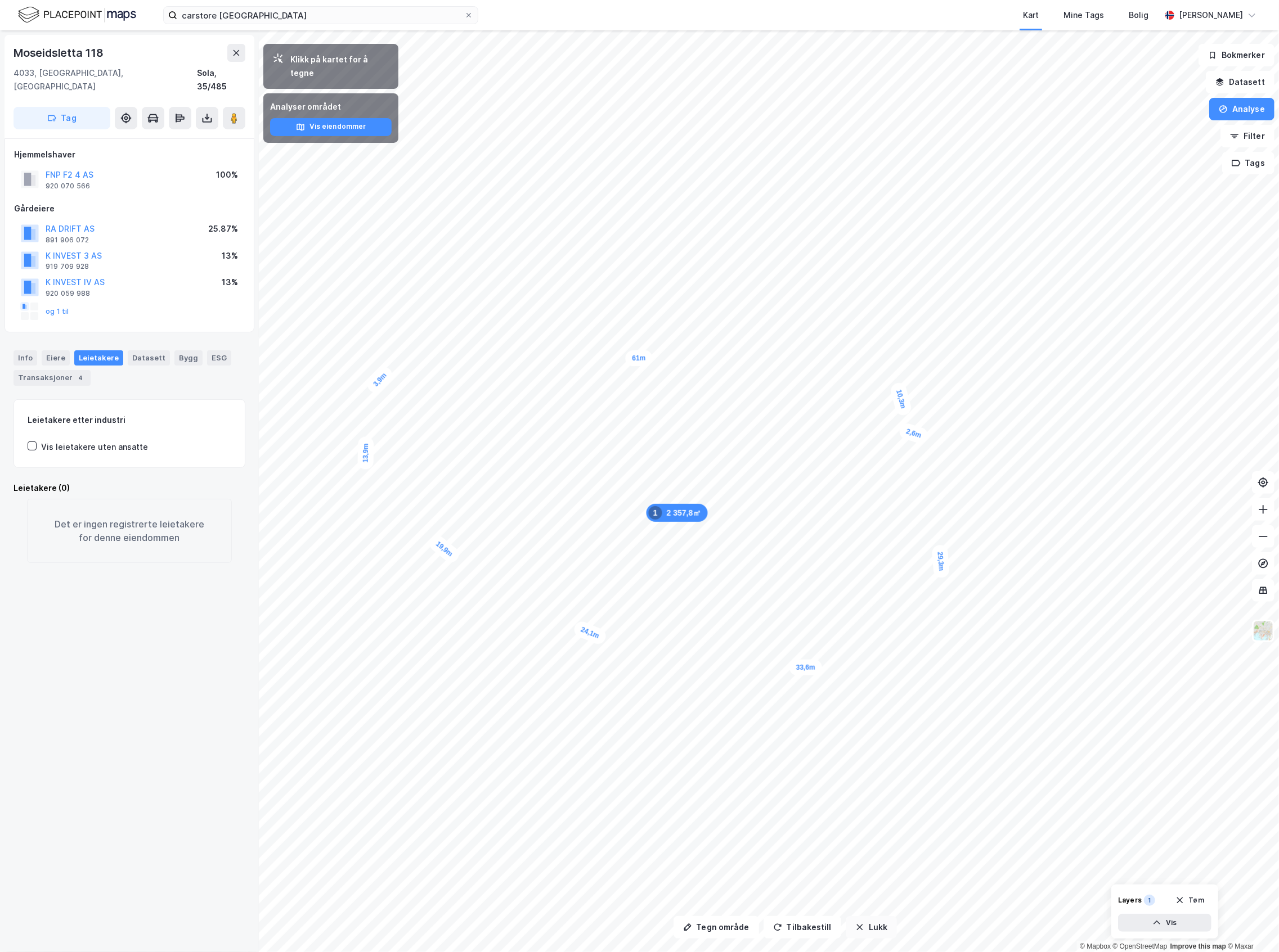
click at [862, 521] on button "Lukk" at bounding box center [871, 927] width 51 height 22
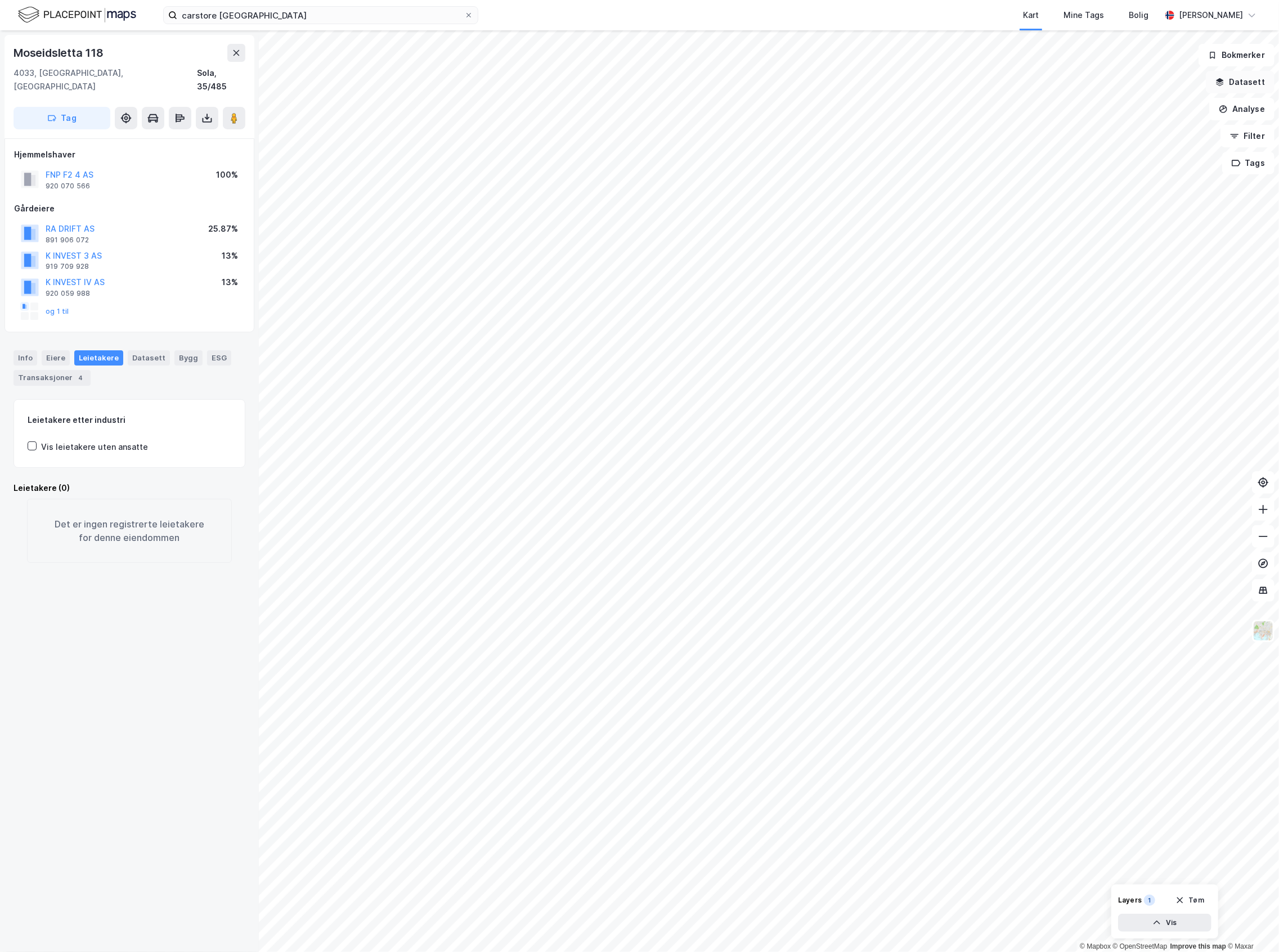
click at [1139, 84] on button "Datasett" at bounding box center [1240, 82] width 69 height 22
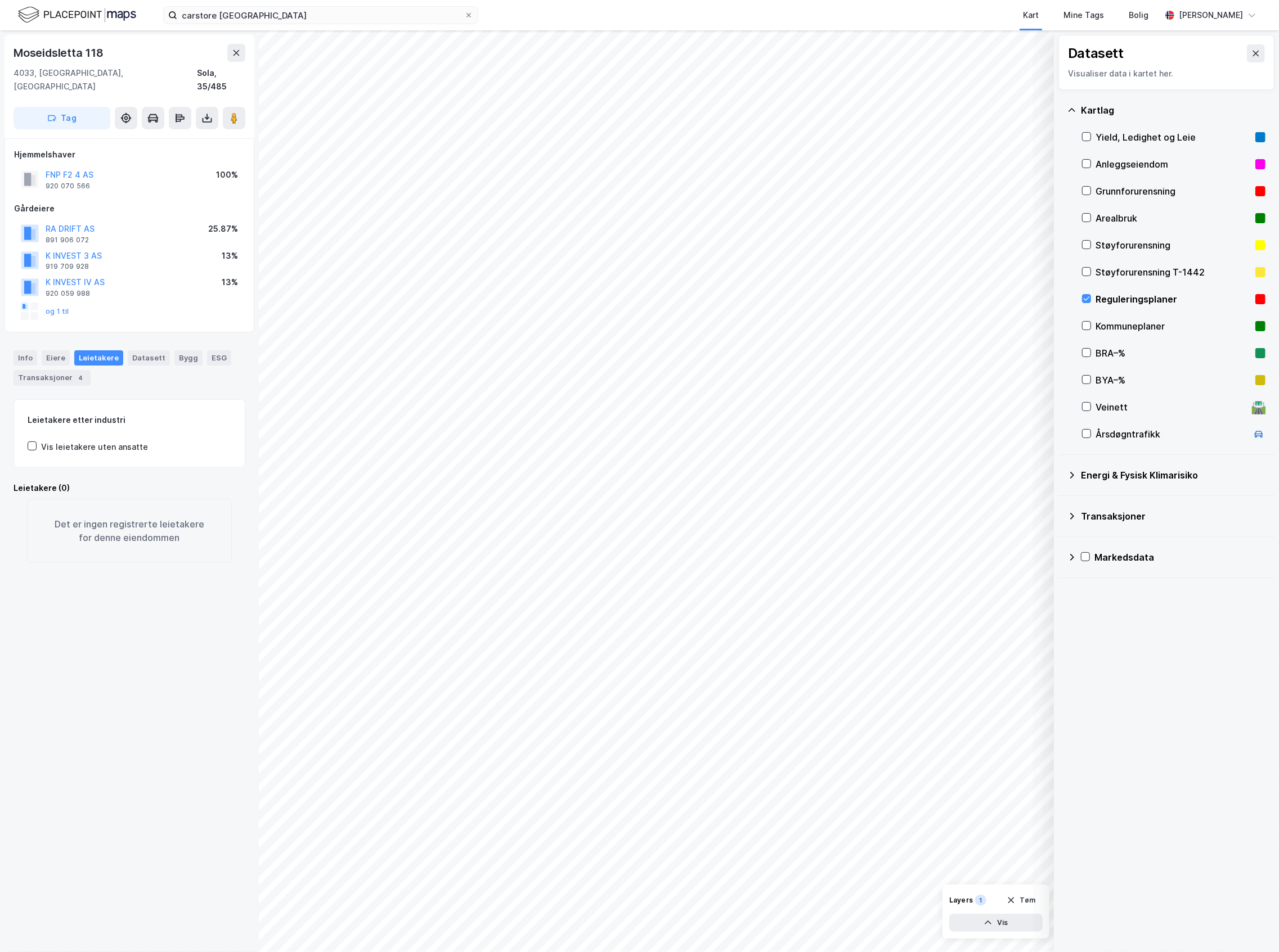
click at [1139, 303] on div "Reguleringsplaner" at bounding box center [1173, 299] width 155 height 14
click at [1139, 52] on button at bounding box center [1255, 53] width 18 height 18
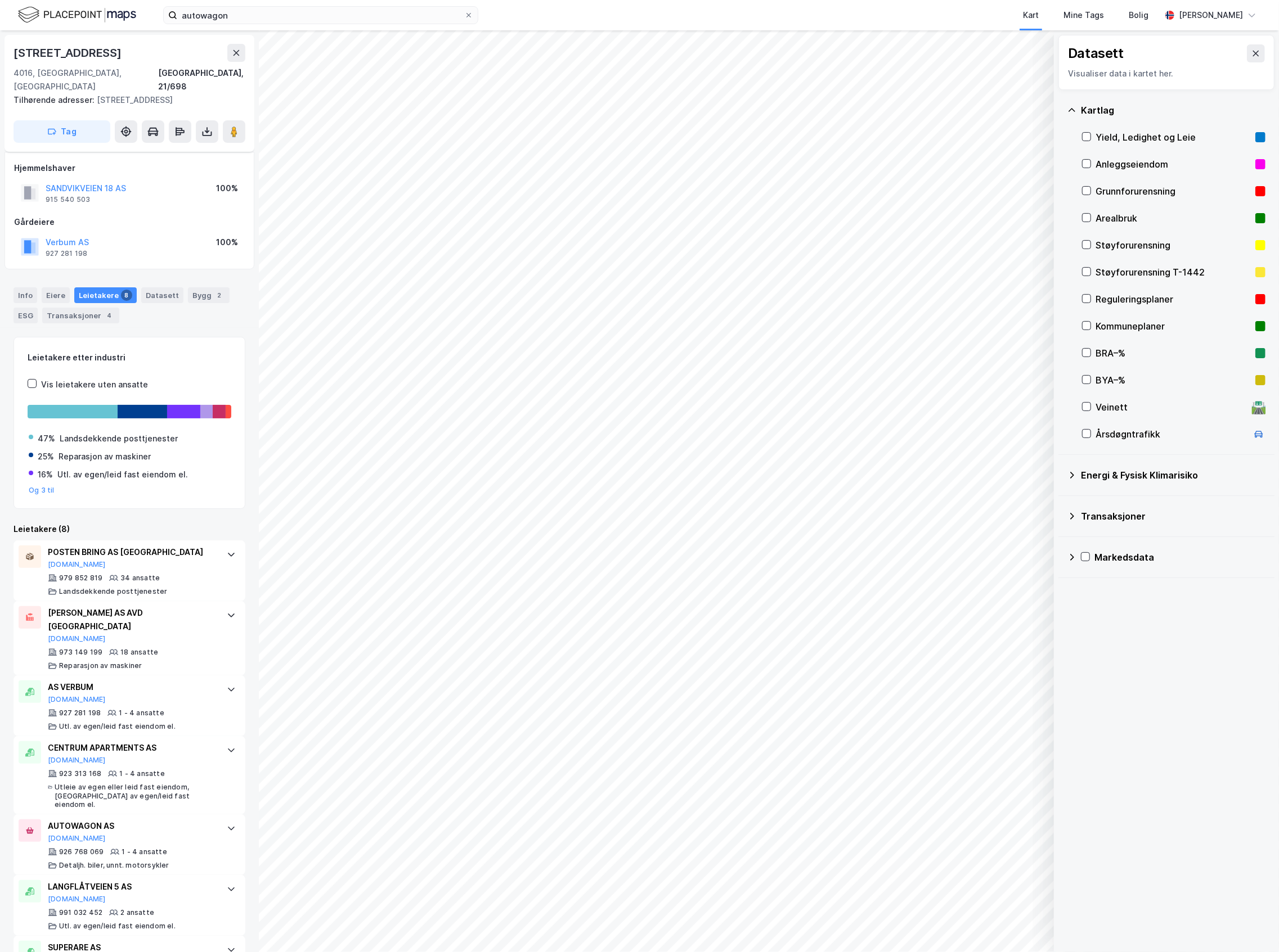
scroll to position [86, 0]
